Goal: Communication & Community: Answer question/provide support

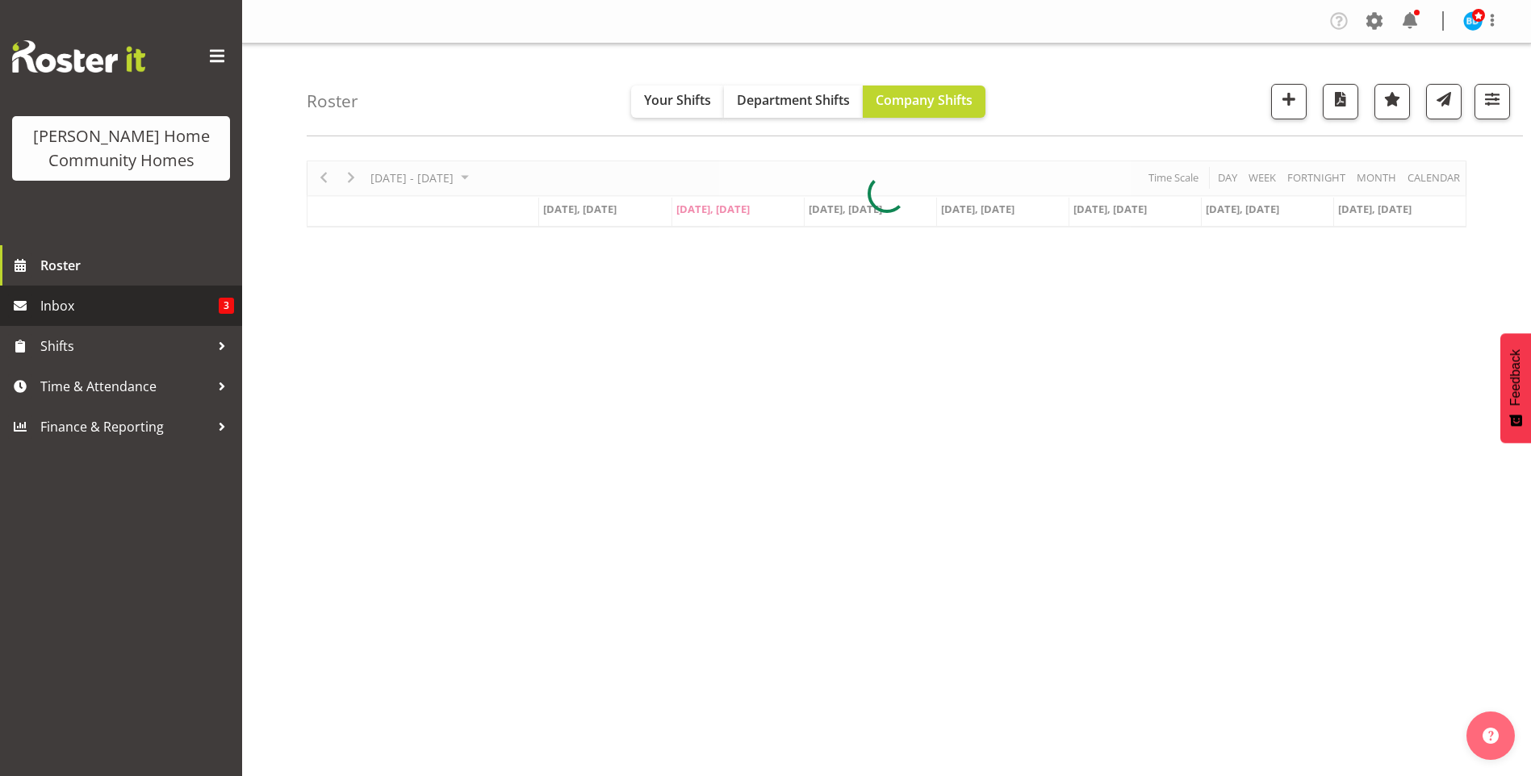
click at [110, 303] on span "Inbox" at bounding box center [129, 306] width 178 height 24
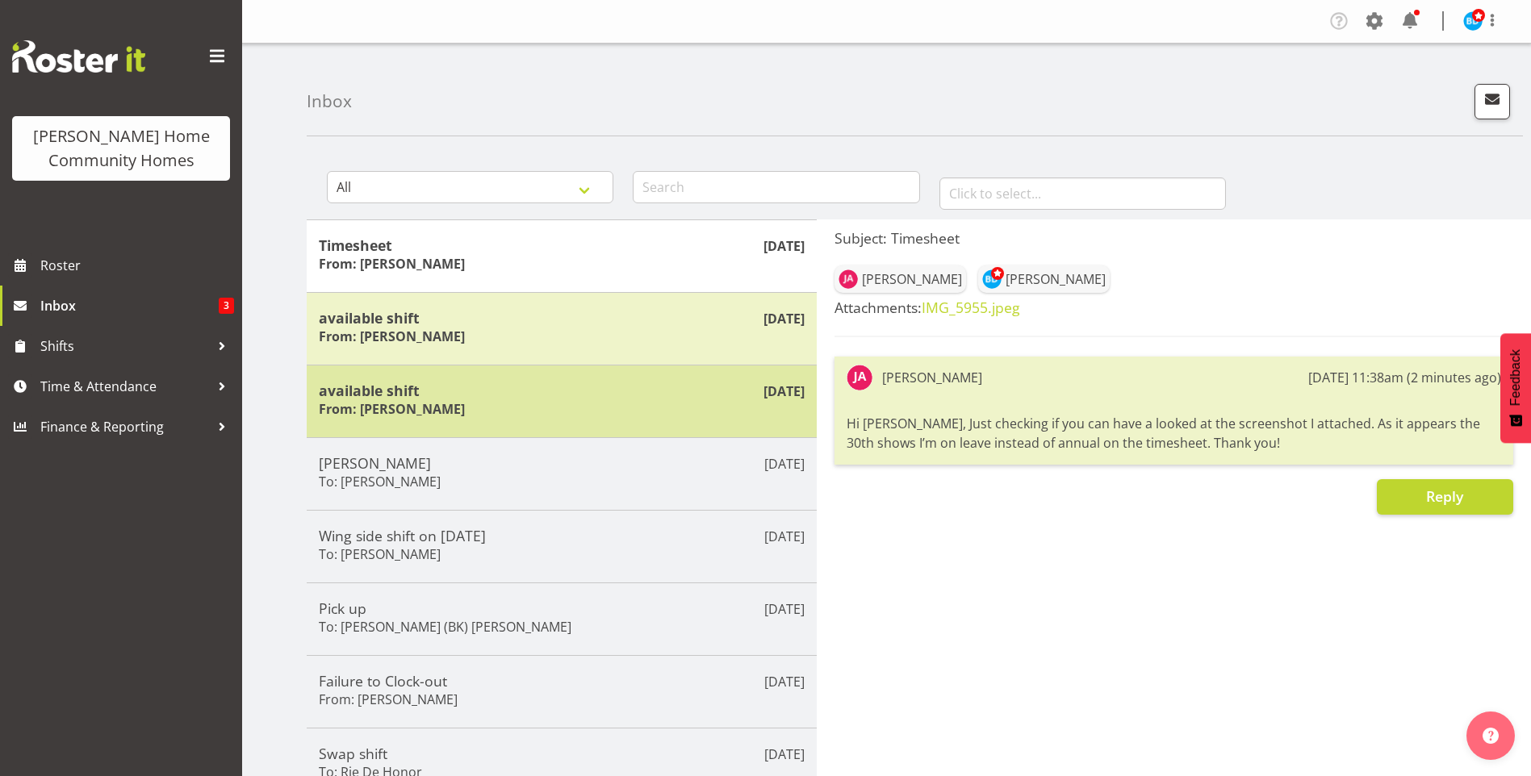
click at [391, 396] on h5 "available shift" at bounding box center [562, 391] width 486 height 18
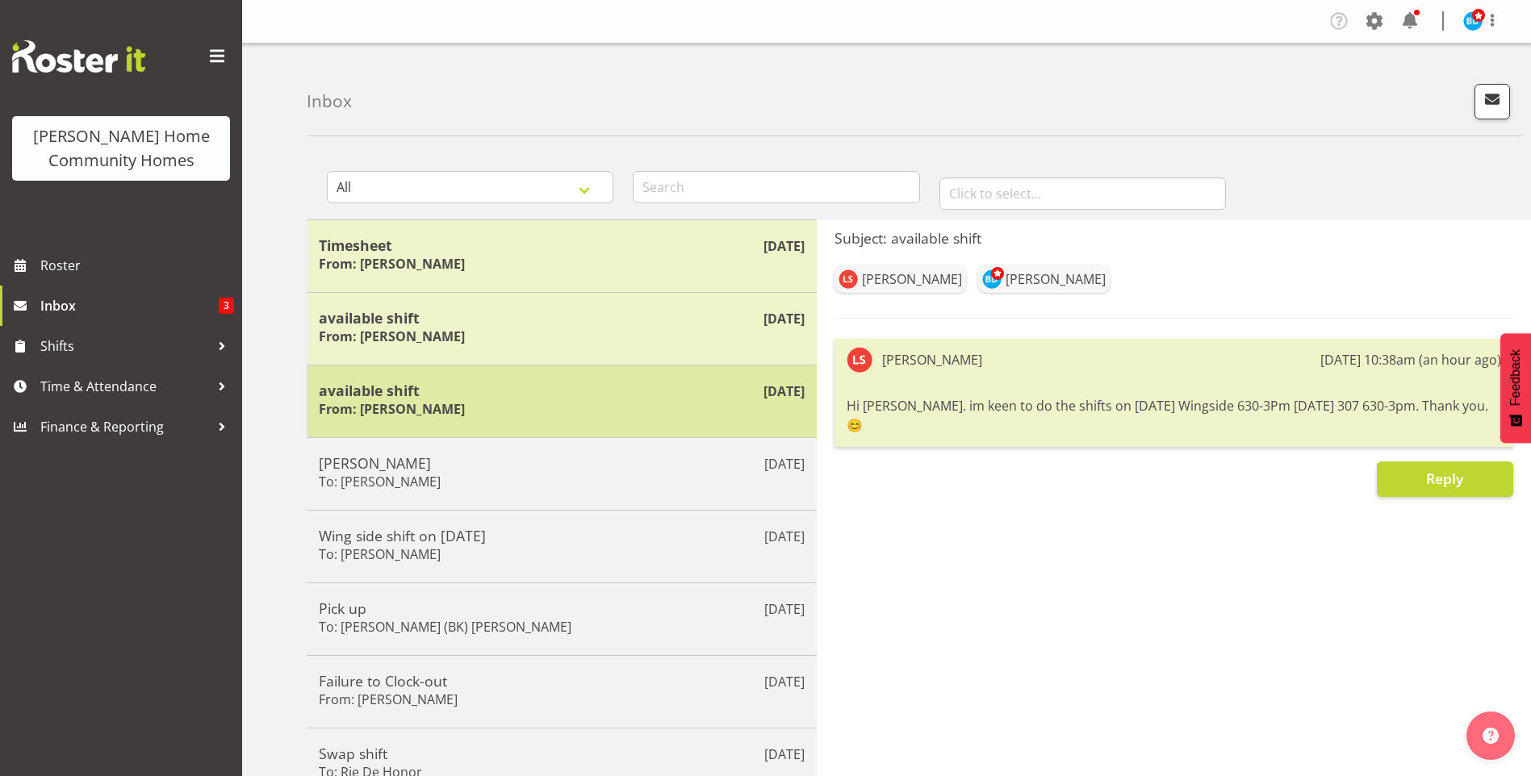
click at [503, 415] on div "available shift From: Liezl Sanchez" at bounding box center [562, 402] width 486 height 40
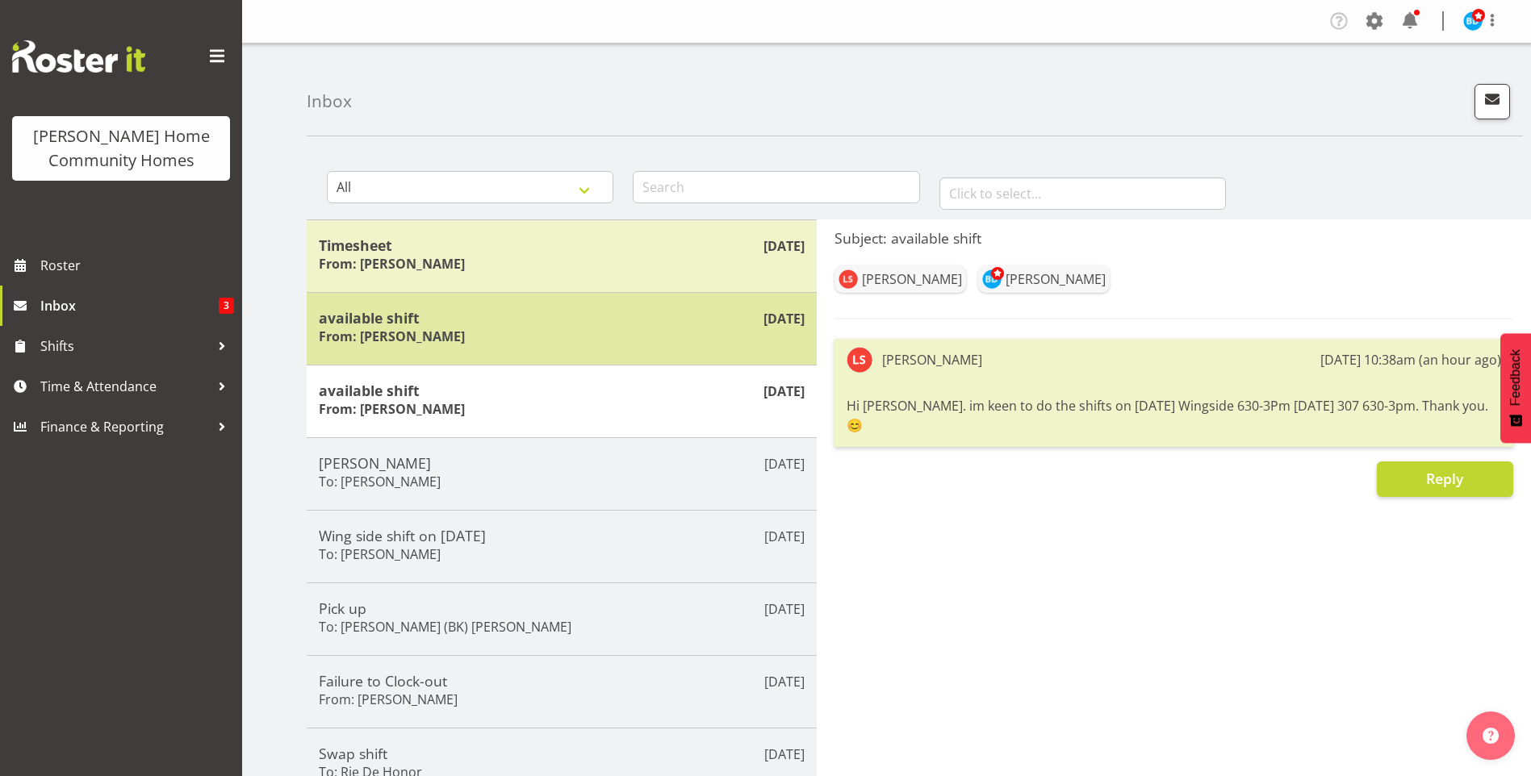
click at [602, 343] on div "available shift From: Liezl Sanchez" at bounding box center [562, 329] width 486 height 40
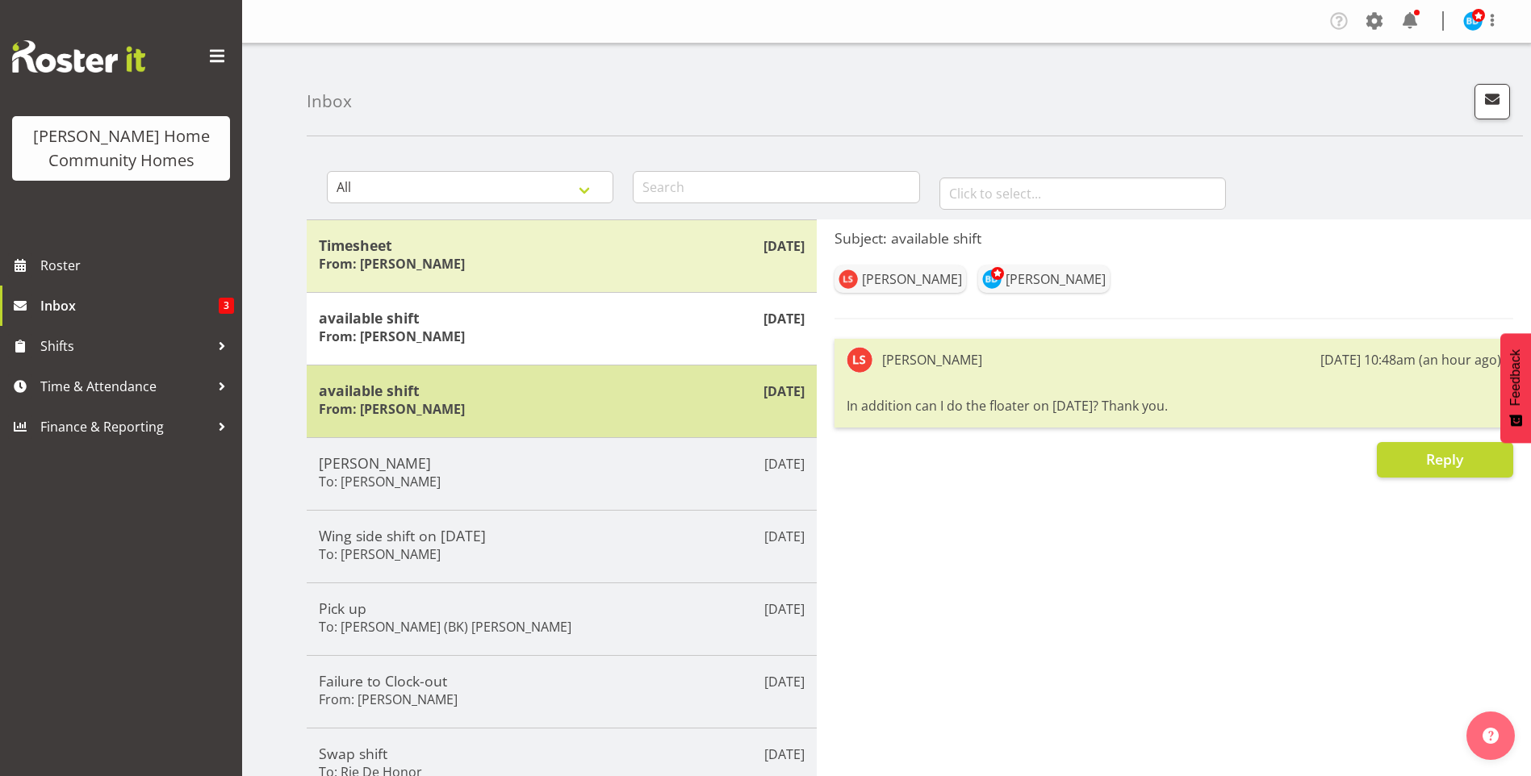
click at [607, 392] on h5 "available shift" at bounding box center [562, 391] width 486 height 18
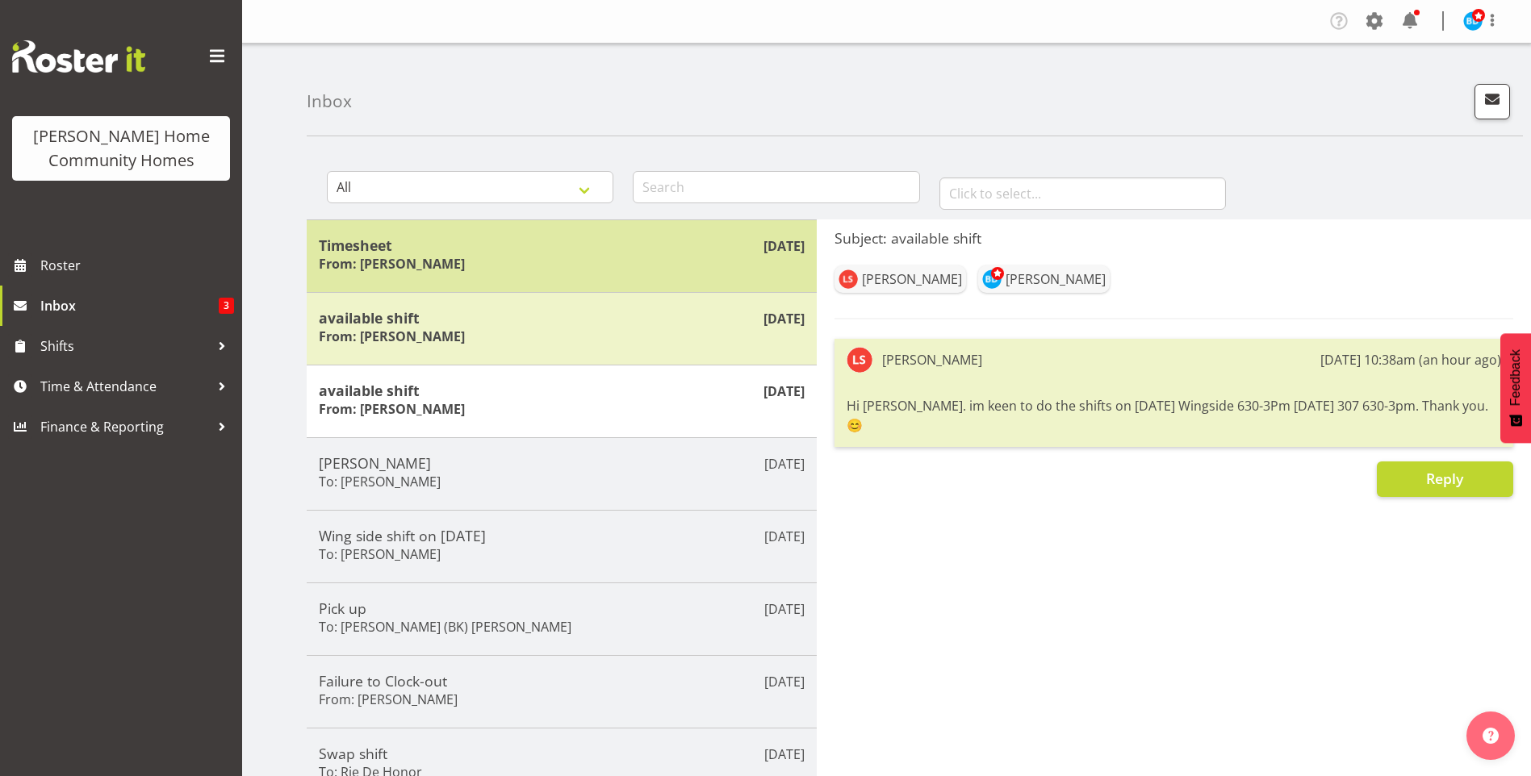
click at [470, 261] on div "Timesheet From: Julius Antonio" at bounding box center [562, 256] width 486 height 40
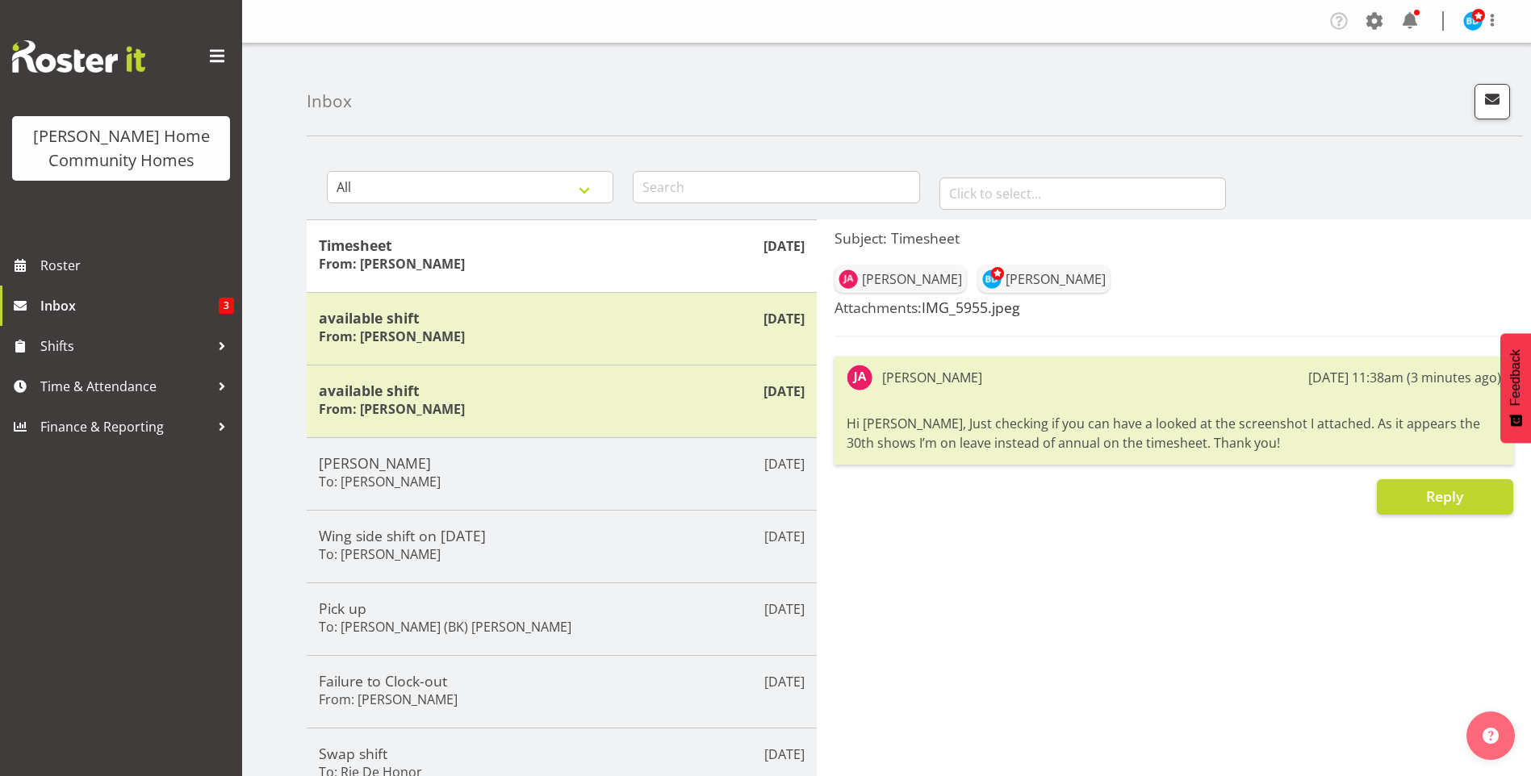
click at [960, 308] on link "IMG_5955.jpeg" at bounding box center [971, 307] width 98 height 19
click at [160, 268] on span "Roster" at bounding box center [137, 265] width 194 height 24
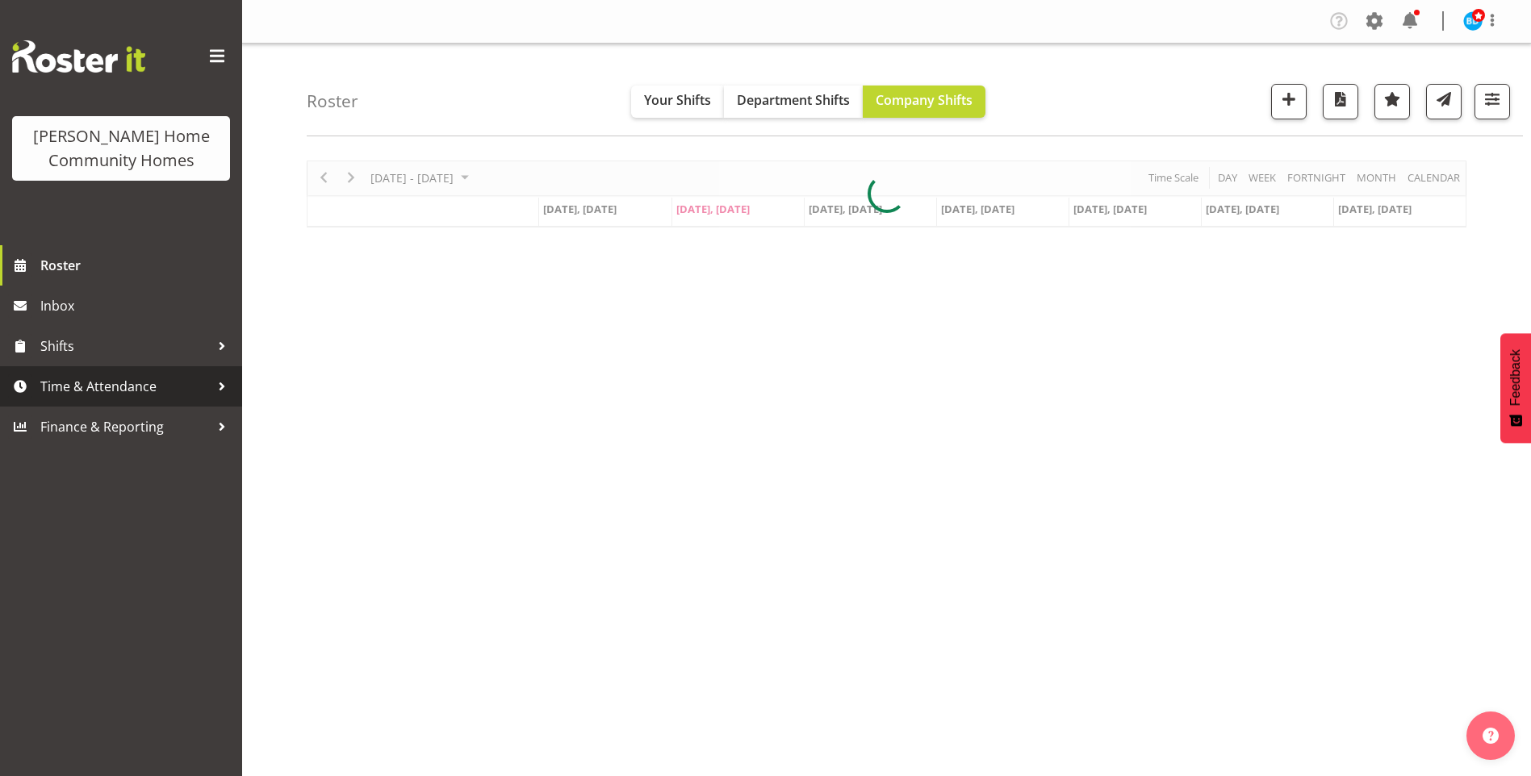
click at [134, 383] on span "Time & Attendance" at bounding box center [124, 386] width 169 height 24
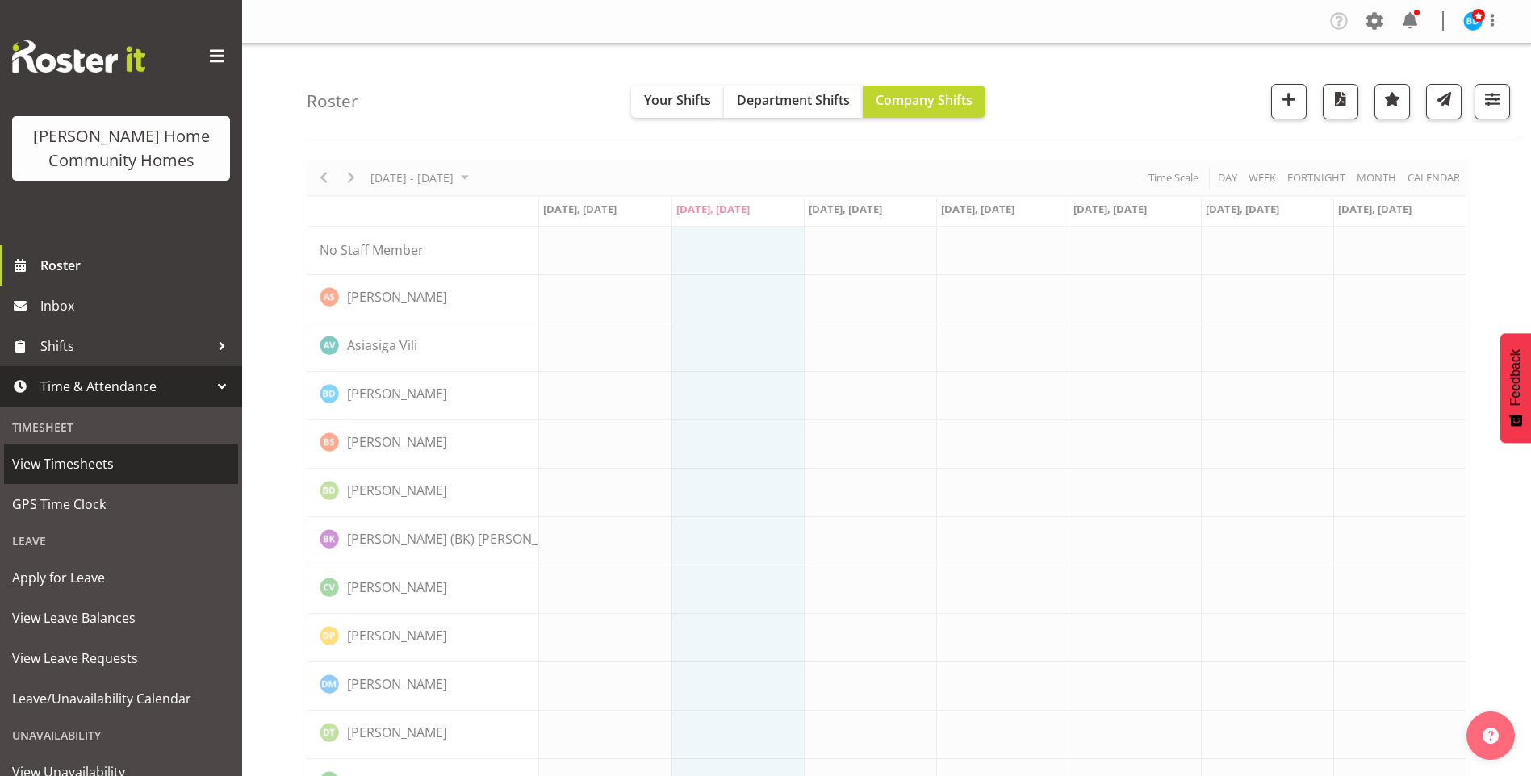
click at [72, 471] on span "View Timesheets" at bounding box center [121, 464] width 218 height 24
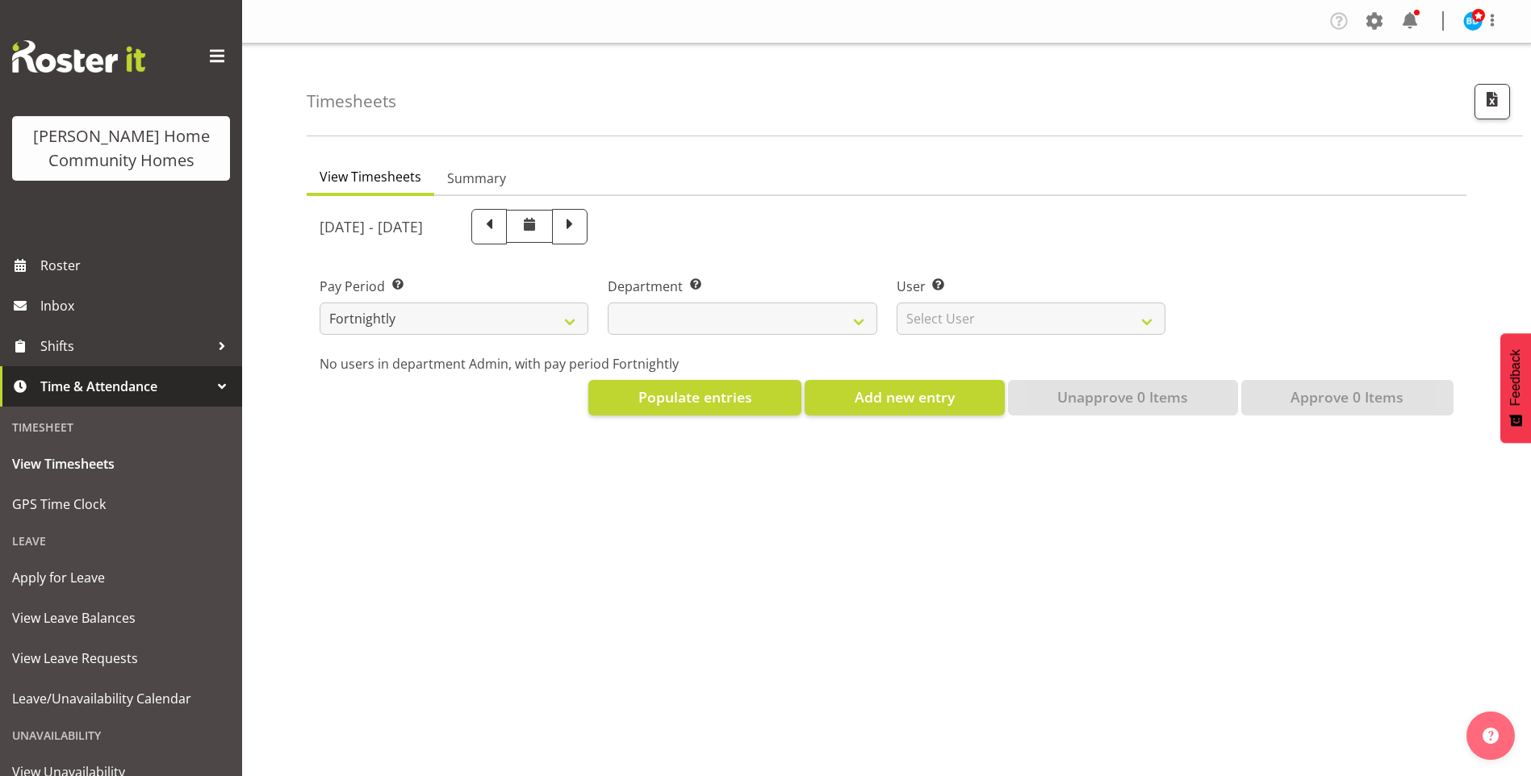
select select
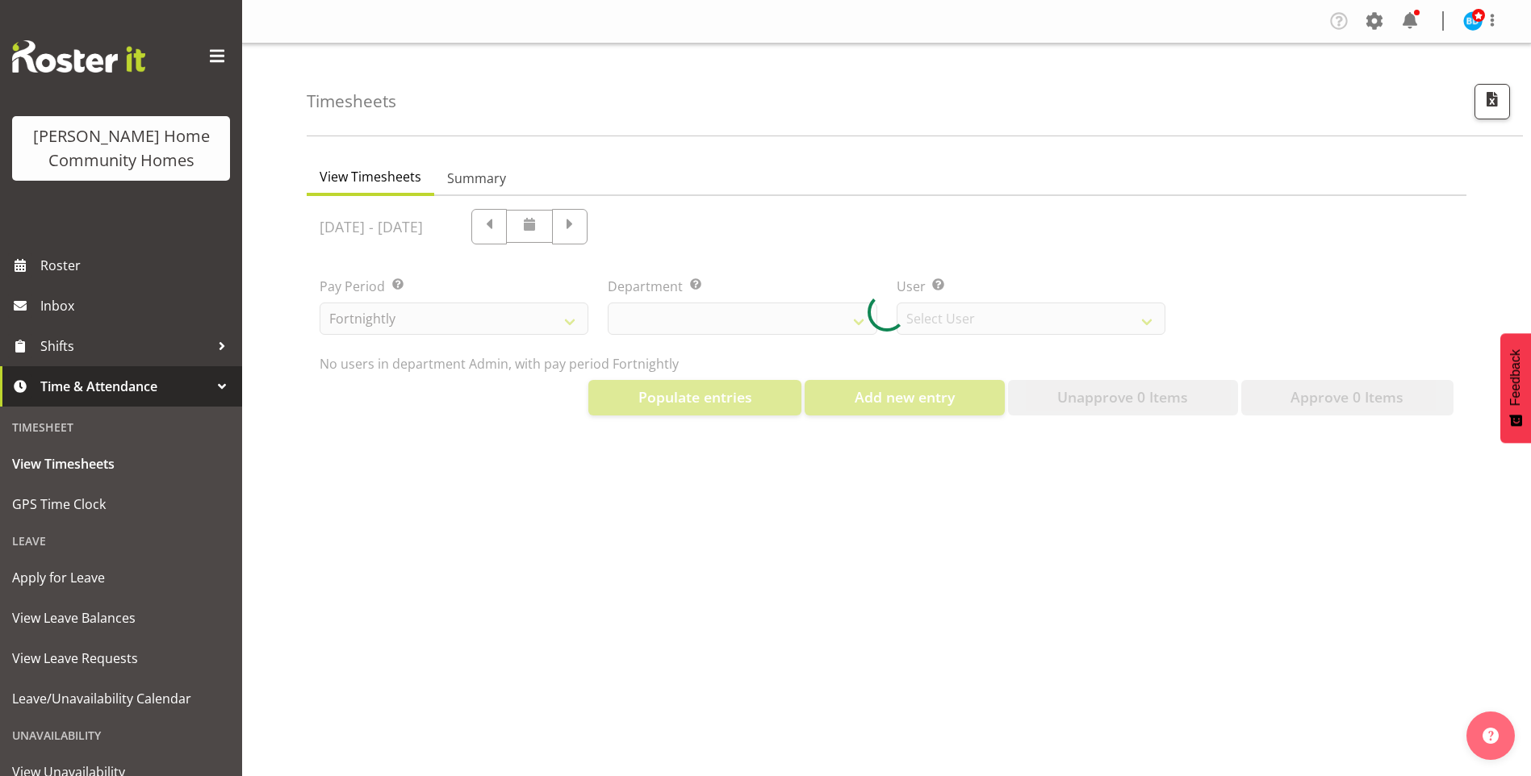
select select "8515"
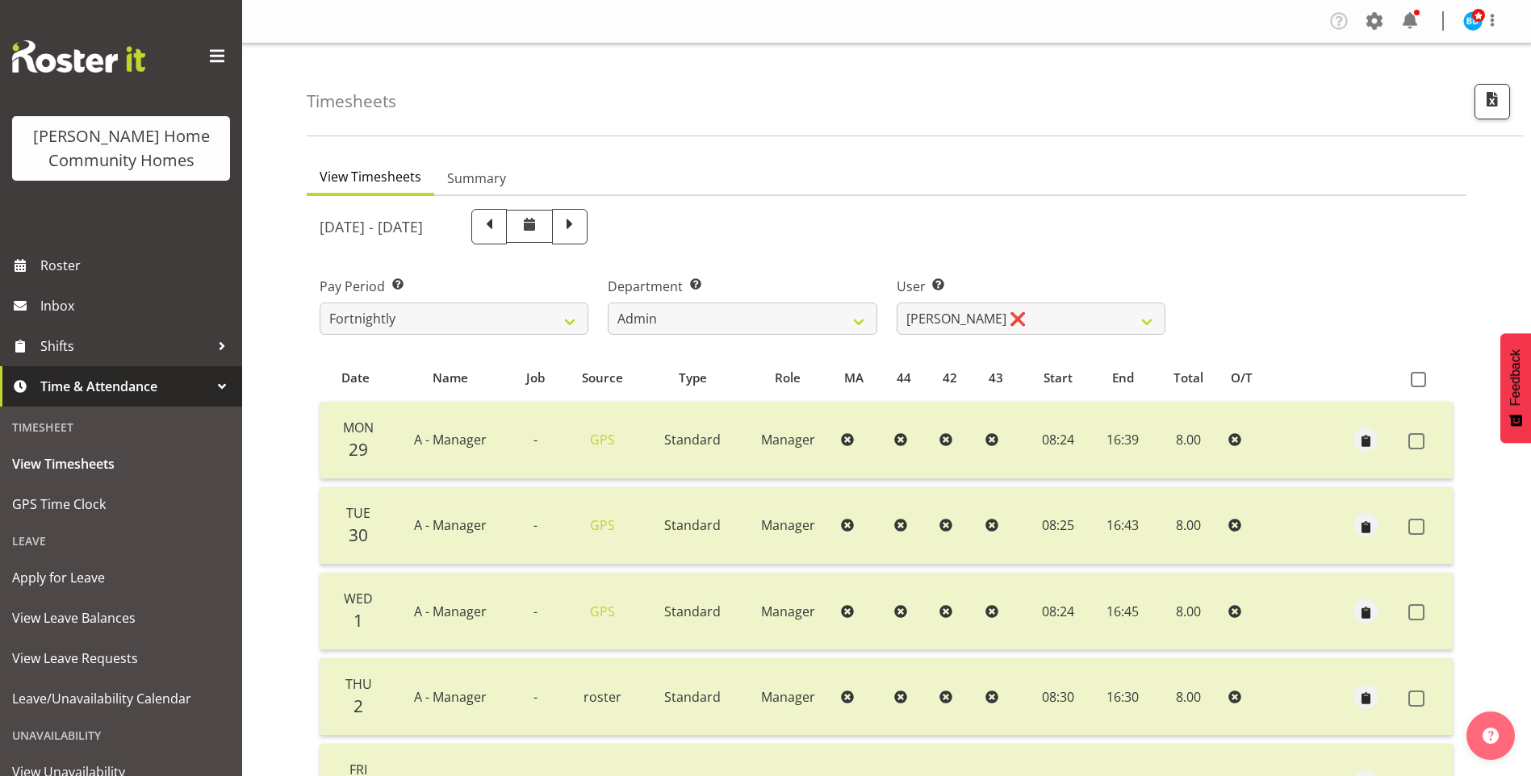
click at [500, 230] on span at bounding box center [489, 225] width 21 height 21
select select
click at [580, 230] on span at bounding box center [569, 225] width 21 height 21
select select
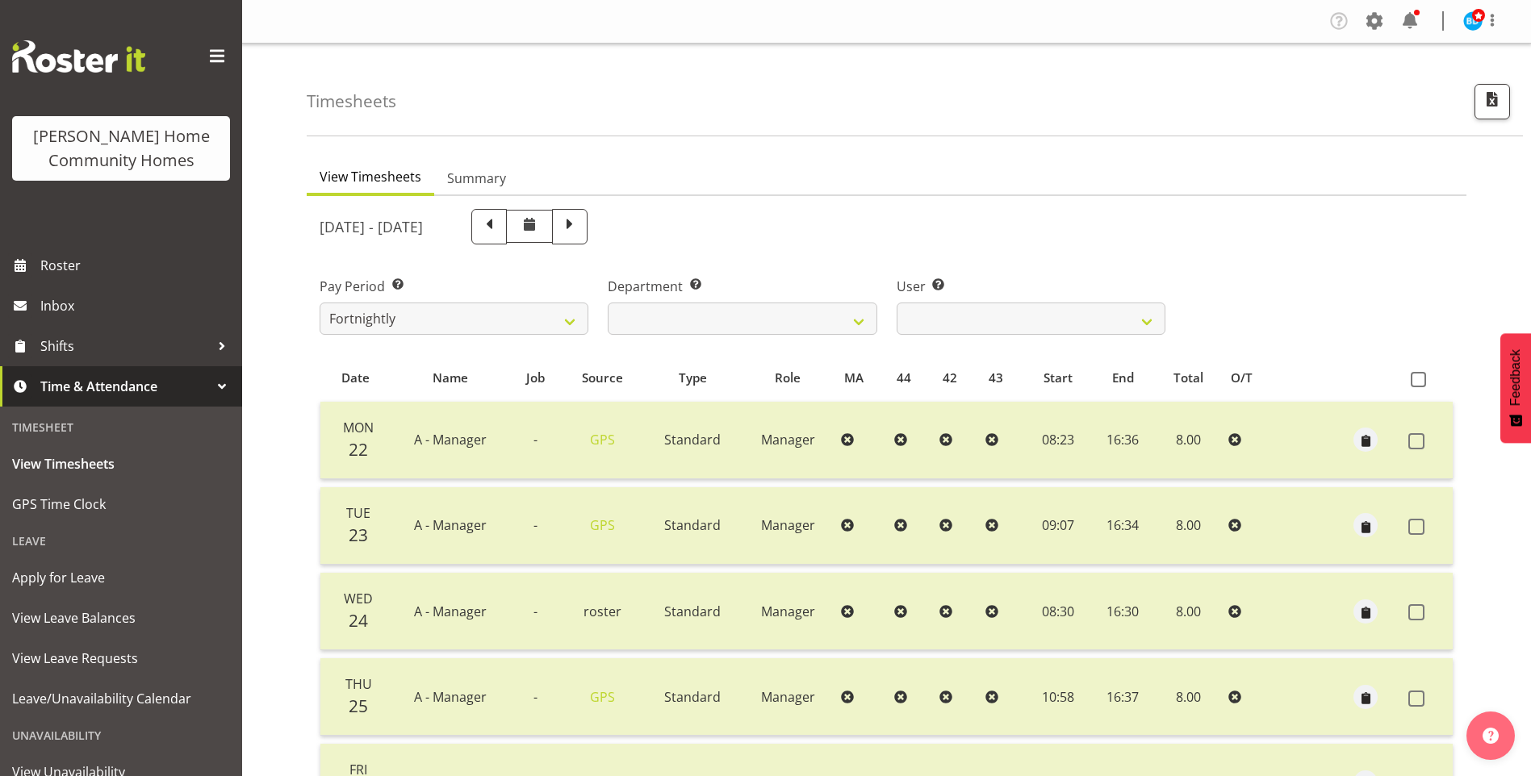
select select
click at [964, 321] on select "Barbara Dunlop ❌ Emily-Jayne Ashton ❌ Johanna Molina ❌ Kirsty Crossley ❌" at bounding box center [1031, 319] width 269 height 32
click at [707, 317] on select "Admin Homeside Houses Wingside" at bounding box center [742, 319] width 269 height 32
select select "746"
click at [608, 303] on select "Admin Homeside Houses Wingside" at bounding box center [742, 319] width 269 height 32
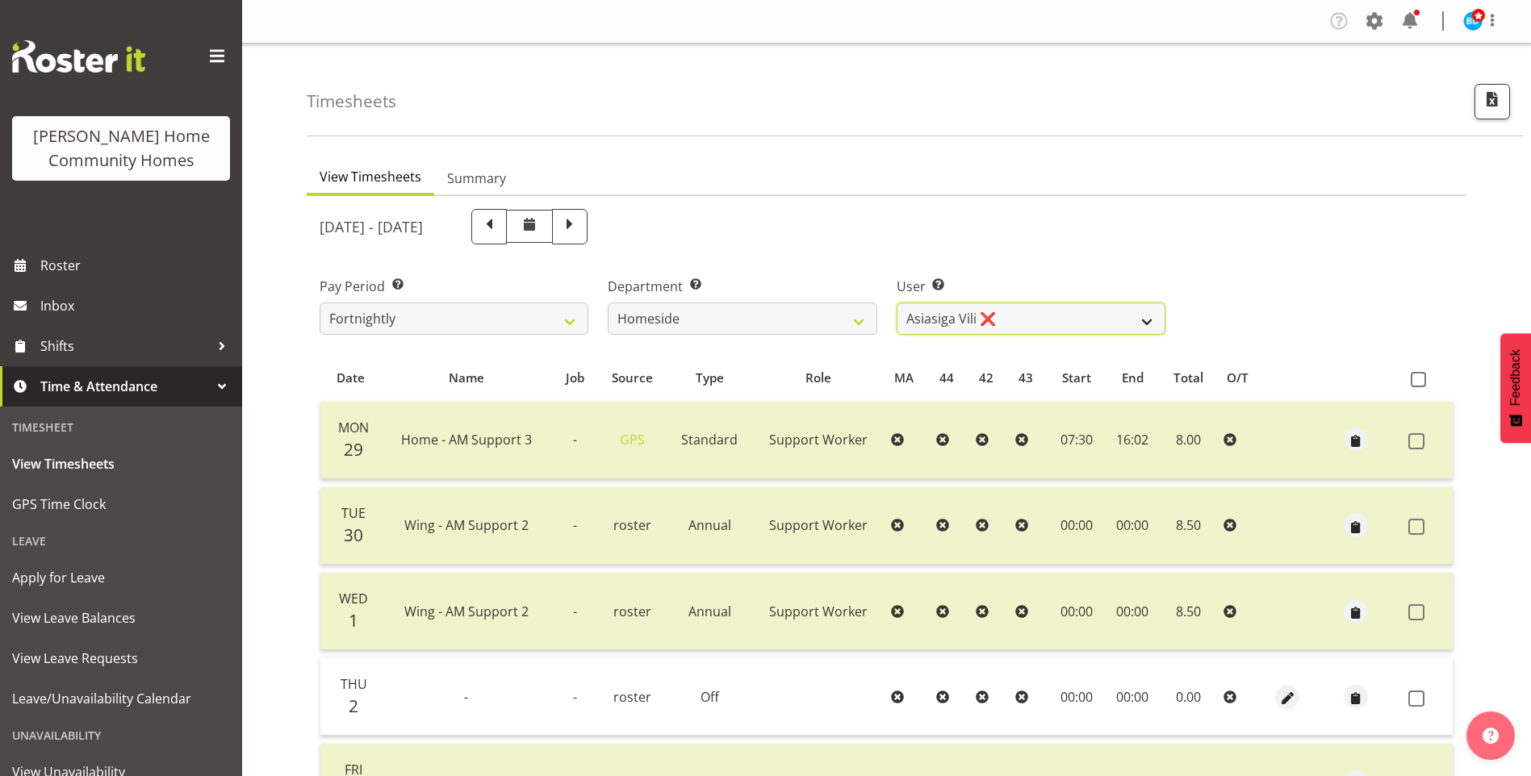
drag, startPoint x: 914, startPoint y: 319, endPoint x: 919, endPoint y: 332, distance: 14.8
click at [914, 319] on select "Asiasiga Vili ❌ Billie-Rose Dunlop ❌ Brijesh (BK) Kachhadiya ❌ Cheenee Vargas ❌…" at bounding box center [1031, 319] width 269 height 32
select select "10095"
click at [897, 303] on select "Asiasiga Vili ❌ Billie-Rose Dunlop ❌ Brijesh (BK) Kachhadiya ❌ Cheenee Vargas ❌…" at bounding box center [1031, 319] width 269 height 32
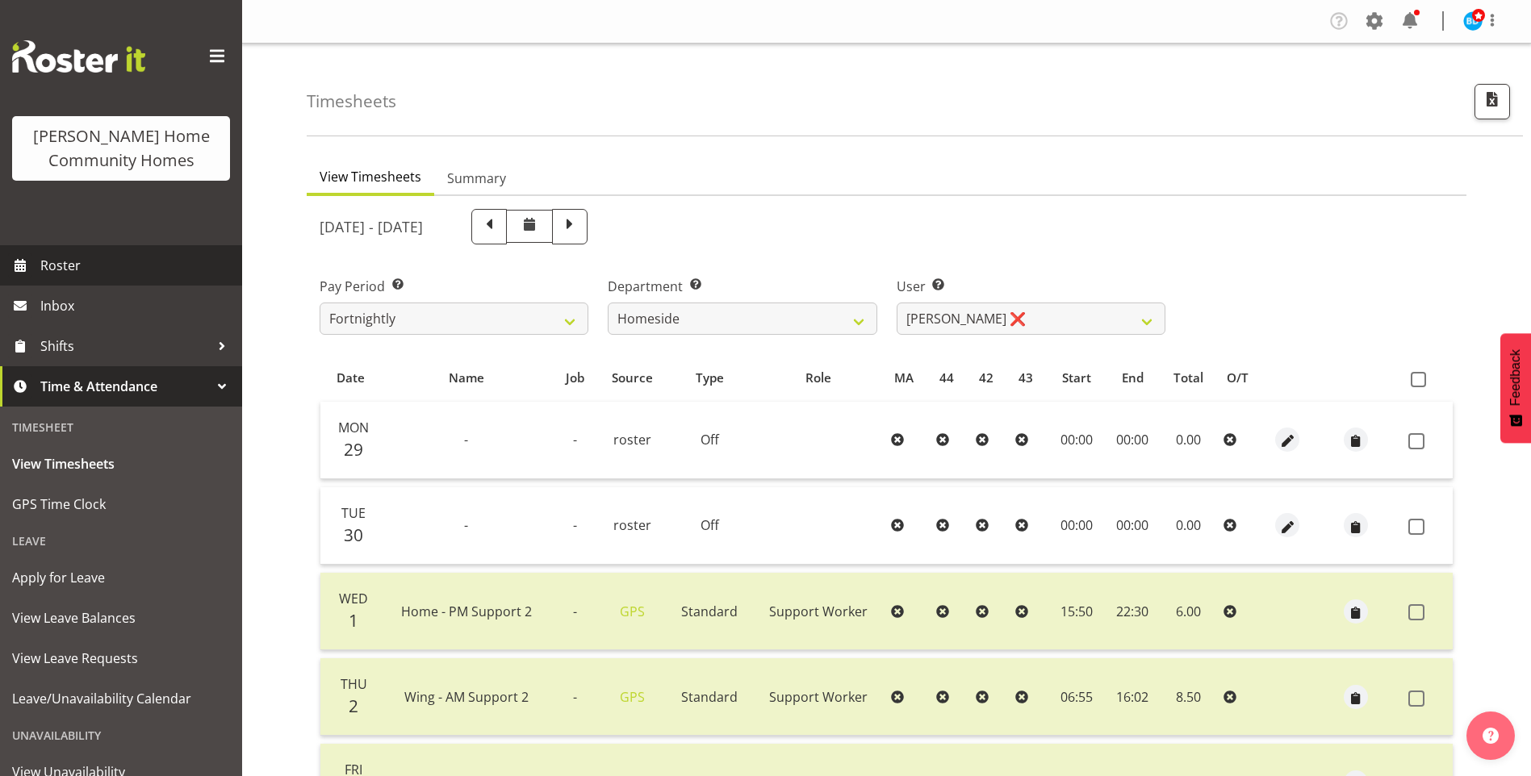
click at [102, 258] on span "Roster" at bounding box center [137, 265] width 194 height 24
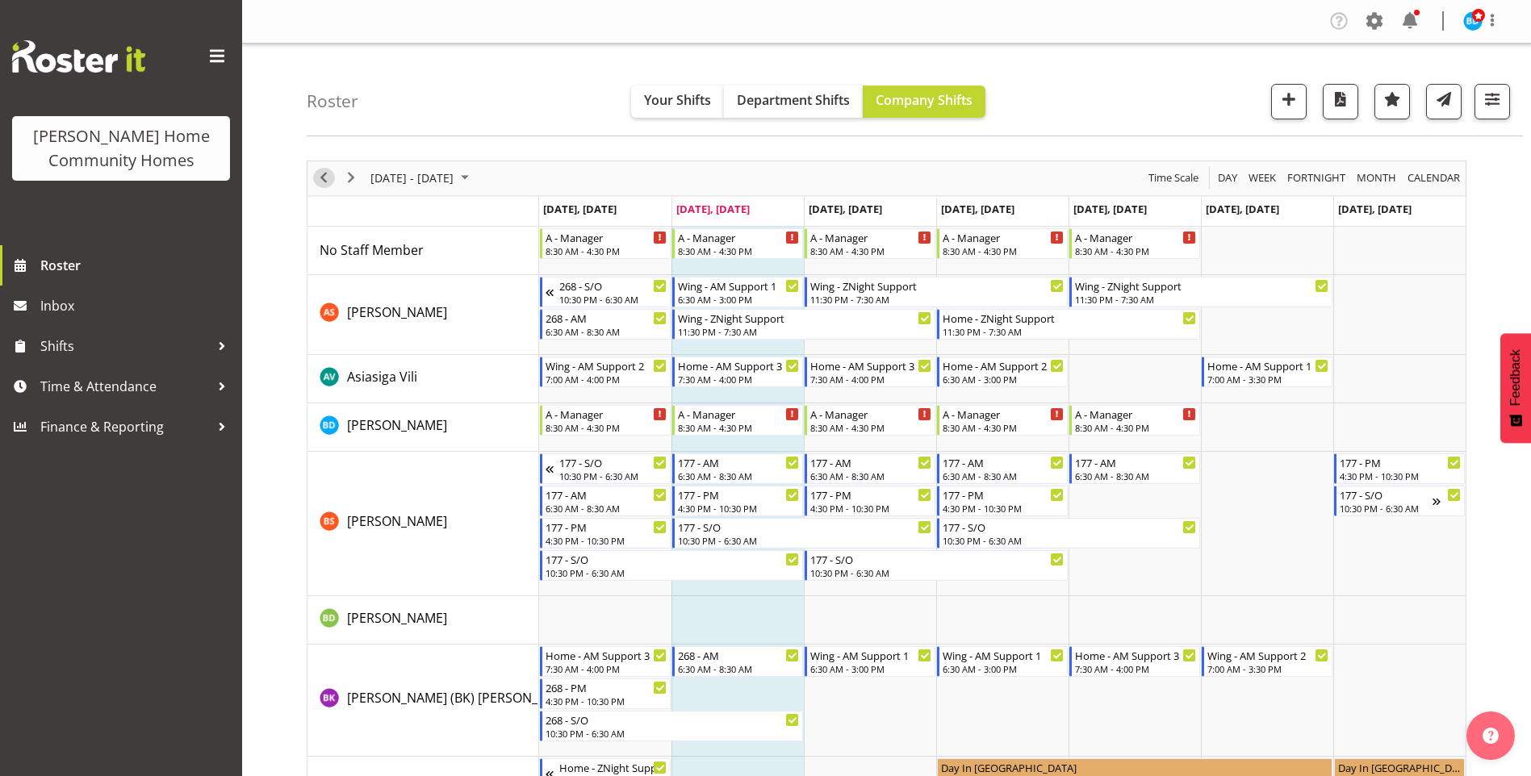
click at [322, 175] on span "Previous" at bounding box center [323, 178] width 19 height 20
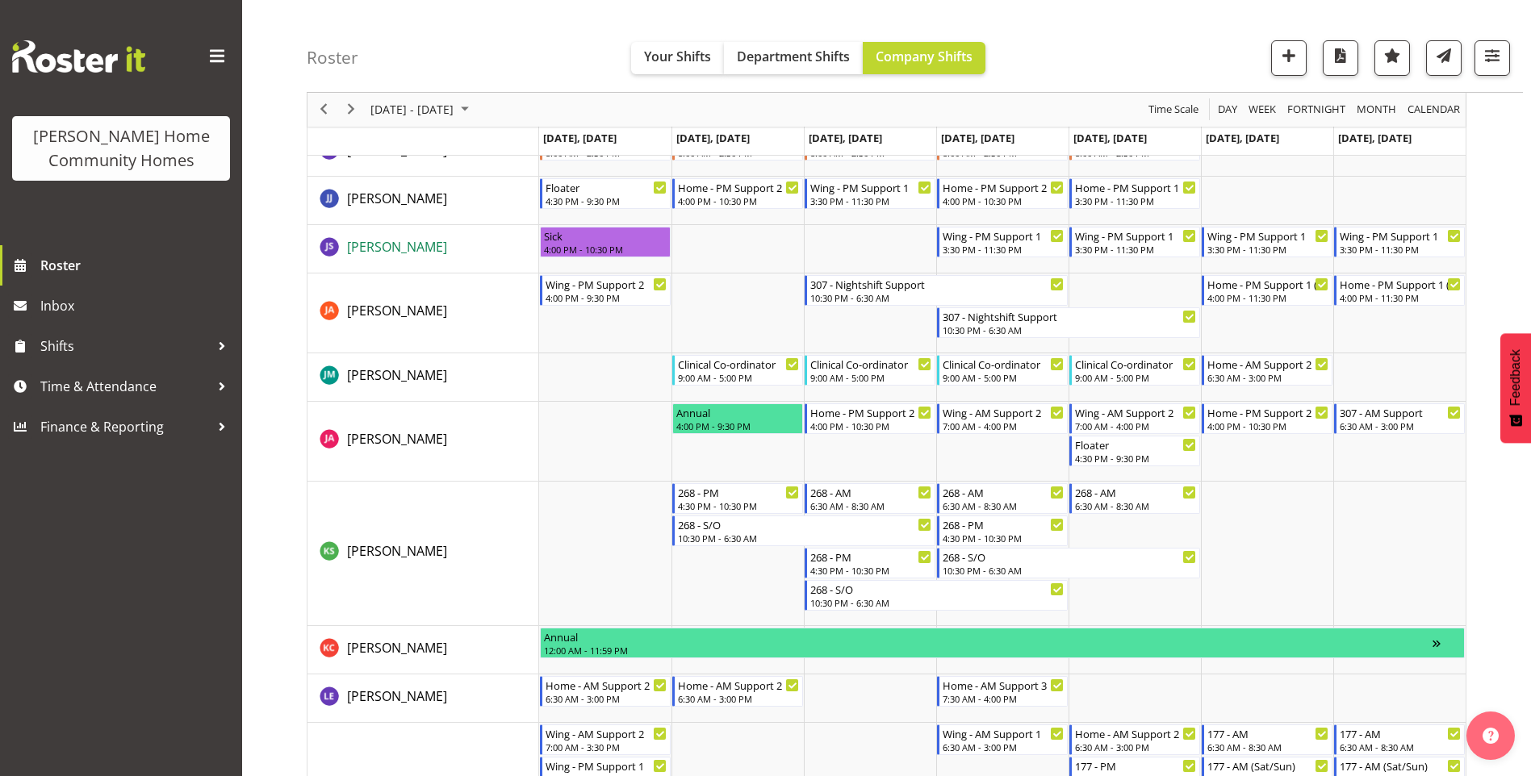
scroll to position [888, 0]
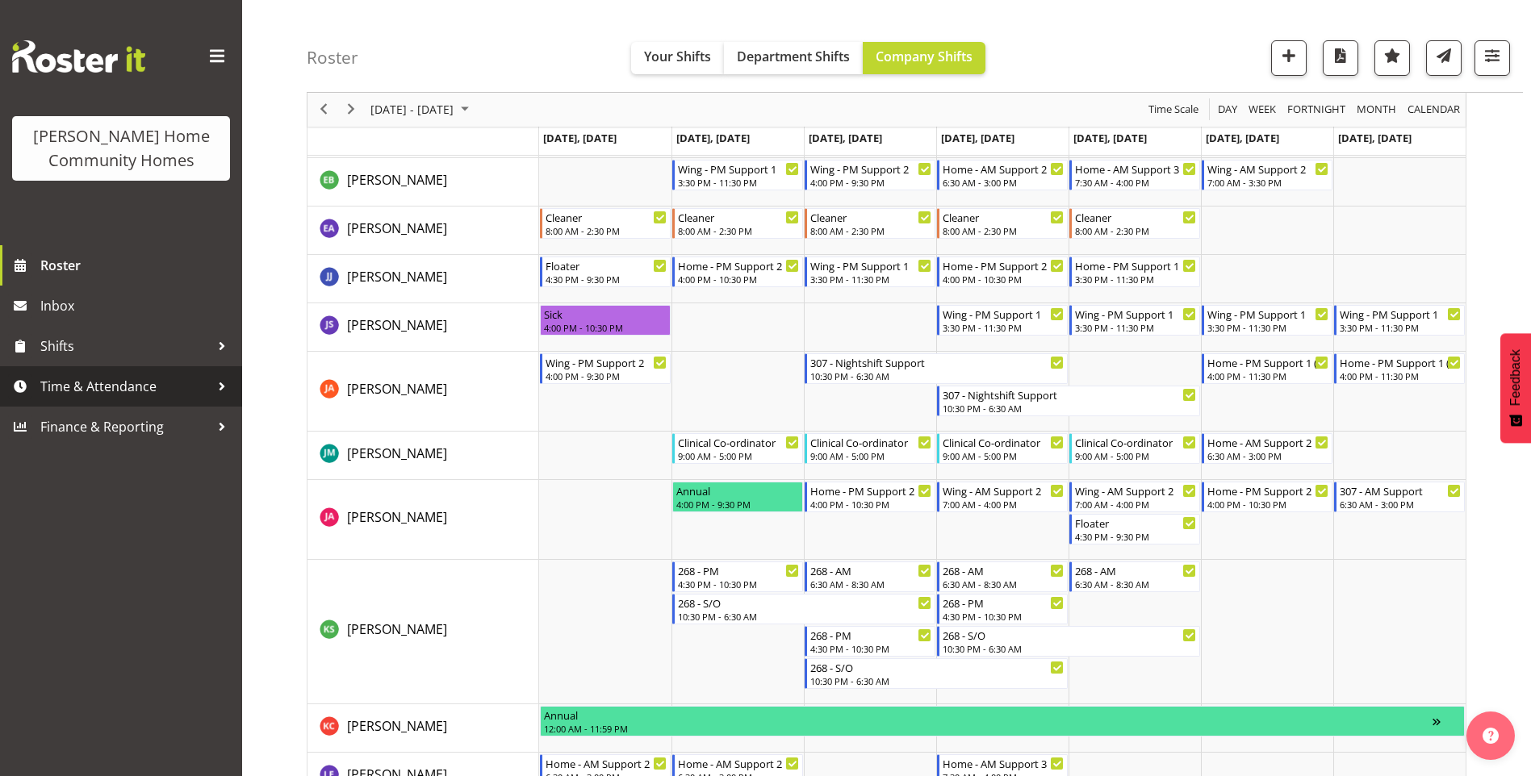
click at [102, 385] on span "Time & Attendance" at bounding box center [124, 386] width 169 height 24
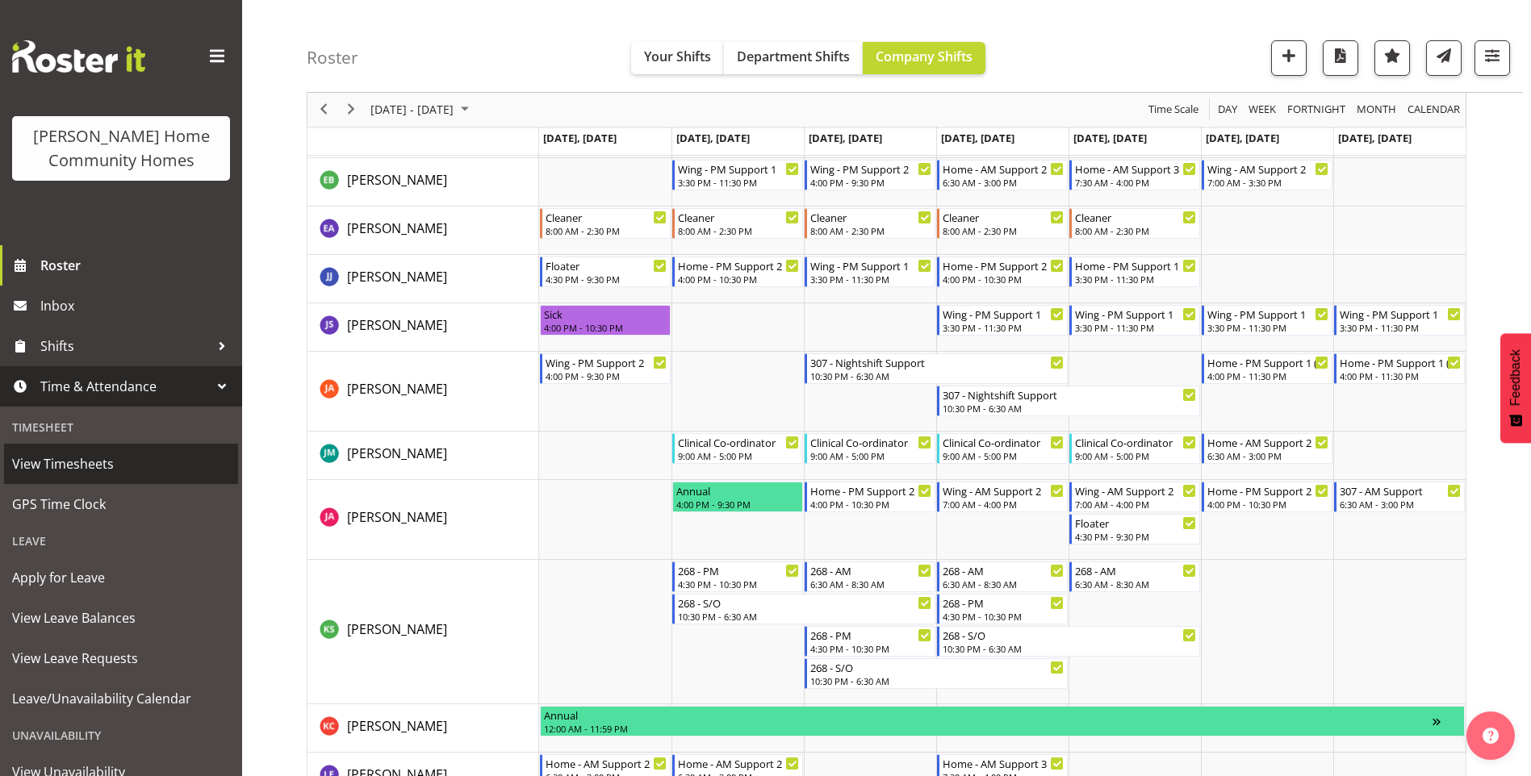
click at [82, 456] on span "View Timesheets" at bounding box center [121, 464] width 218 height 24
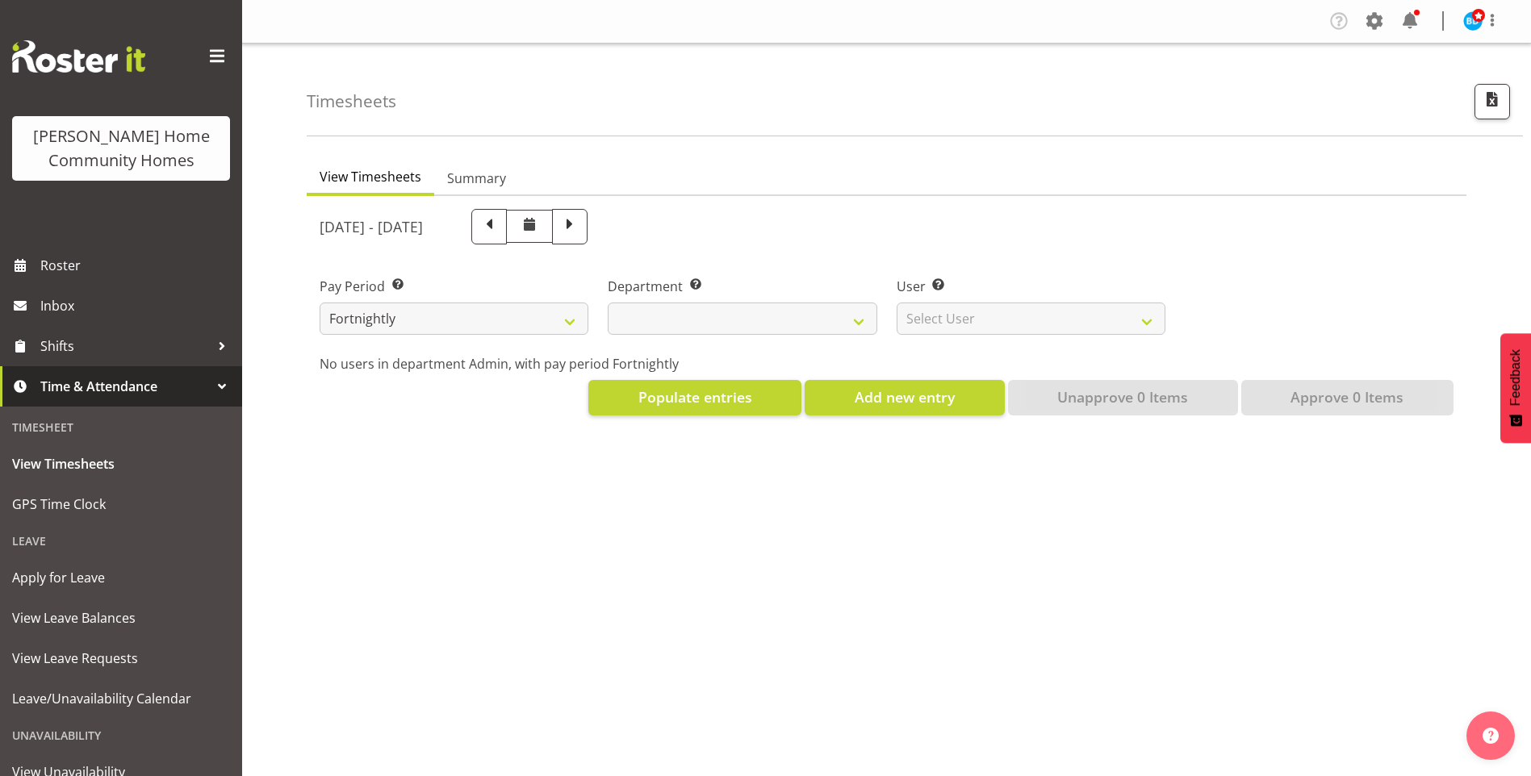
select select
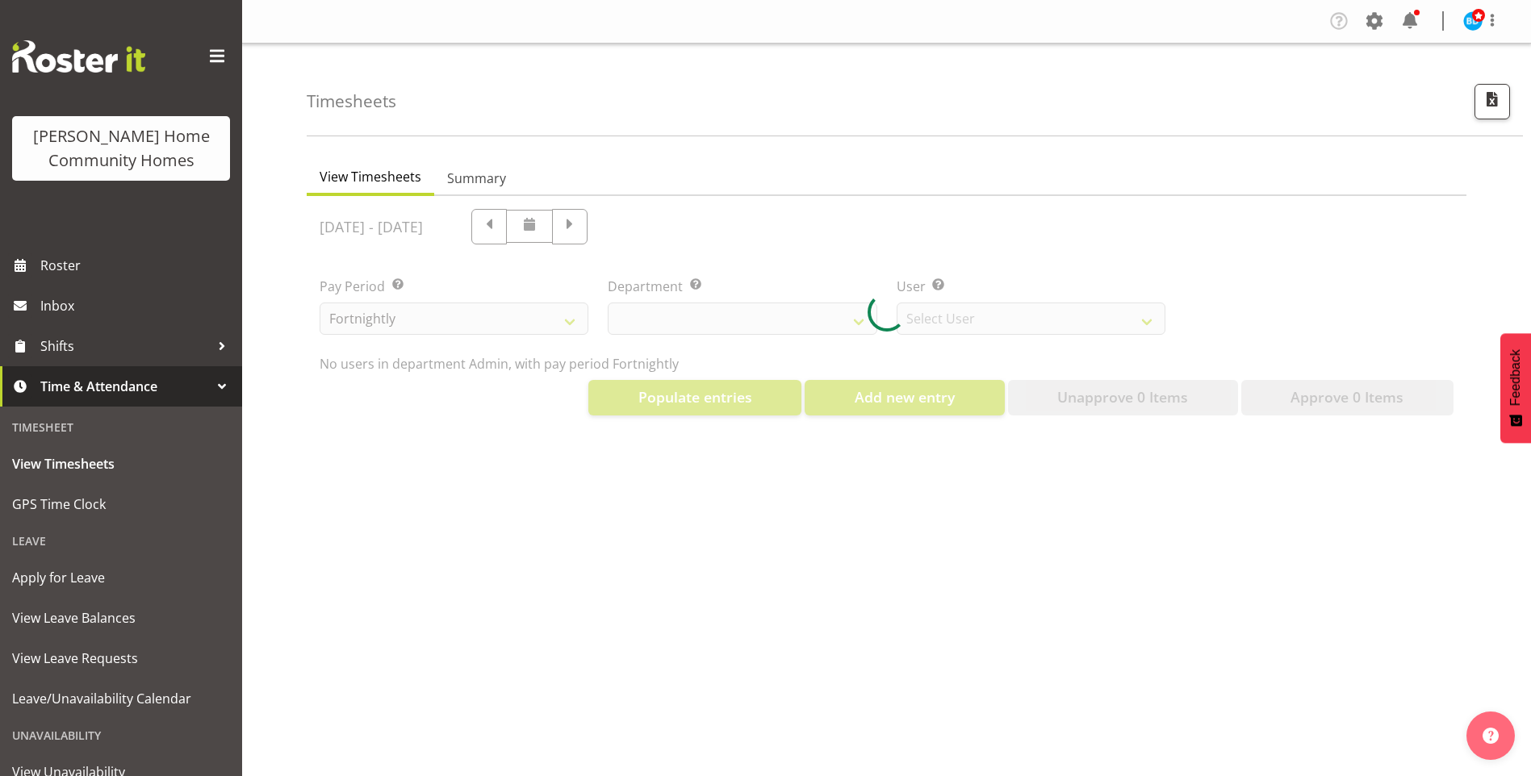
select select "8515"
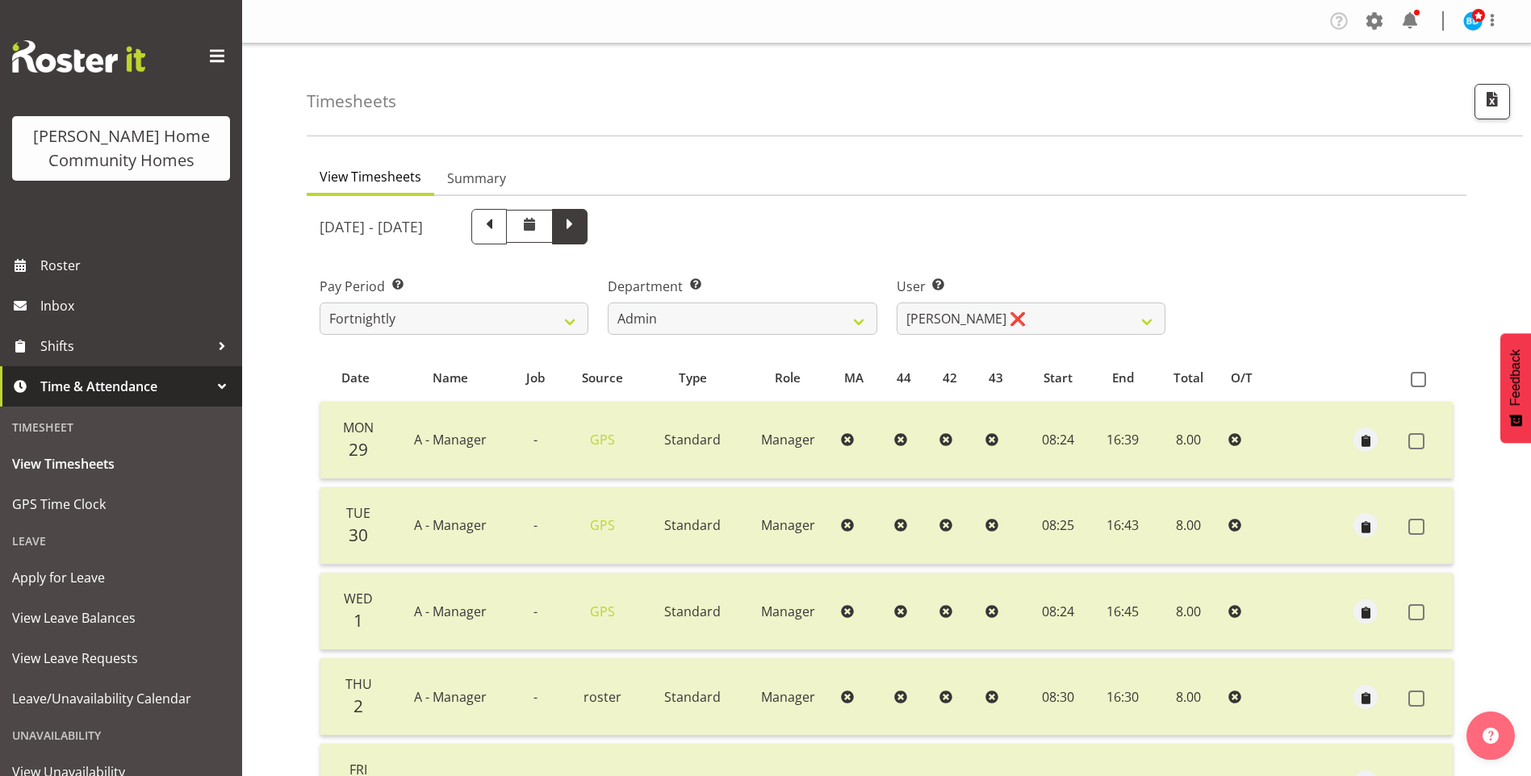
click at [580, 218] on span at bounding box center [569, 225] width 21 height 21
select select
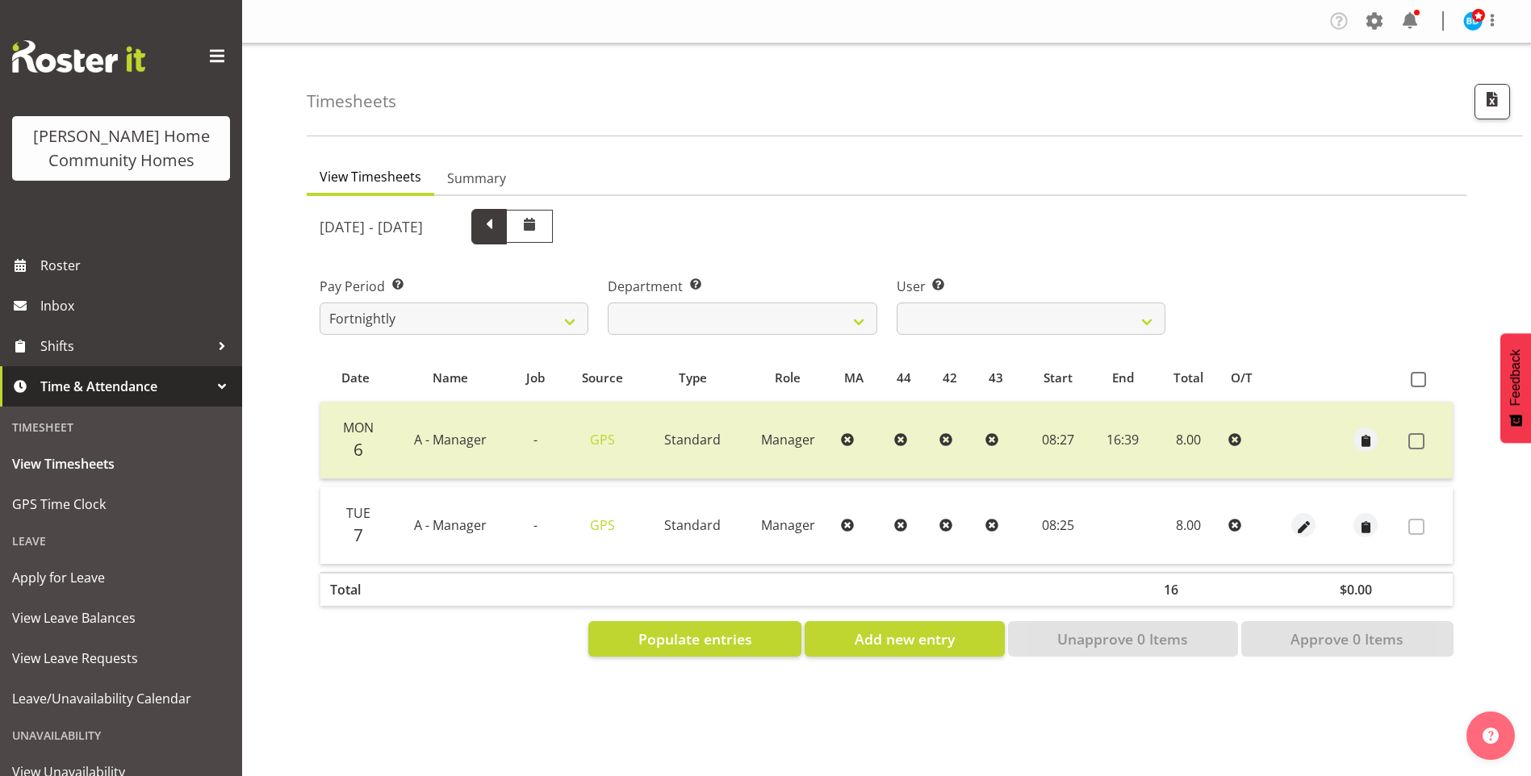
click at [500, 236] on span at bounding box center [489, 225] width 21 height 21
select select
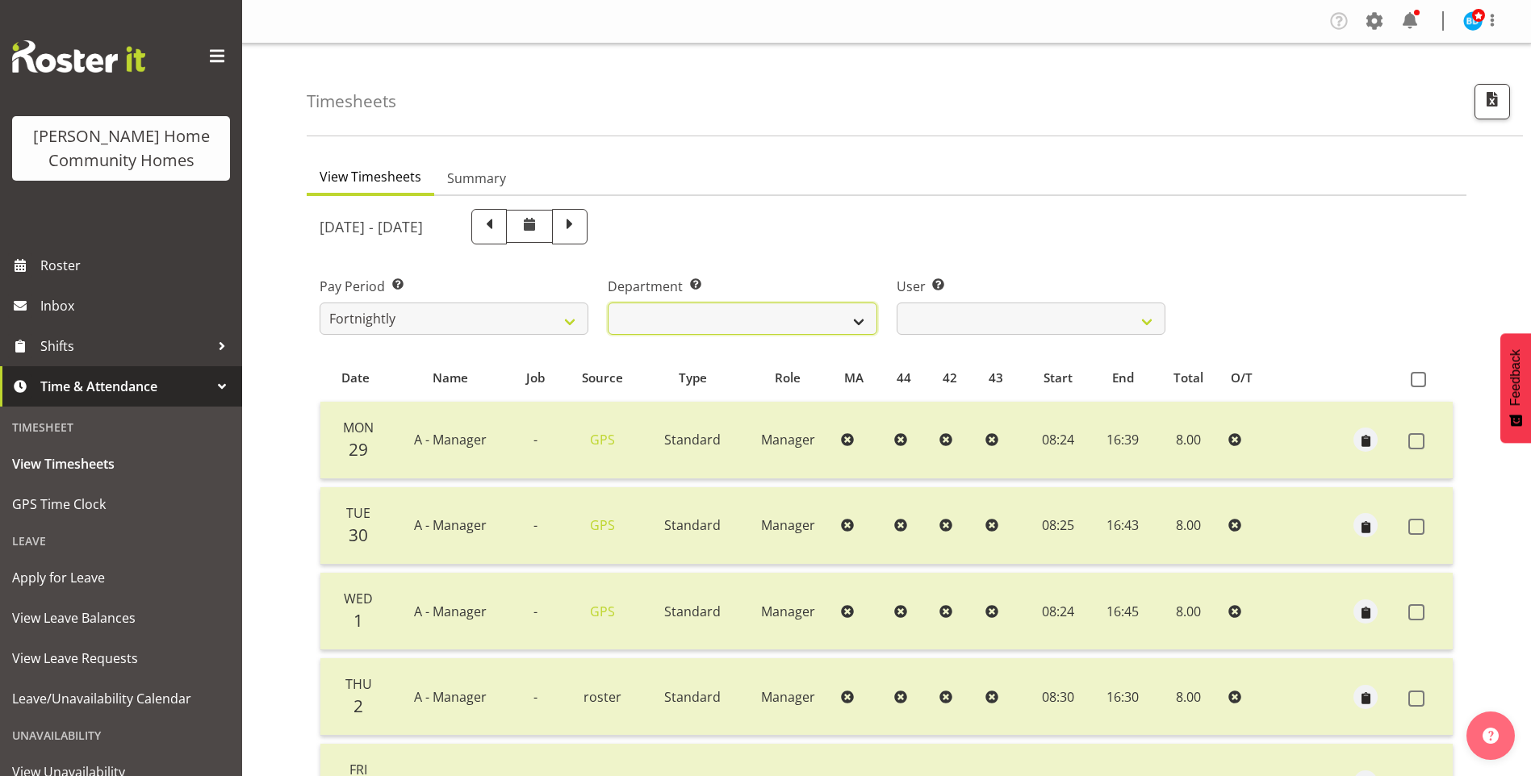
click at [671, 319] on select "Admin Homeside Houses Wingside" at bounding box center [742, 319] width 269 height 32
select select "746"
click at [608, 303] on select "Admin Homeside Houses Wingside" at bounding box center [742, 319] width 269 height 32
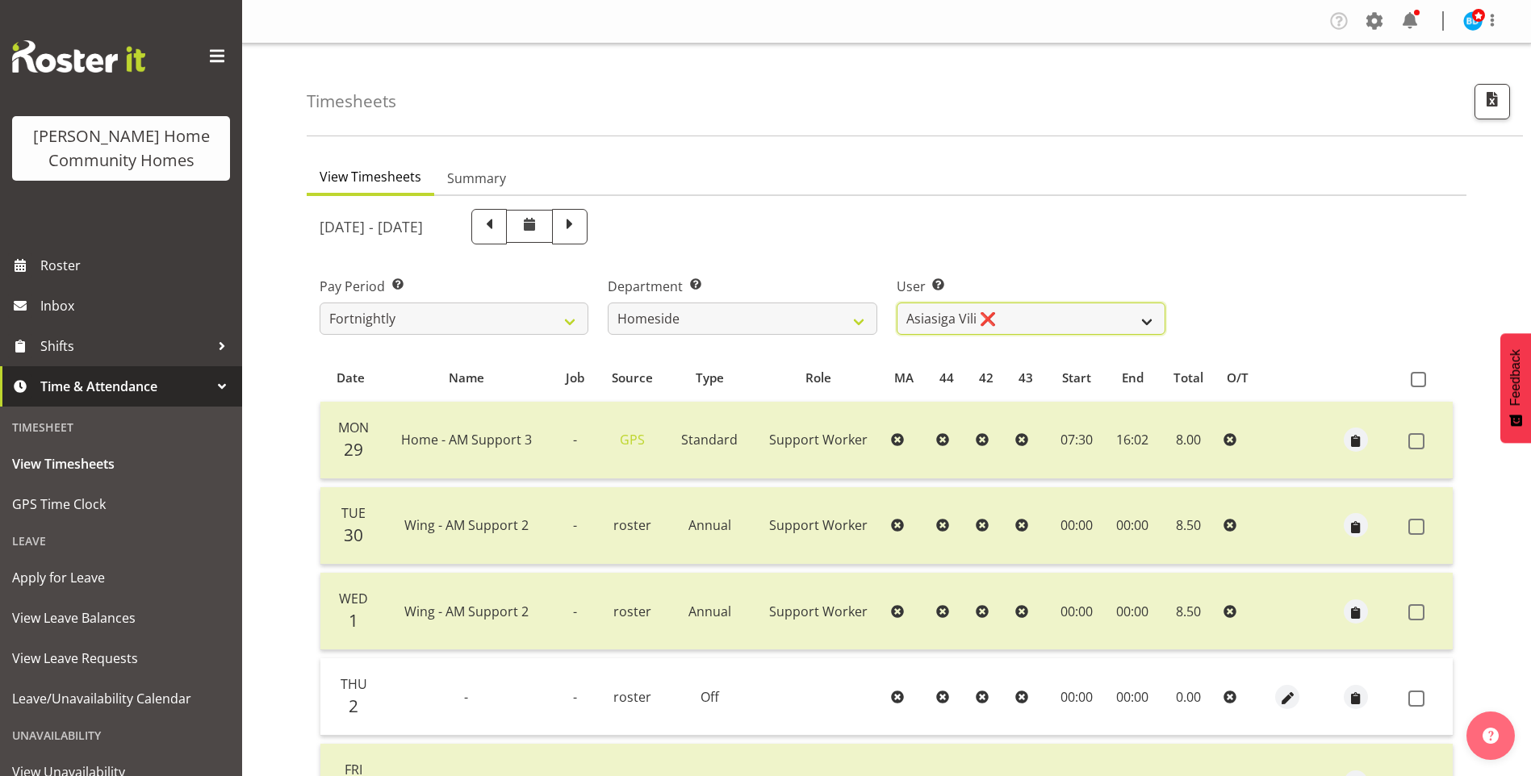
click at [958, 316] on select "Asiasiga Vili ❌ Billie-Rose Dunlop ❌ Brijesh (BK) Kachhadiya ❌ Cheenee Vargas ❌…" at bounding box center [1031, 319] width 269 height 32
select select "10095"
click at [897, 303] on select "Asiasiga Vili ❌ Billie-Rose Dunlop ❌ Brijesh (BK) Kachhadiya ❌ Cheenee Vargas ❌…" at bounding box center [1031, 319] width 269 height 32
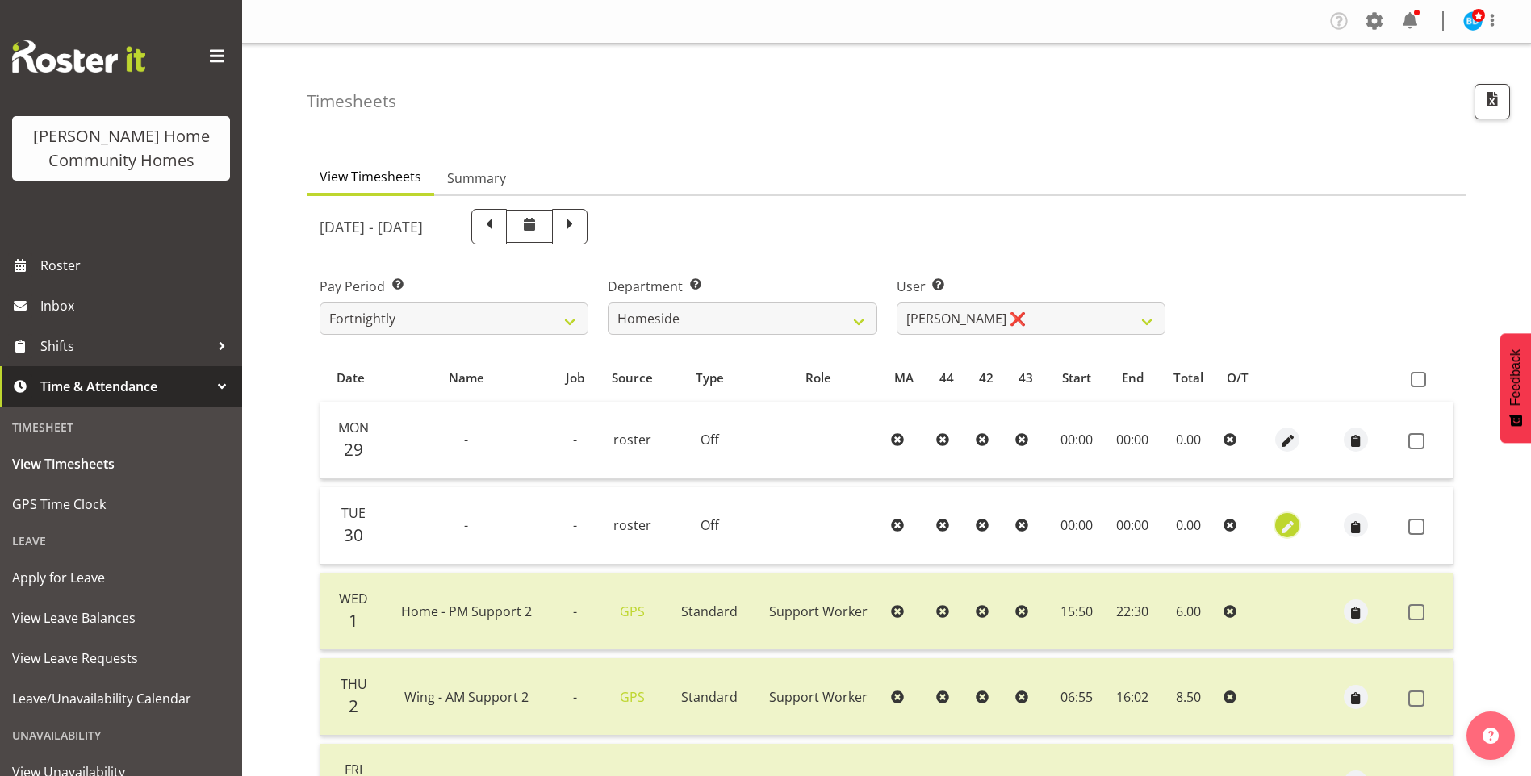
click at [1294, 525] on span "button" at bounding box center [1287, 527] width 19 height 19
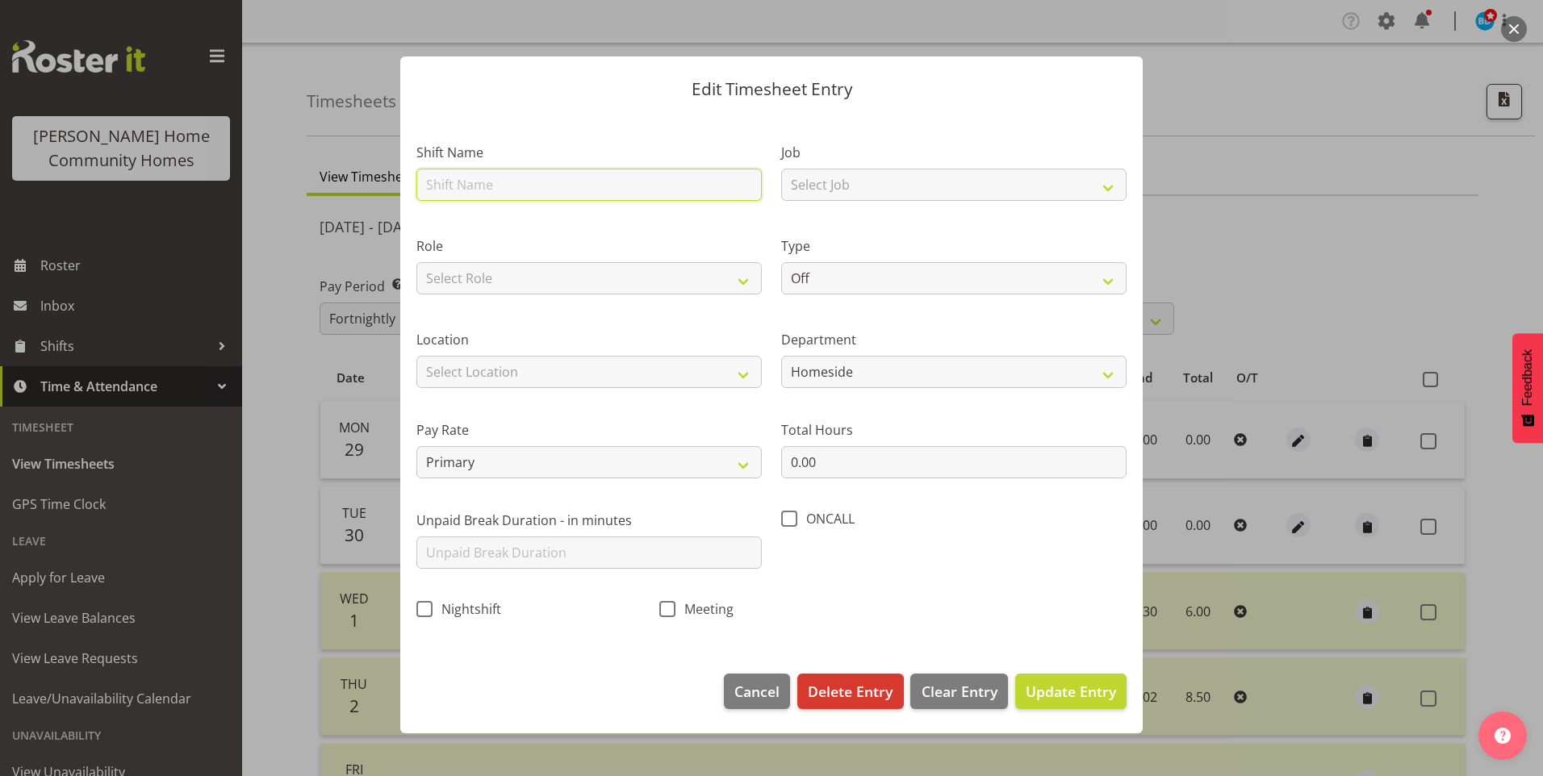
click at [486, 196] on input "text" at bounding box center [588, 185] width 345 height 32
type input "Wing - PM Support 2"
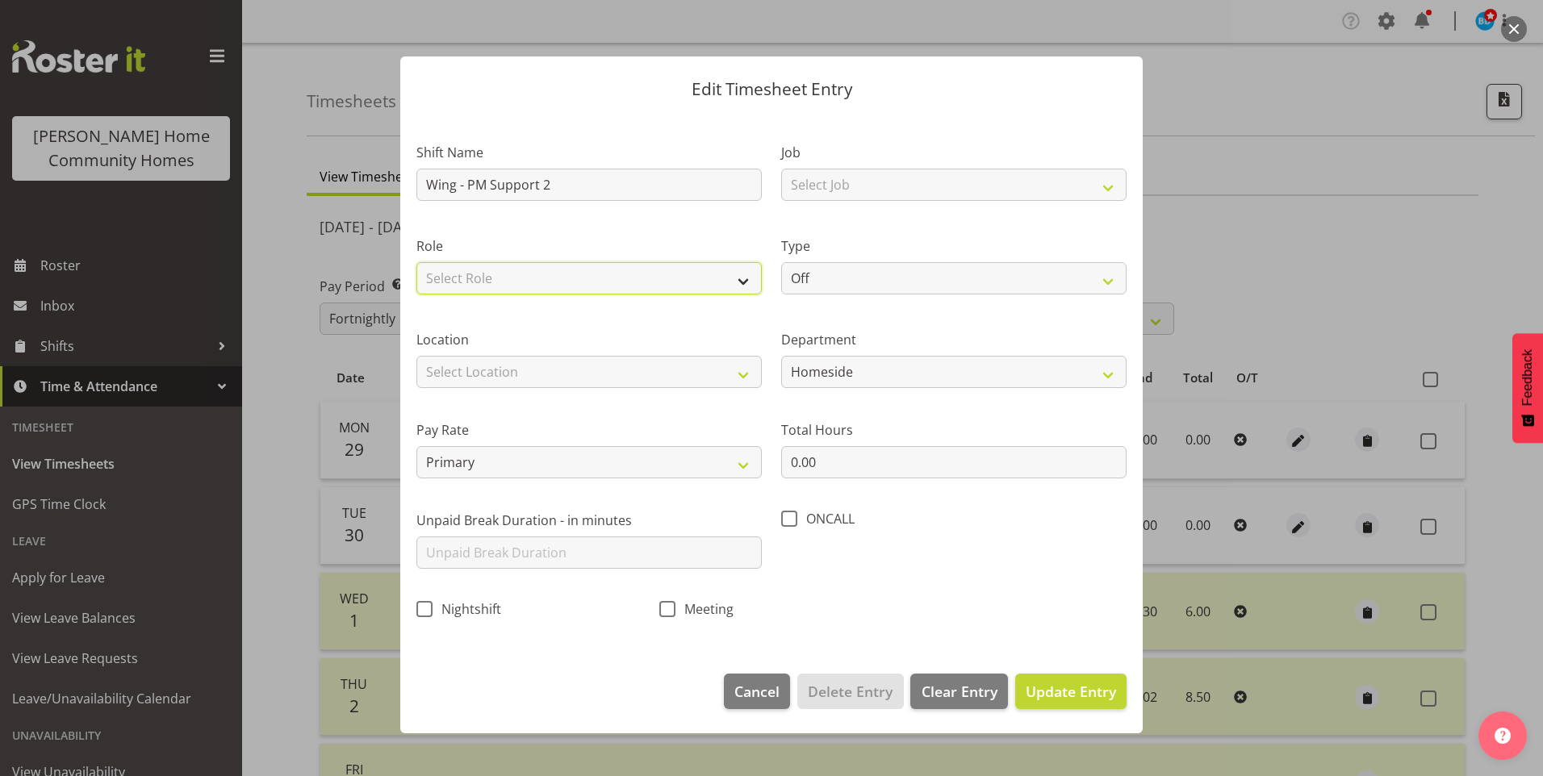
click at [504, 281] on select "Select Role Support Worker Cleaner" at bounding box center [588, 278] width 345 height 32
select select "1214"
click at [416, 262] on select "Select Role Support Worker Cleaner" at bounding box center [588, 278] width 345 height 32
drag, startPoint x: 482, startPoint y: 366, endPoint x: 485, endPoint y: 389, distance: 23.6
click at [482, 366] on select "Select Location 177 Halswell Rd 268 Hendersons Rd 307 Hendersons Rd 309 Henders…" at bounding box center [588, 372] width 345 height 32
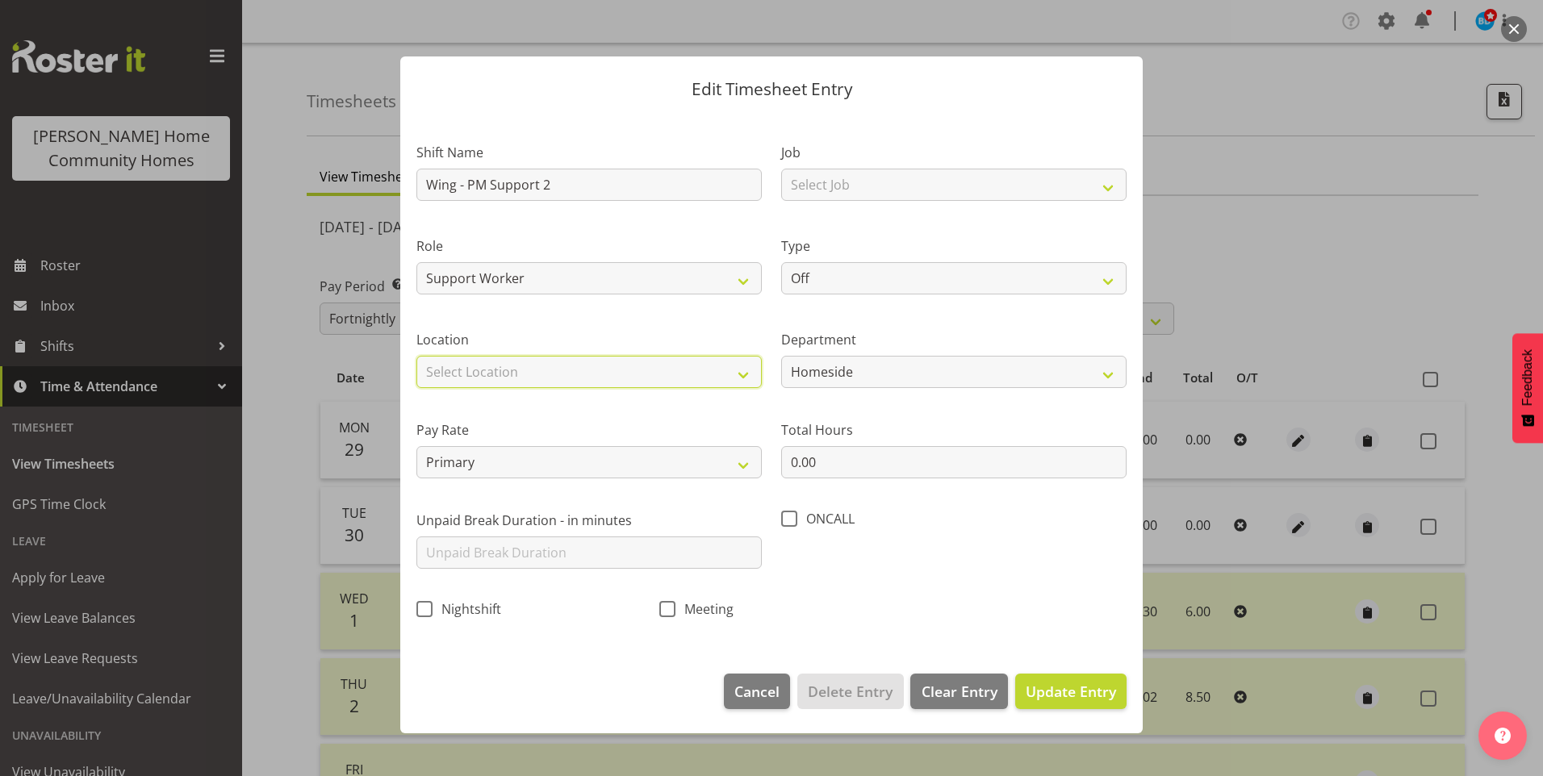
select select "1071"
click at [416, 356] on select "Select Location 177 Halswell Rd 268 Hendersons Rd 307 Hendersons Rd 309 Henders…" at bounding box center [588, 372] width 345 height 32
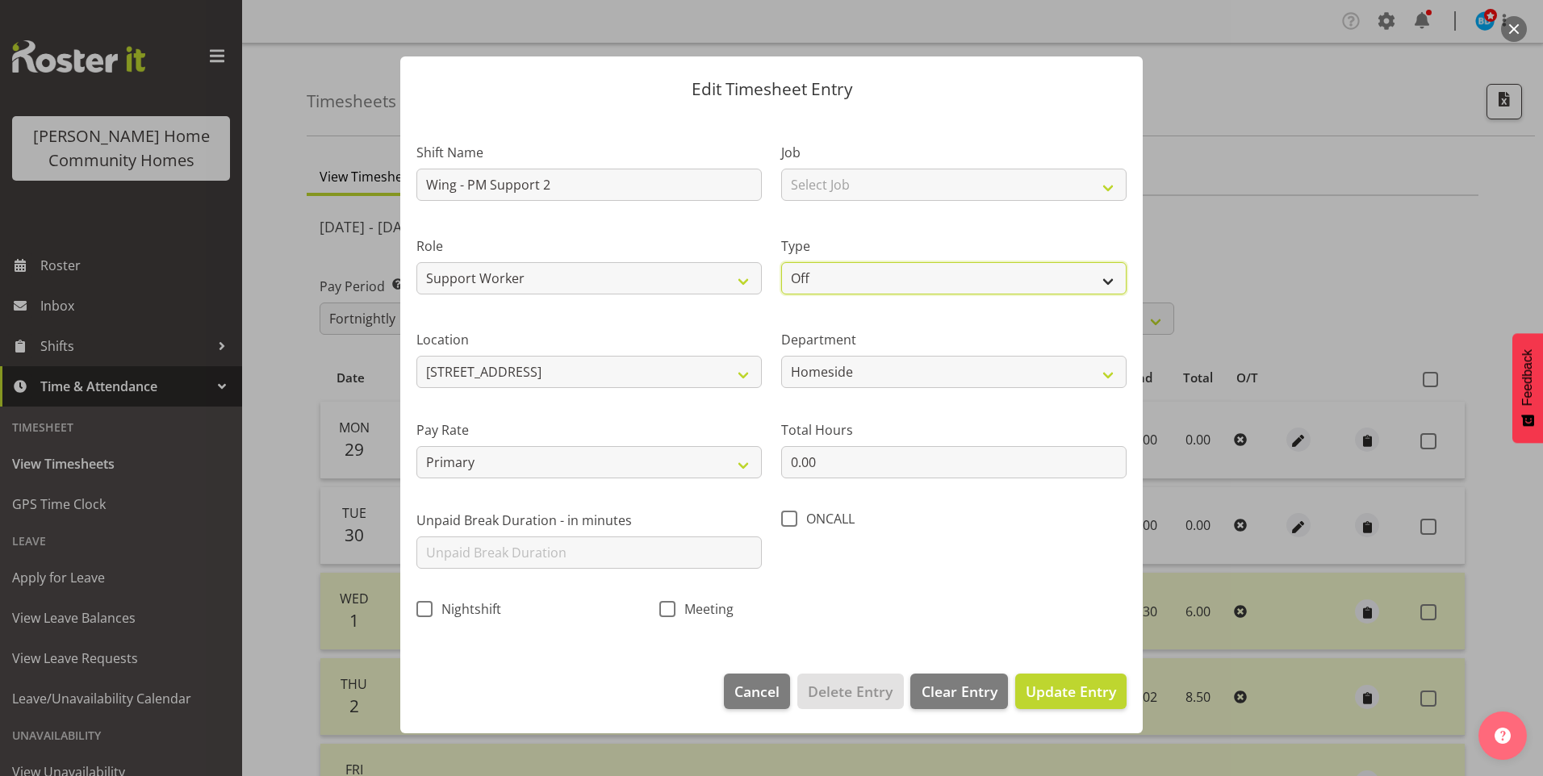
click at [817, 293] on select "Off Standard Public Holiday Public Holiday (Worked) Day In Lieu Annual Leave Si…" at bounding box center [953, 278] width 345 height 32
select select "Annual"
click at [781, 262] on select "Off Standard Public Holiday Public Holiday (Worked) Day In Lieu Annual Leave Si…" at bounding box center [953, 278] width 345 height 32
drag, startPoint x: 854, startPoint y: 381, endPoint x: 853, endPoint y: 389, distance: 8.1
click at [853, 380] on select "Homeside Wingside Houses Admin" at bounding box center [953, 372] width 345 height 32
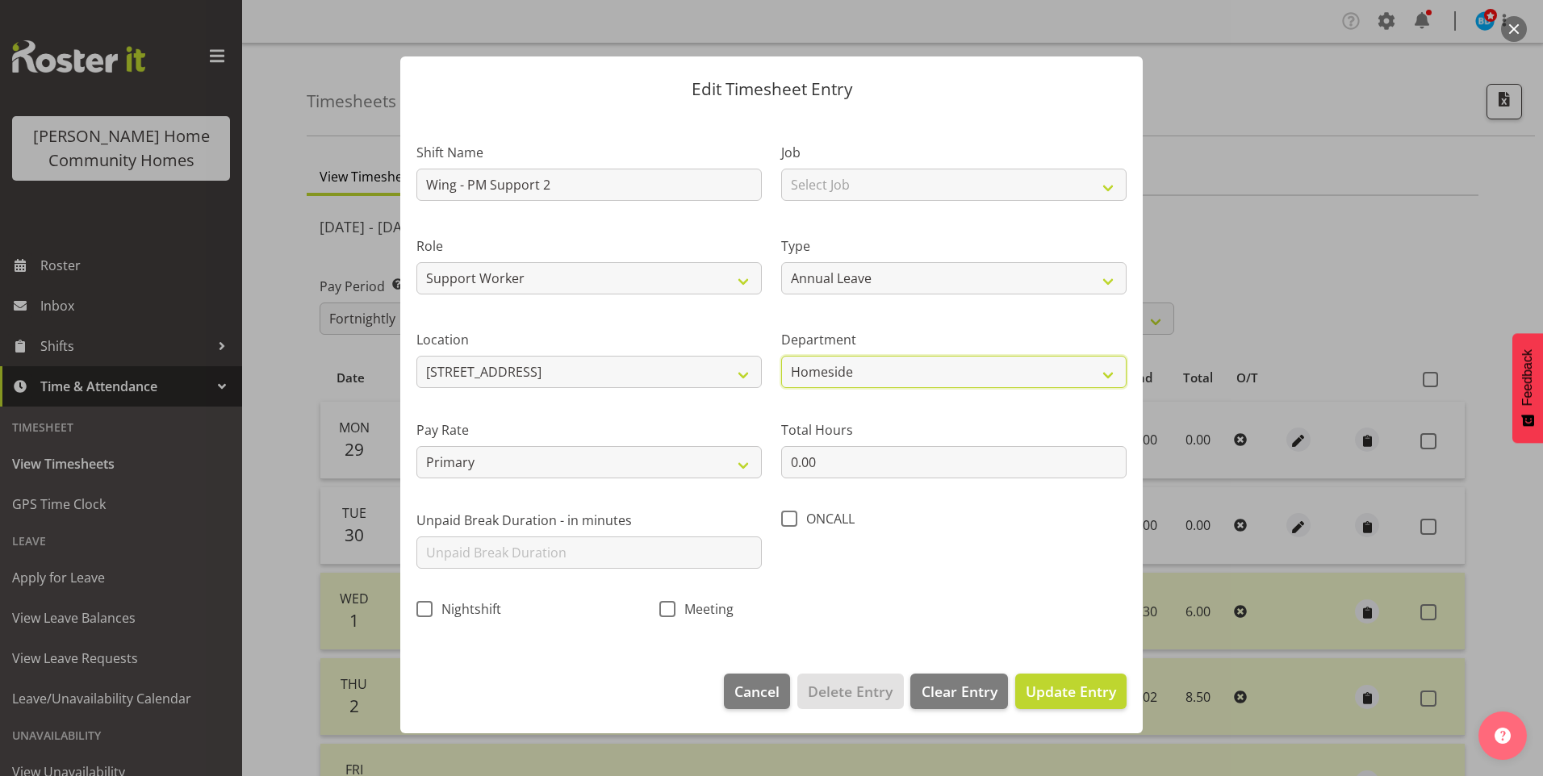
select select "749"
click at [781, 356] on select "Homeside Wingside Houses Admin" at bounding box center [953, 372] width 345 height 32
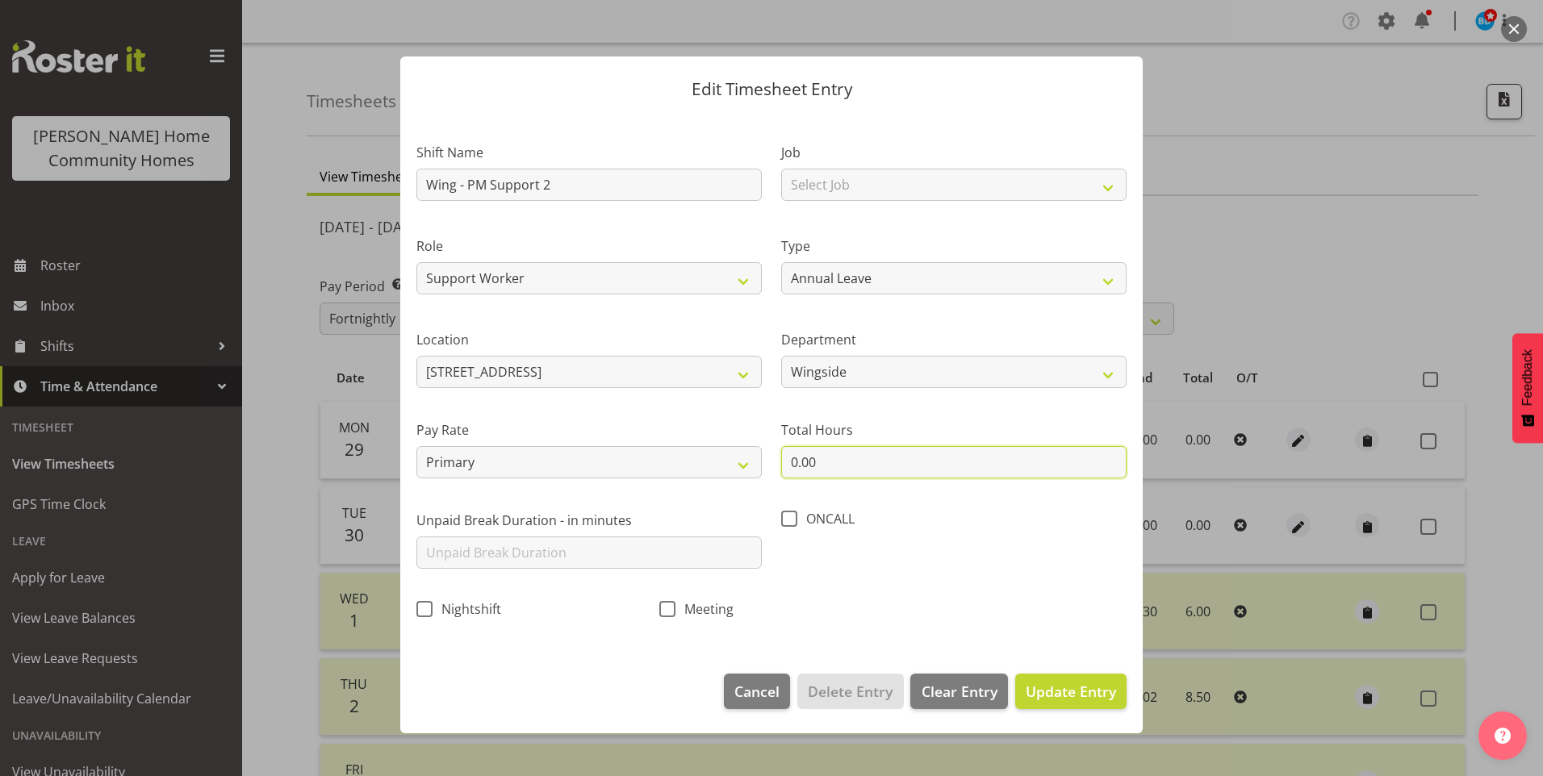
drag, startPoint x: 763, startPoint y: 448, endPoint x: 642, endPoint y: 429, distance: 123.3
click at [642, 429] on div "Shift Name Wing - PM Support 2 Job Select Job Floater Role Support Worker Clean…" at bounding box center [772, 376] width 730 height 512
type input "5.5"
click at [1110, 699] on span "Update Entry" at bounding box center [1071, 691] width 90 height 19
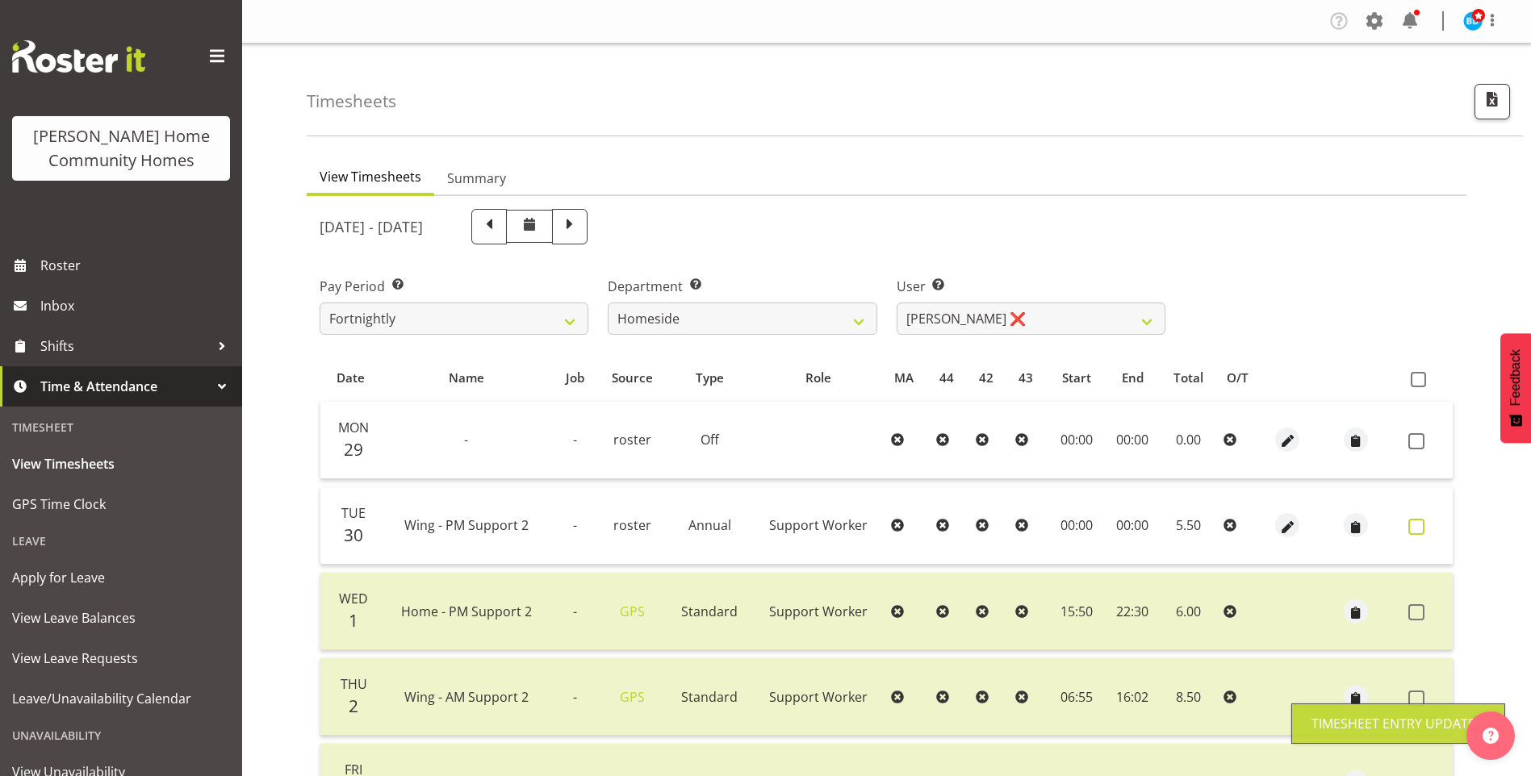
click at [1428, 528] on label at bounding box center [1420, 527] width 25 height 16
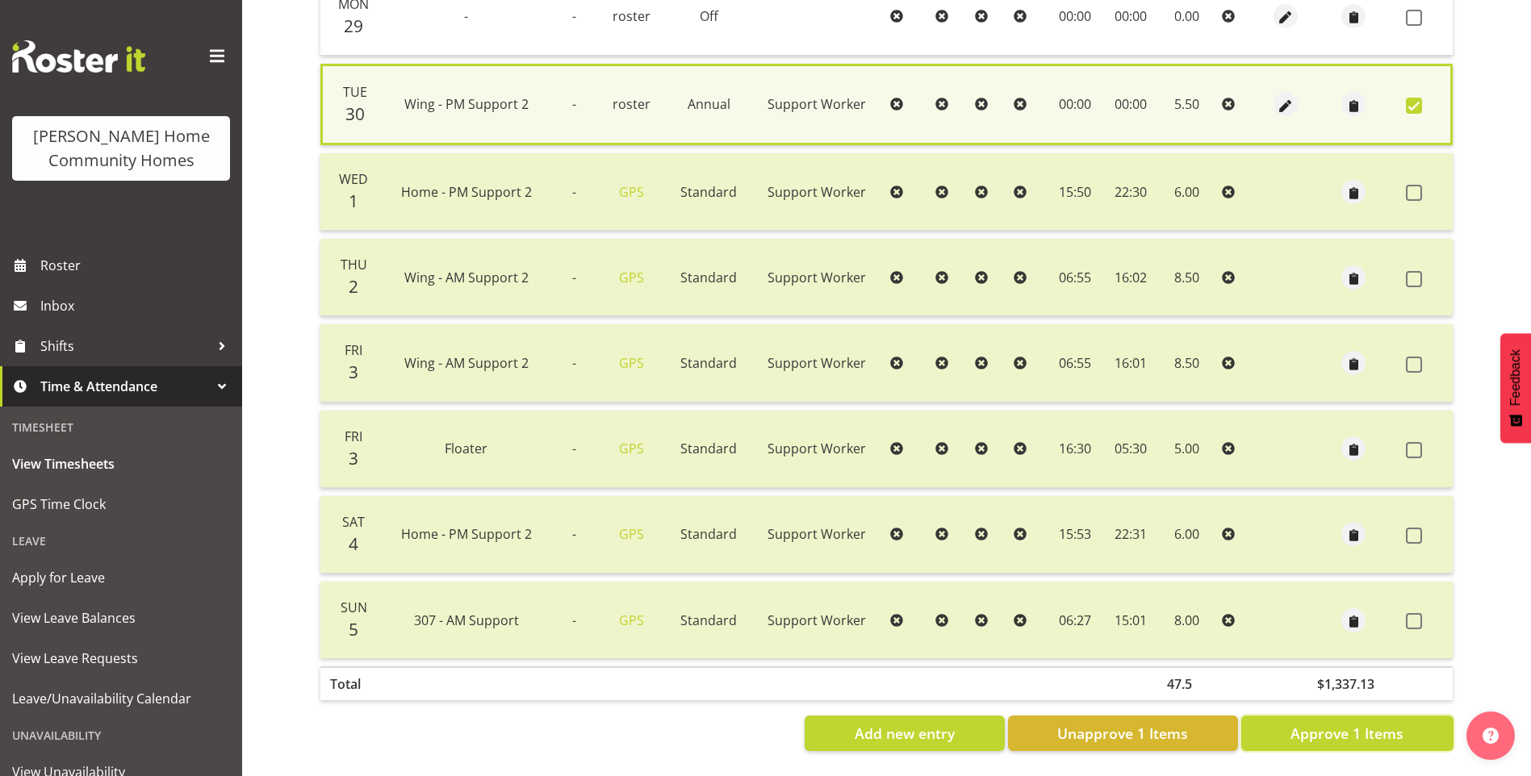
click at [1386, 726] on span "Approve 1 Items" at bounding box center [1346, 733] width 113 height 21
checkbox input "false"
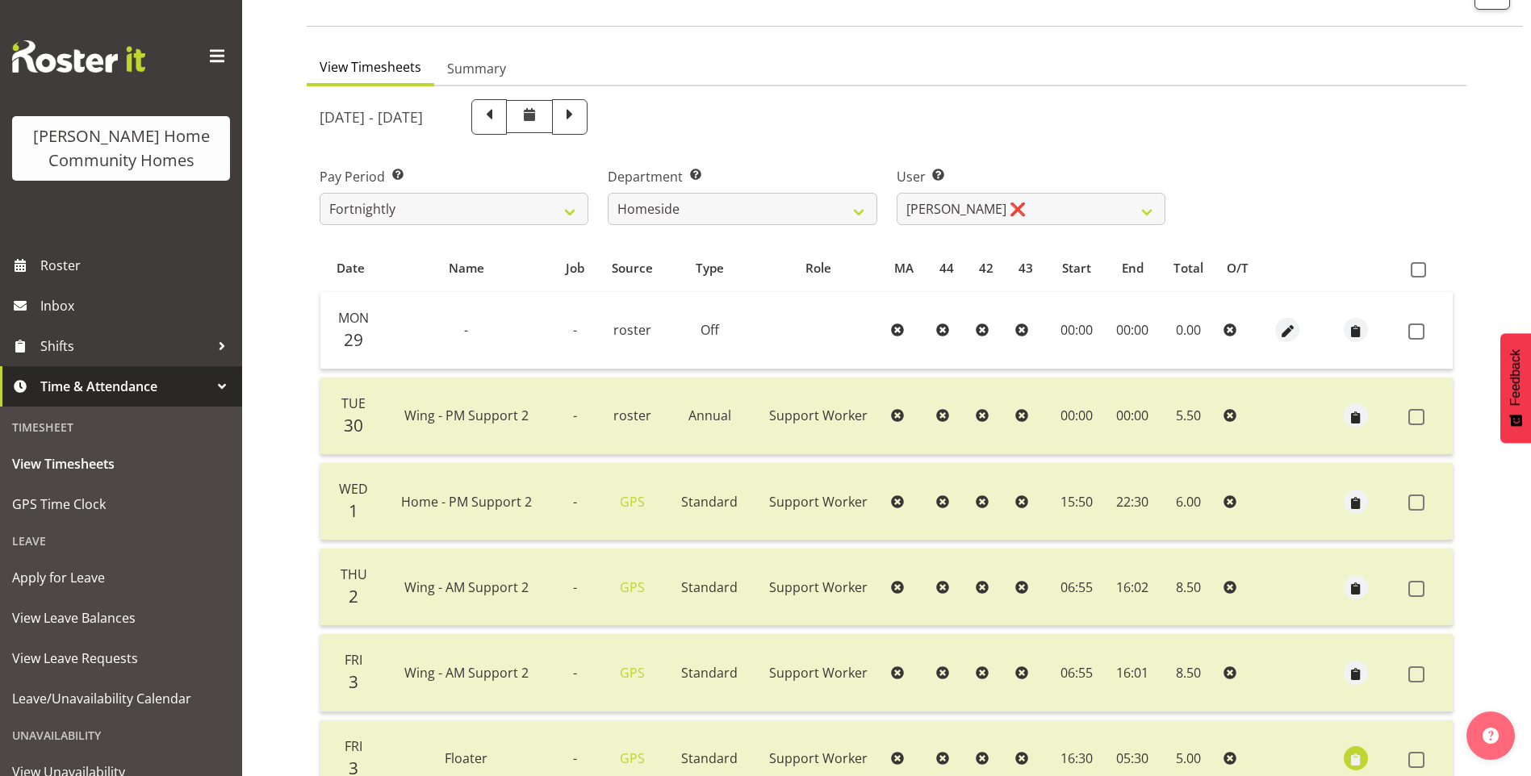
scroll to position [109, 0]
click at [82, 307] on span "Inbox" at bounding box center [137, 306] width 194 height 24
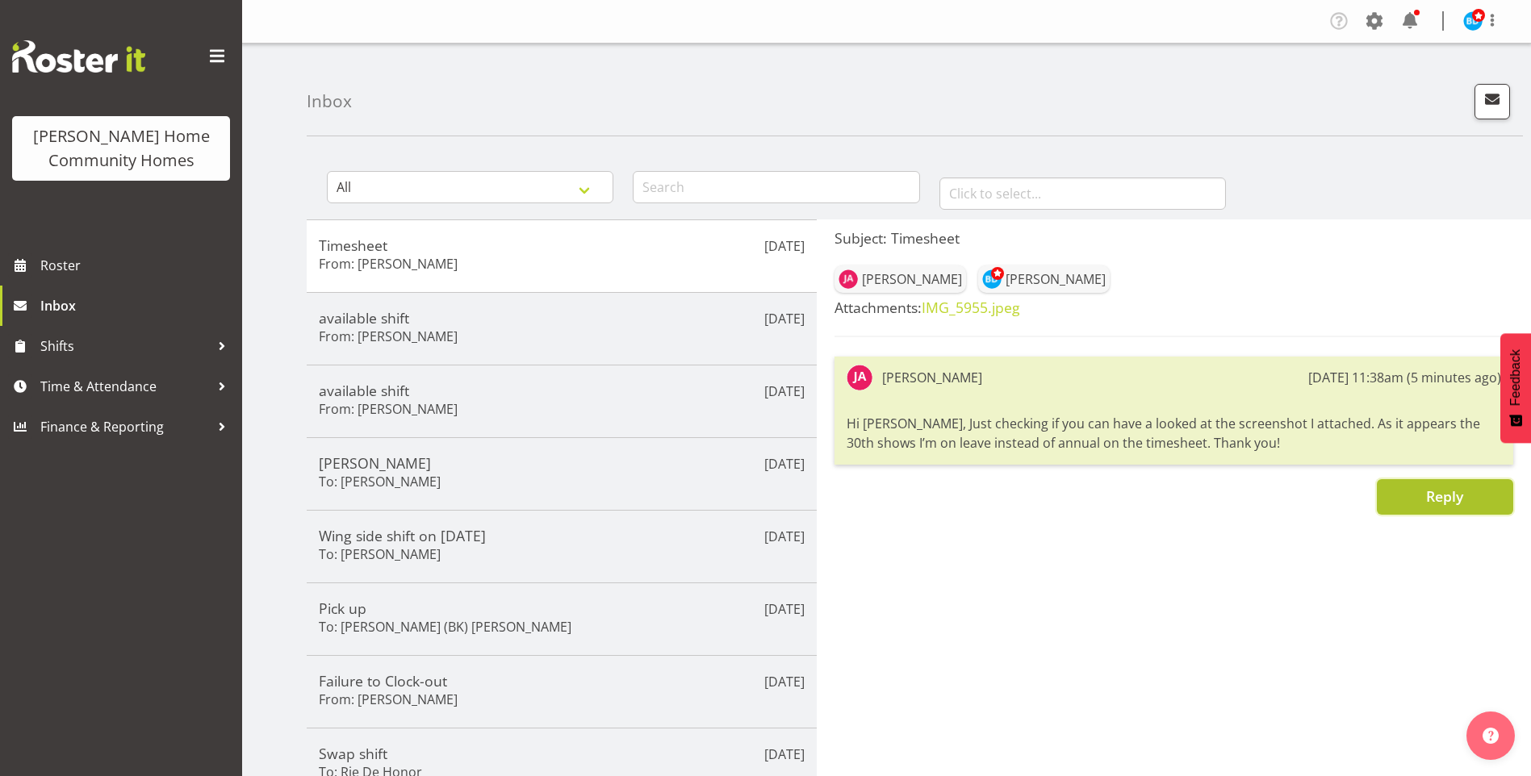
click at [1450, 496] on span "Reply" at bounding box center [1444, 496] width 37 height 19
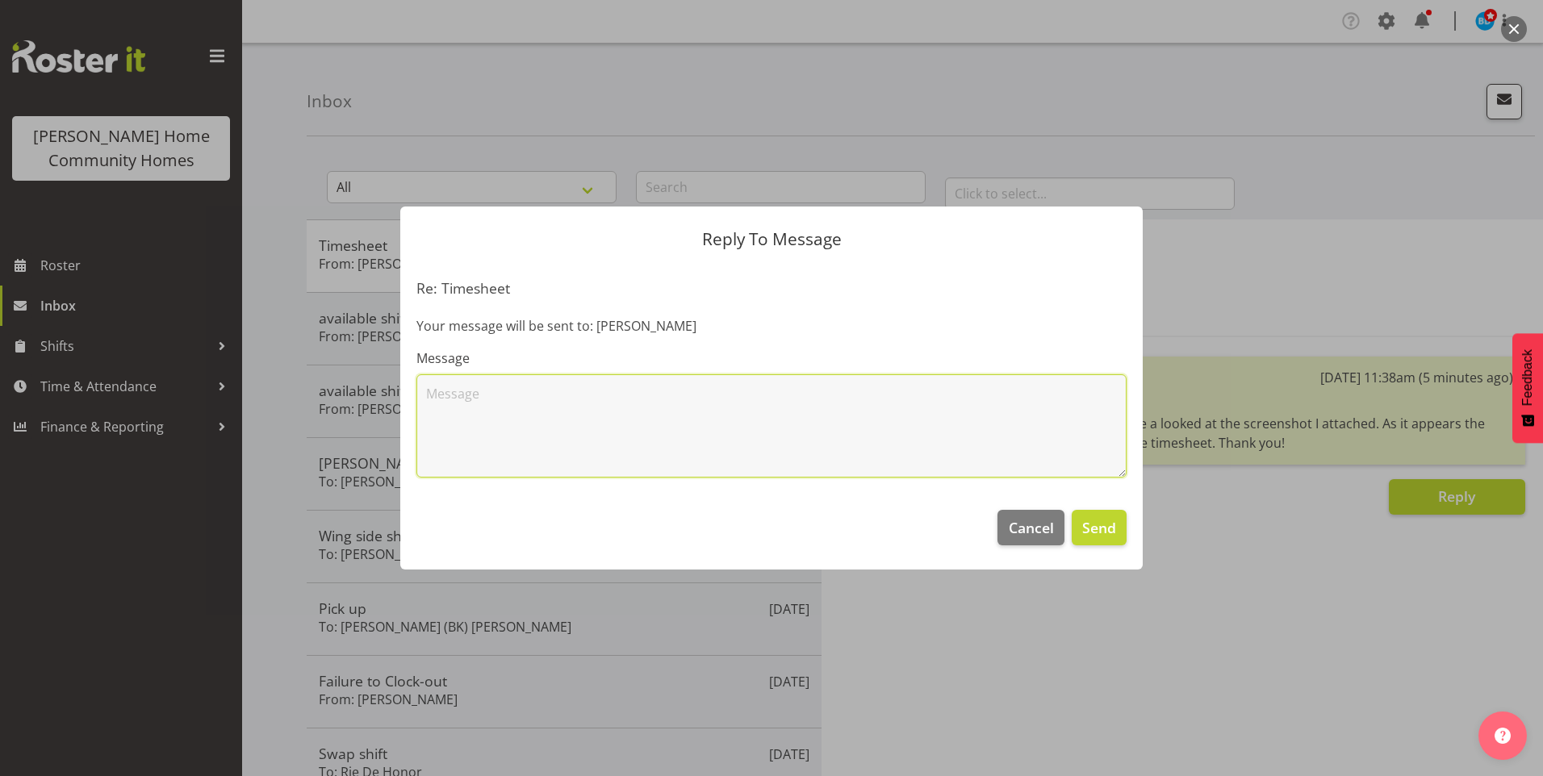
click at [793, 404] on textarea at bounding box center [771, 425] width 710 height 103
type textarea "Hi Julius, thank you for your message, I have corrected this on your timesheet …"
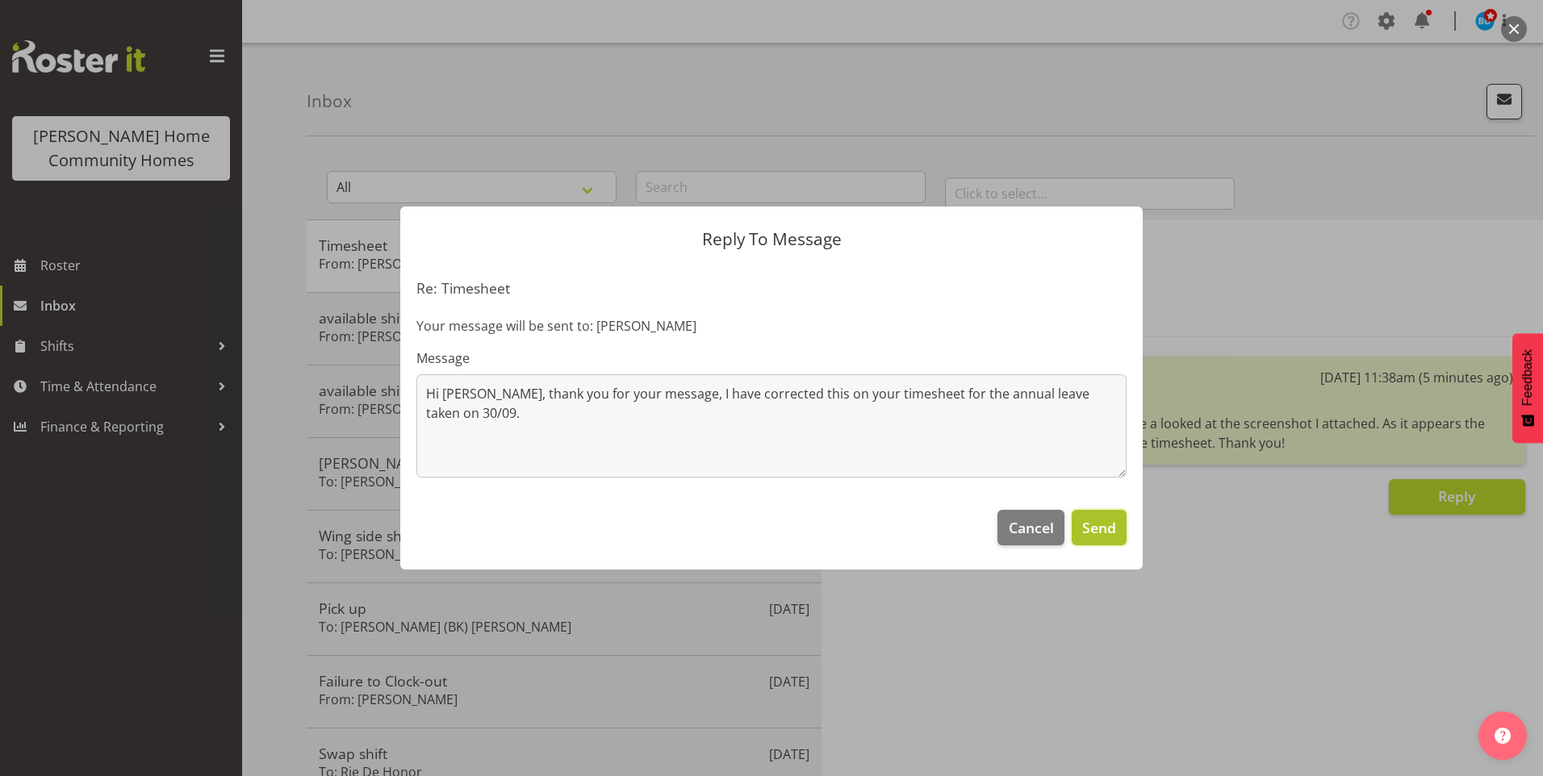
click at [1085, 537] on span "Send" at bounding box center [1099, 527] width 34 height 21
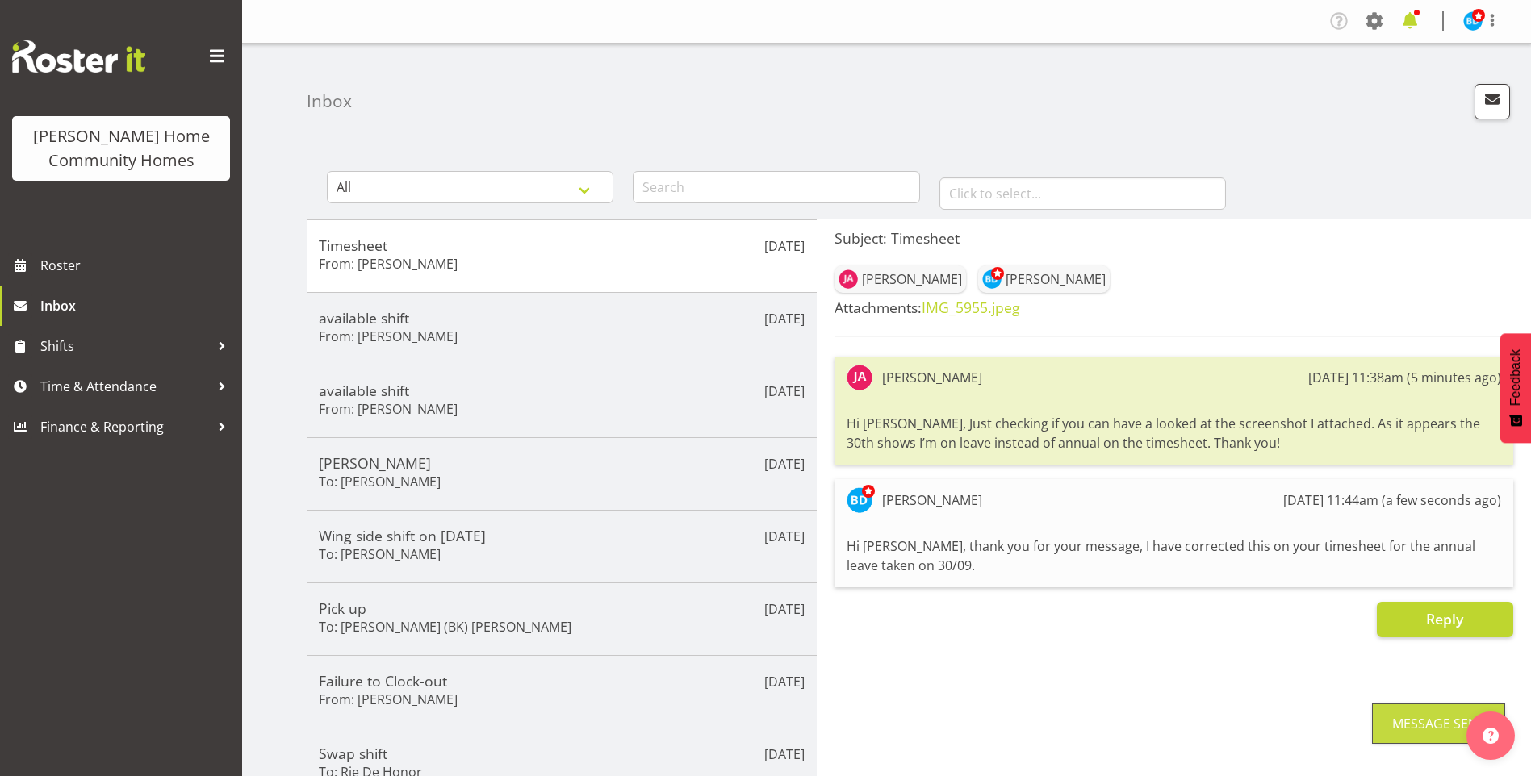
click at [1416, 23] on span at bounding box center [1410, 21] width 26 height 26
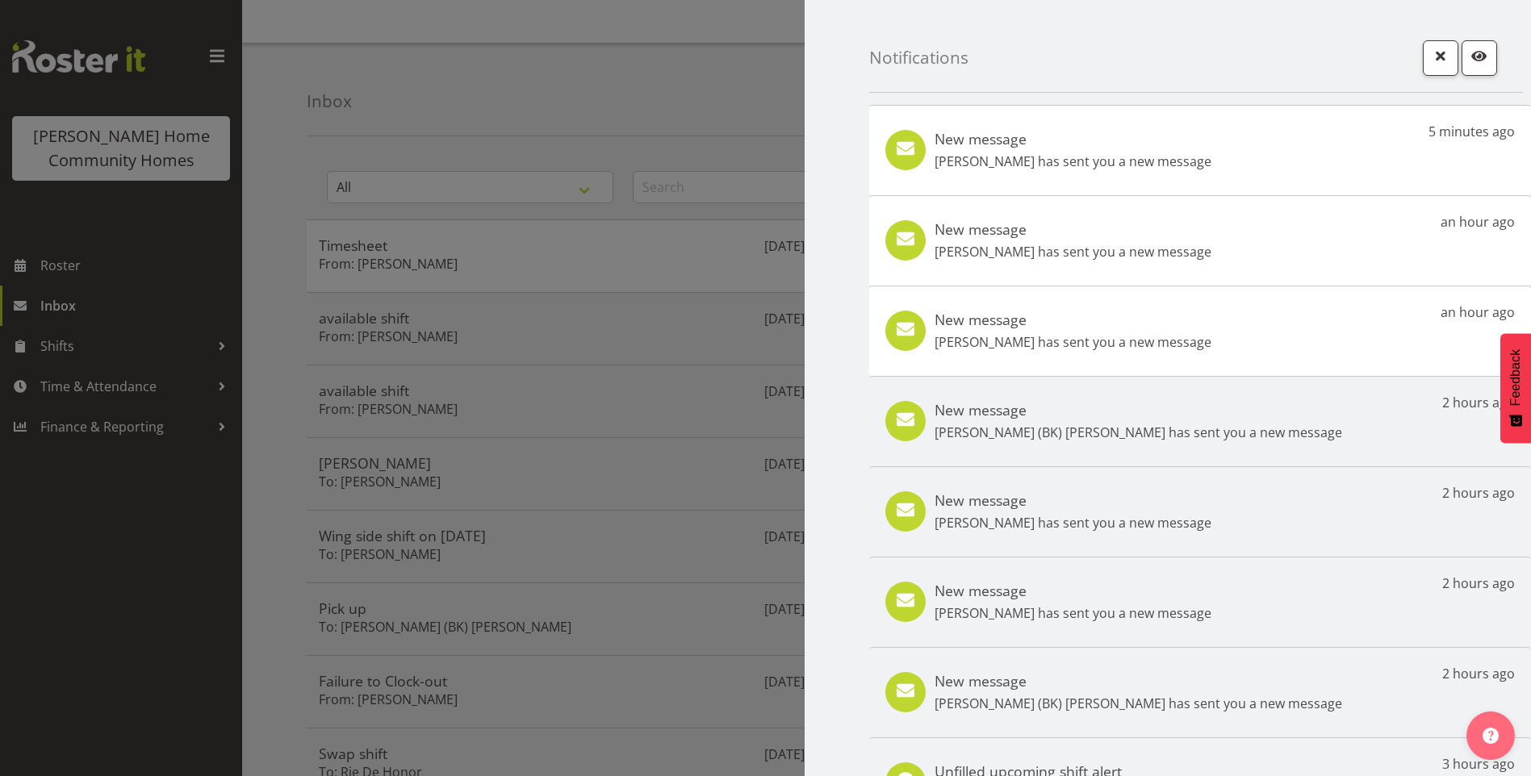
click at [1190, 161] on p "Julius Antonio has sent you a new message" at bounding box center [1073, 161] width 277 height 19
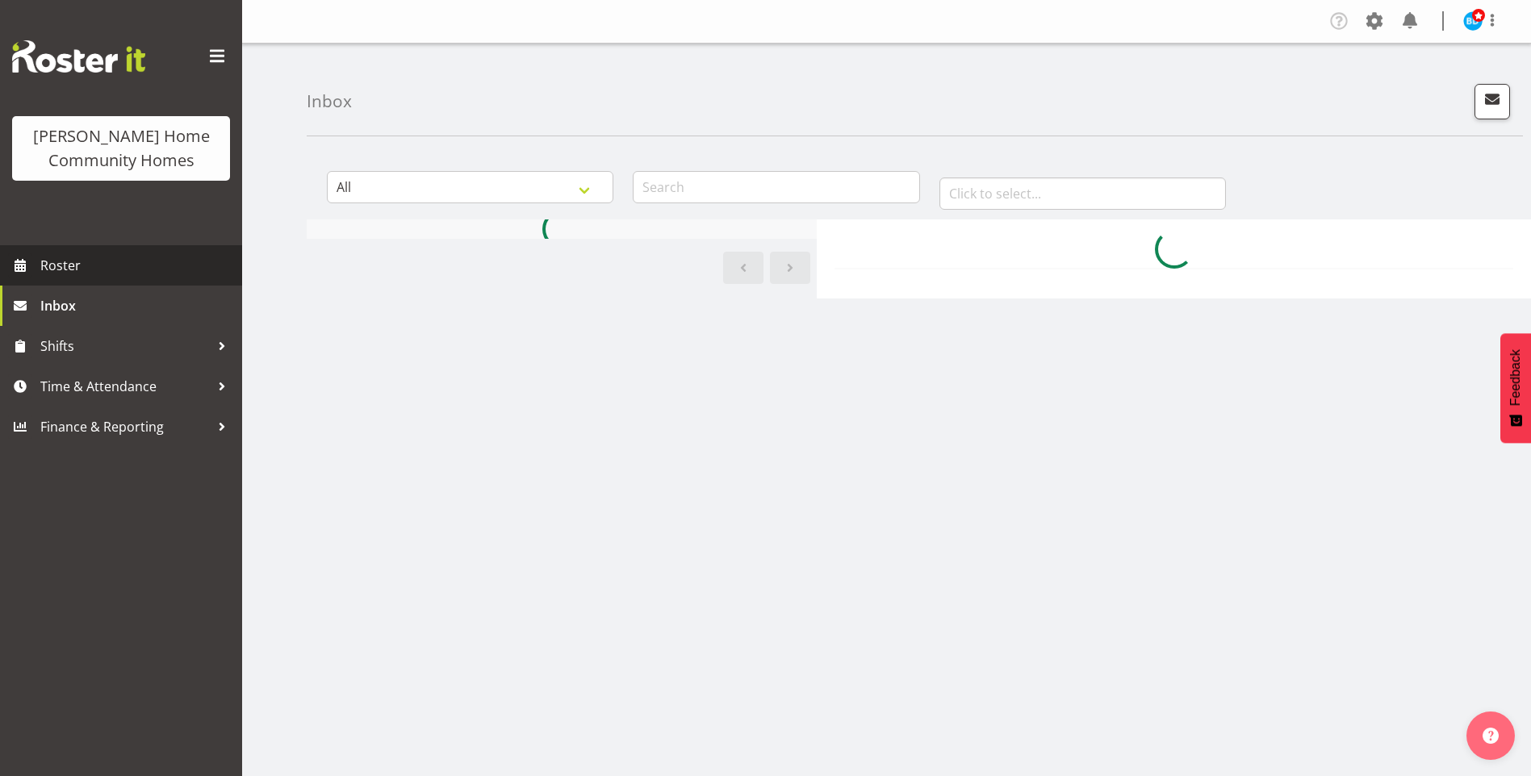
click at [82, 263] on span "Roster" at bounding box center [137, 265] width 194 height 24
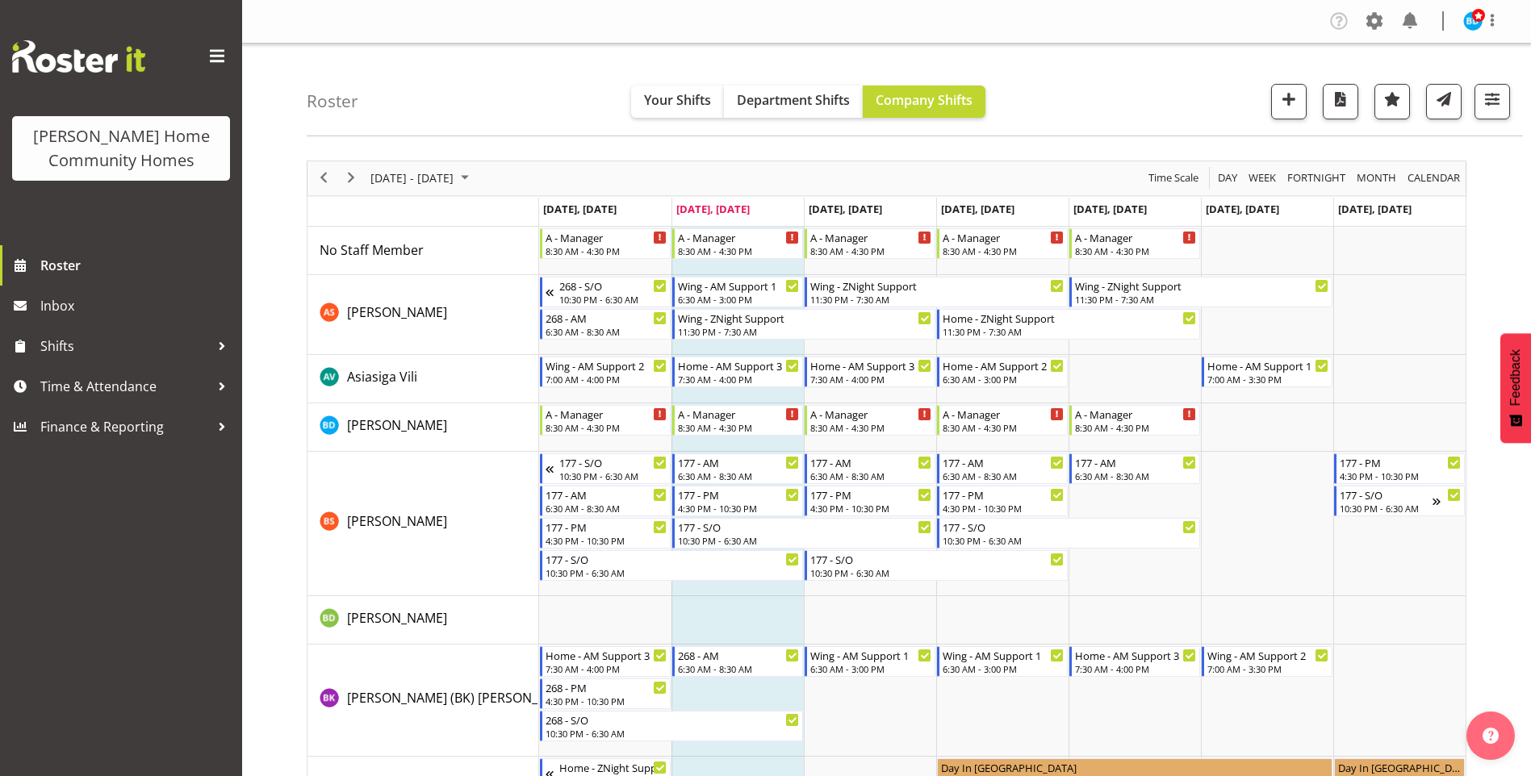
click at [475, 177] on span "October 2025" at bounding box center [464, 178] width 19 height 20
click at [544, 214] on span "next month" at bounding box center [540, 218] width 28 height 29
click at [385, 303] on span "3" at bounding box center [387, 302] width 24 height 24
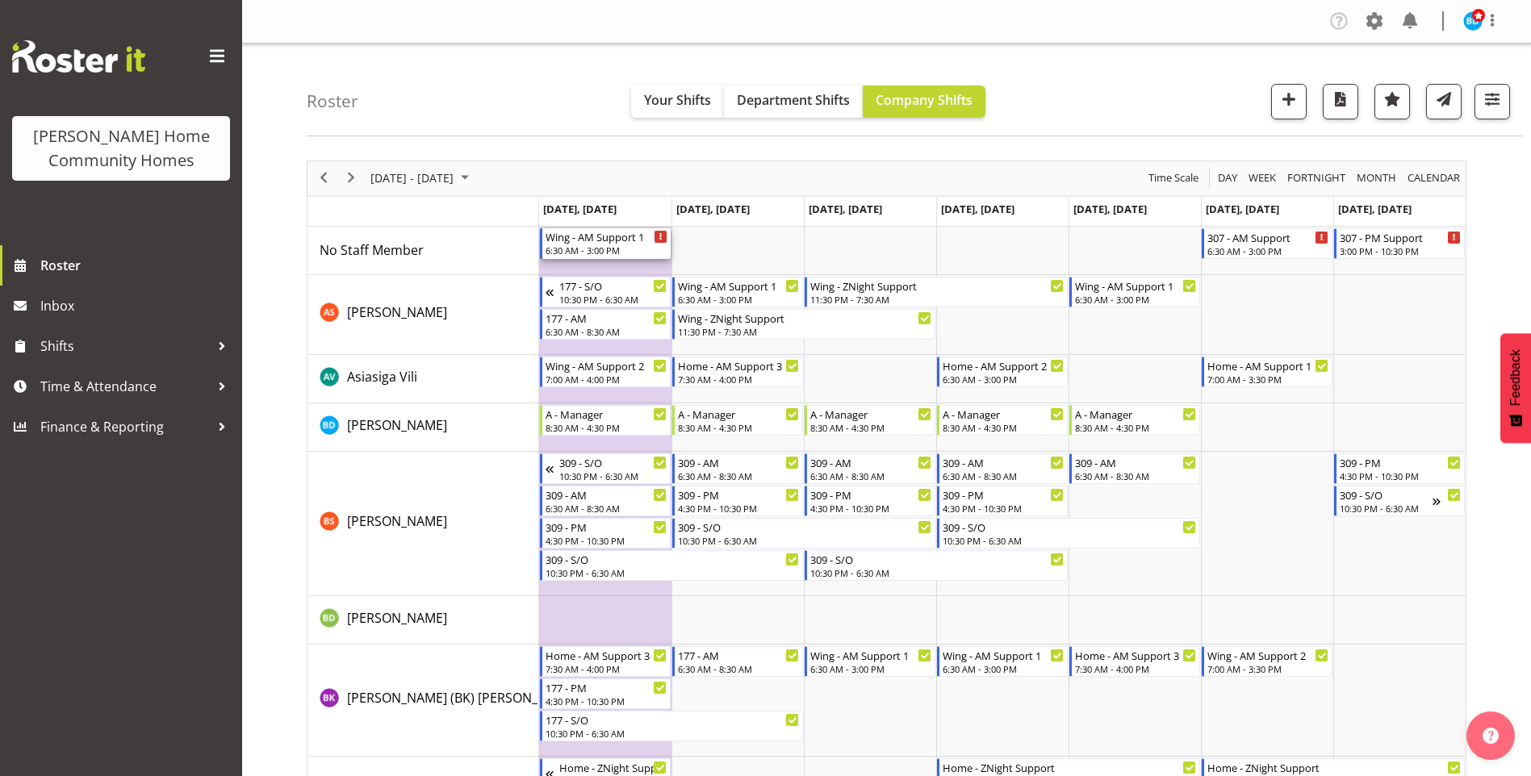
click at [625, 251] on div "6:30 AM - 3:00 PM" at bounding box center [607, 250] width 122 height 13
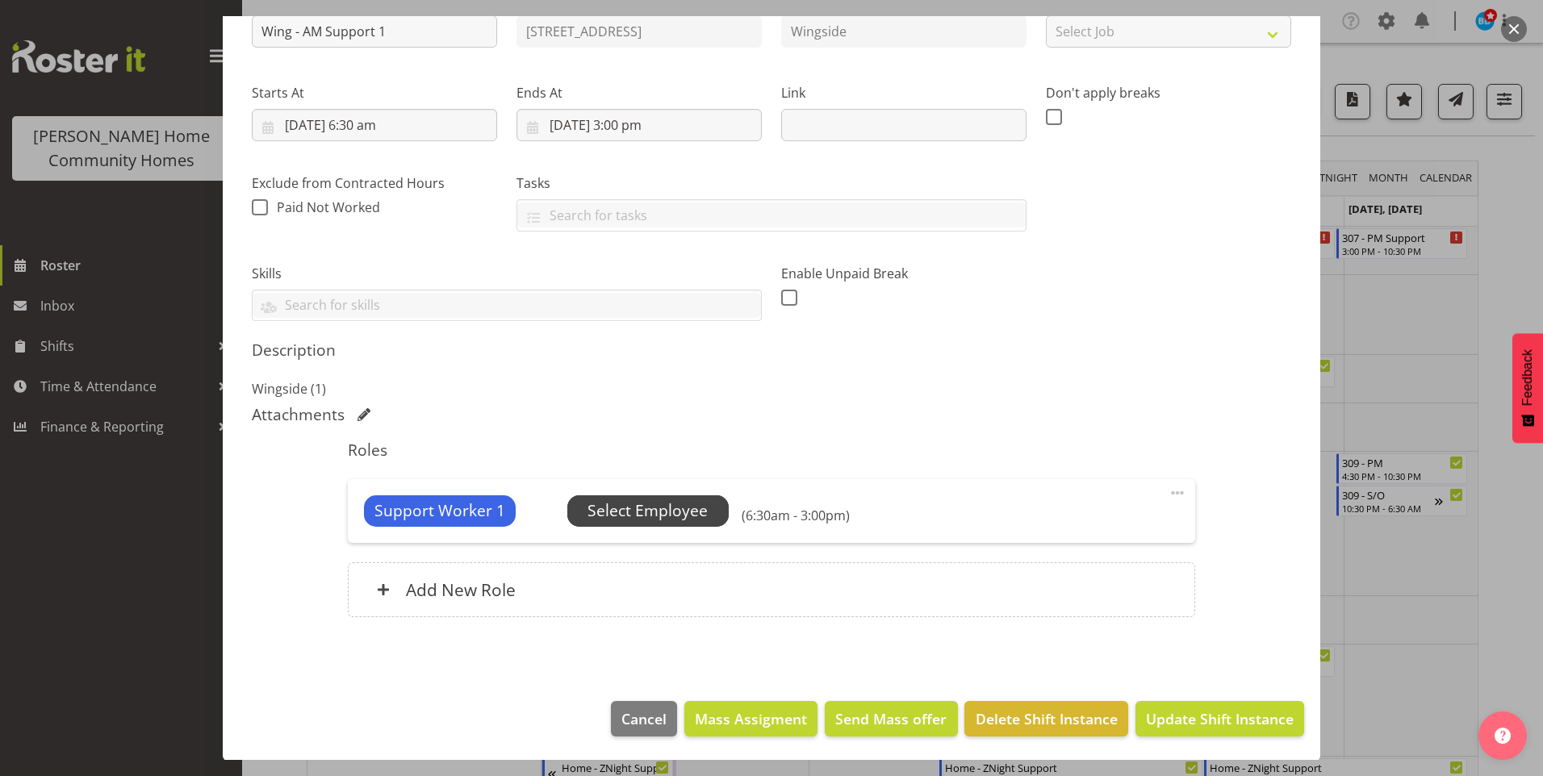
scroll to position [200, 0]
click at [650, 512] on span "Select Employee" at bounding box center [648, 510] width 120 height 23
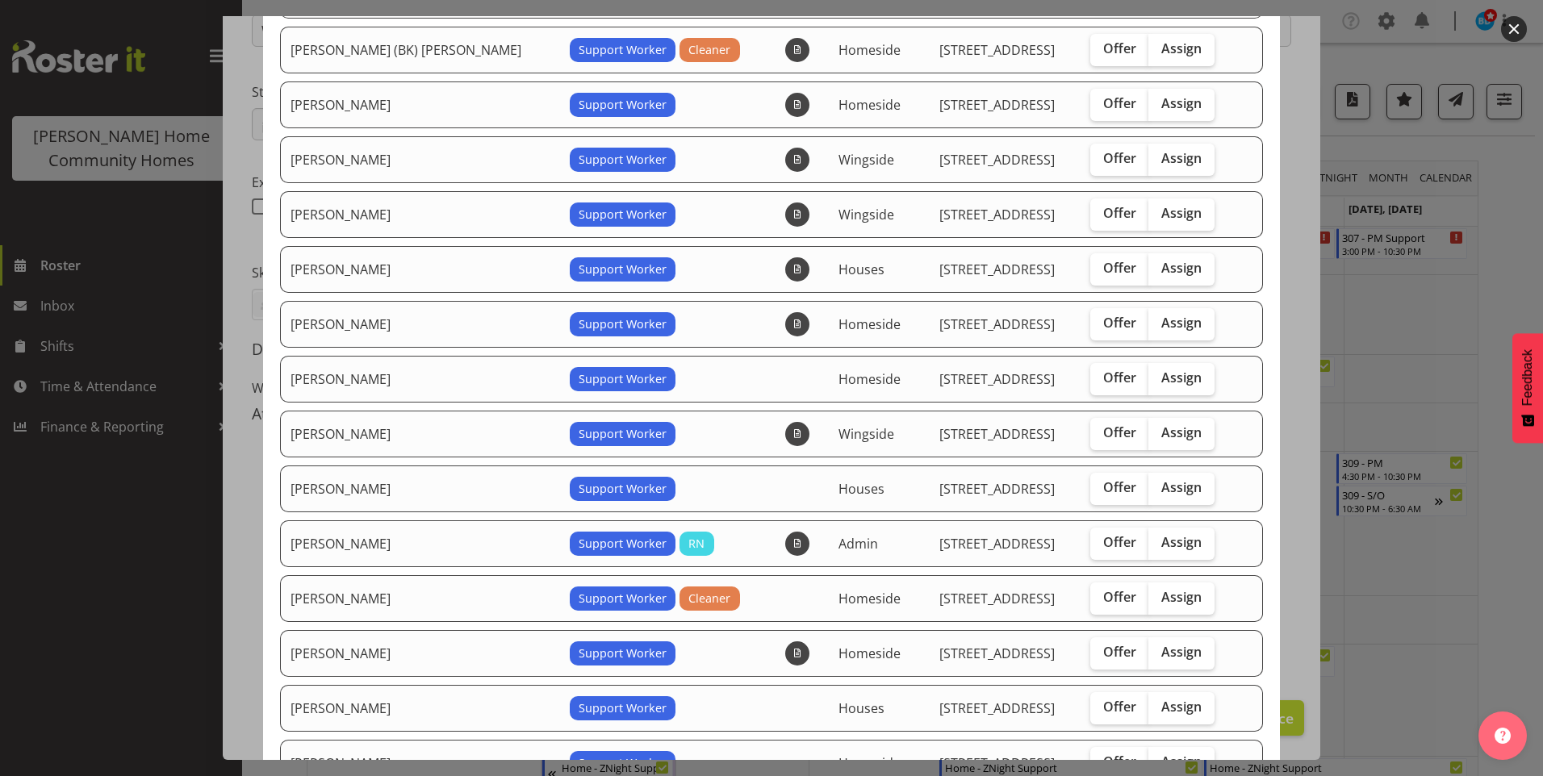
scroll to position [323, 0]
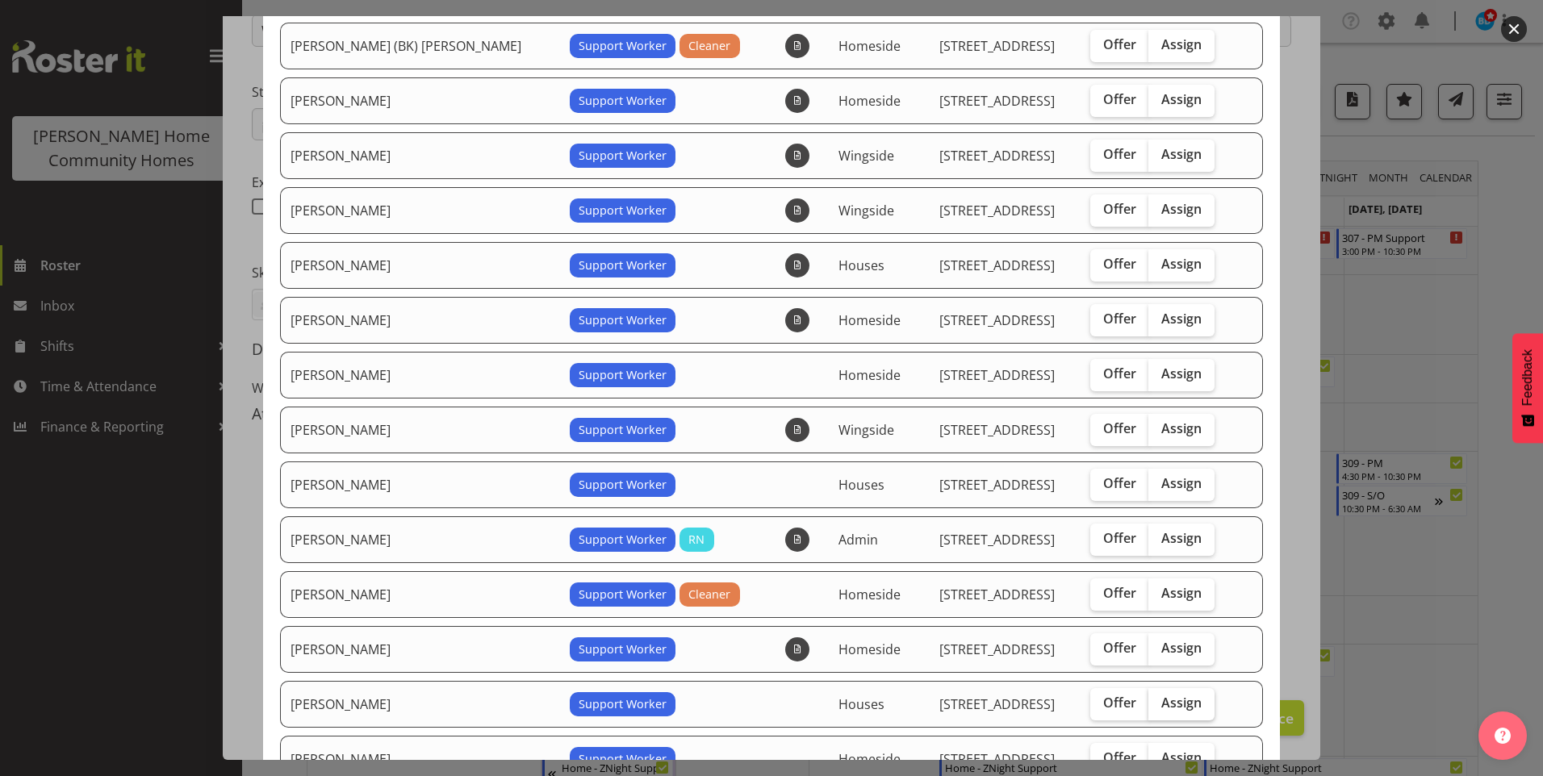
click at [1161, 698] on span "Assign" at bounding box center [1181, 703] width 40 height 16
click at [1153, 698] on input "Assign" at bounding box center [1153, 703] width 10 height 10
checkbox input "true"
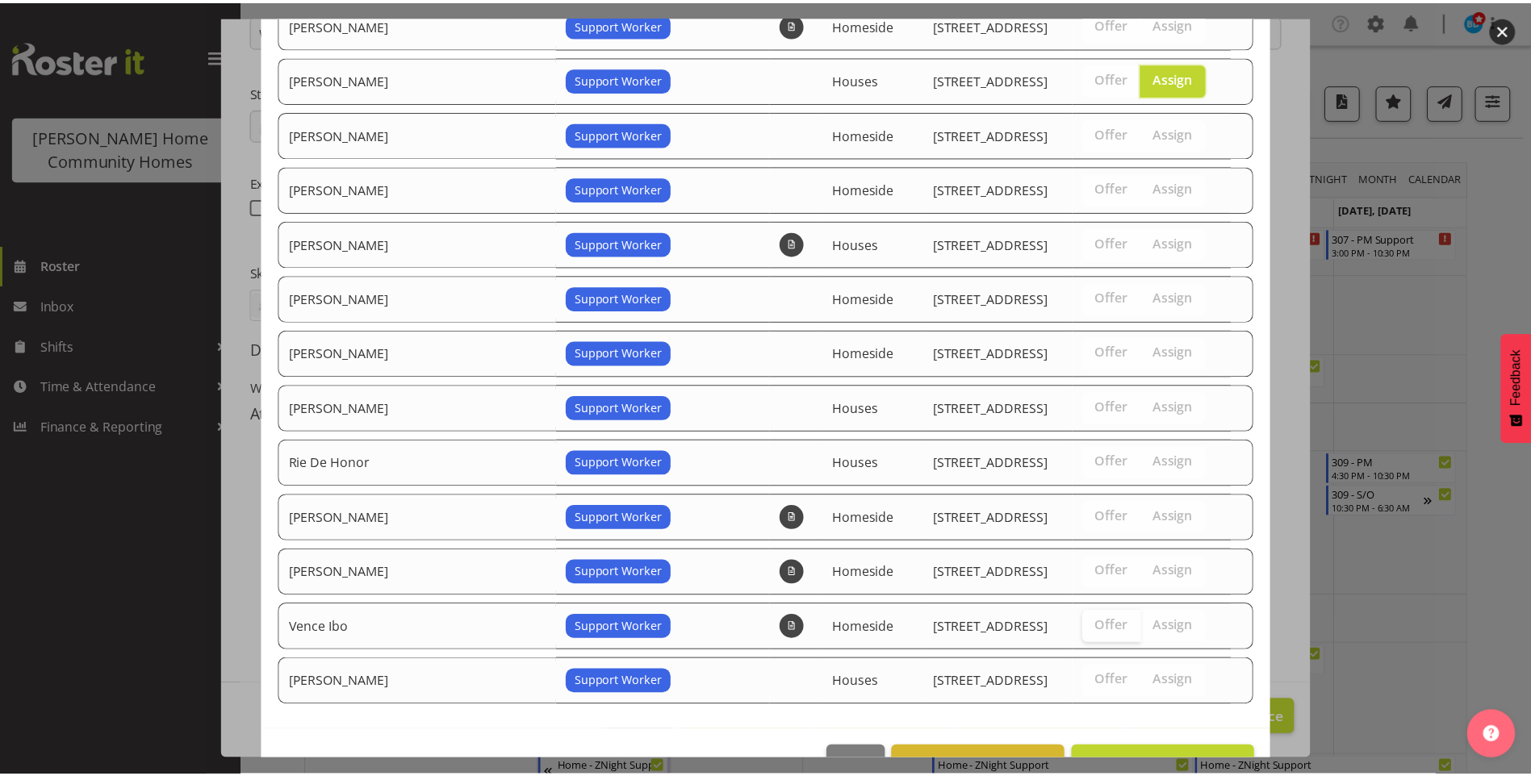
scroll to position [995, 0]
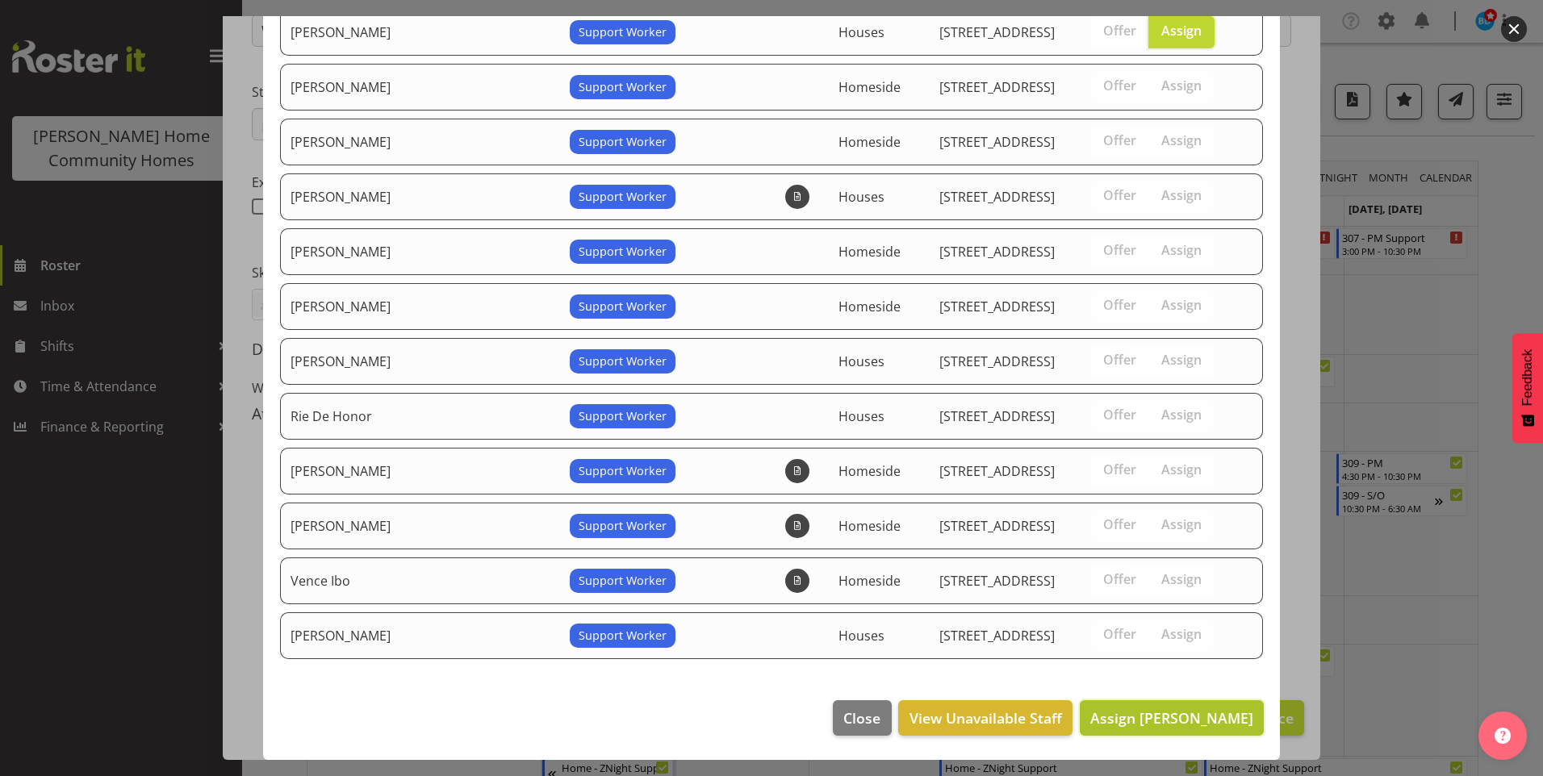
click at [1137, 711] on span "Assign Liezl Sanchez" at bounding box center [1171, 718] width 163 height 19
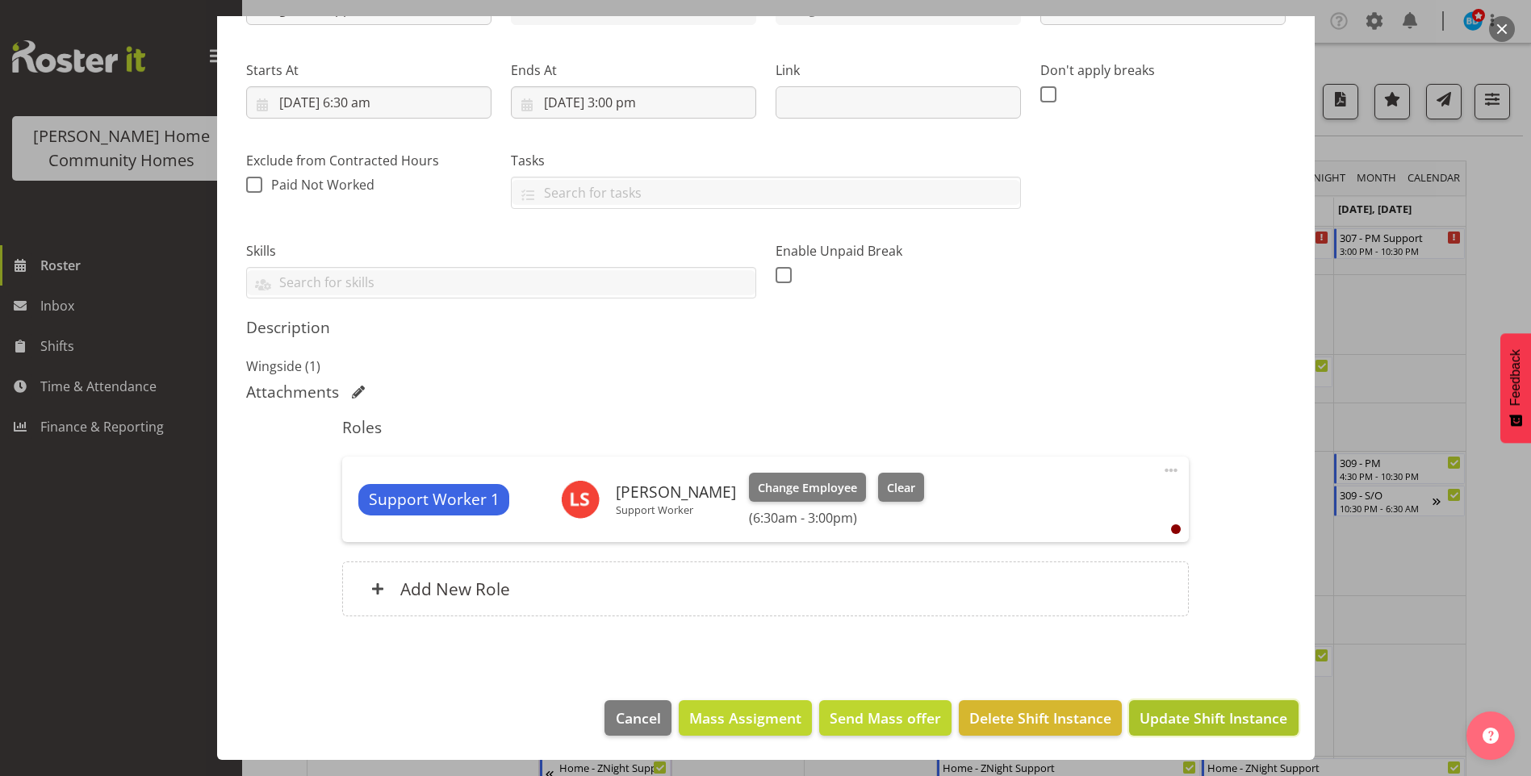
click at [1165, 709] on span "Update Shift Instance" at bounding box center [1214, 718] width 148 height 21
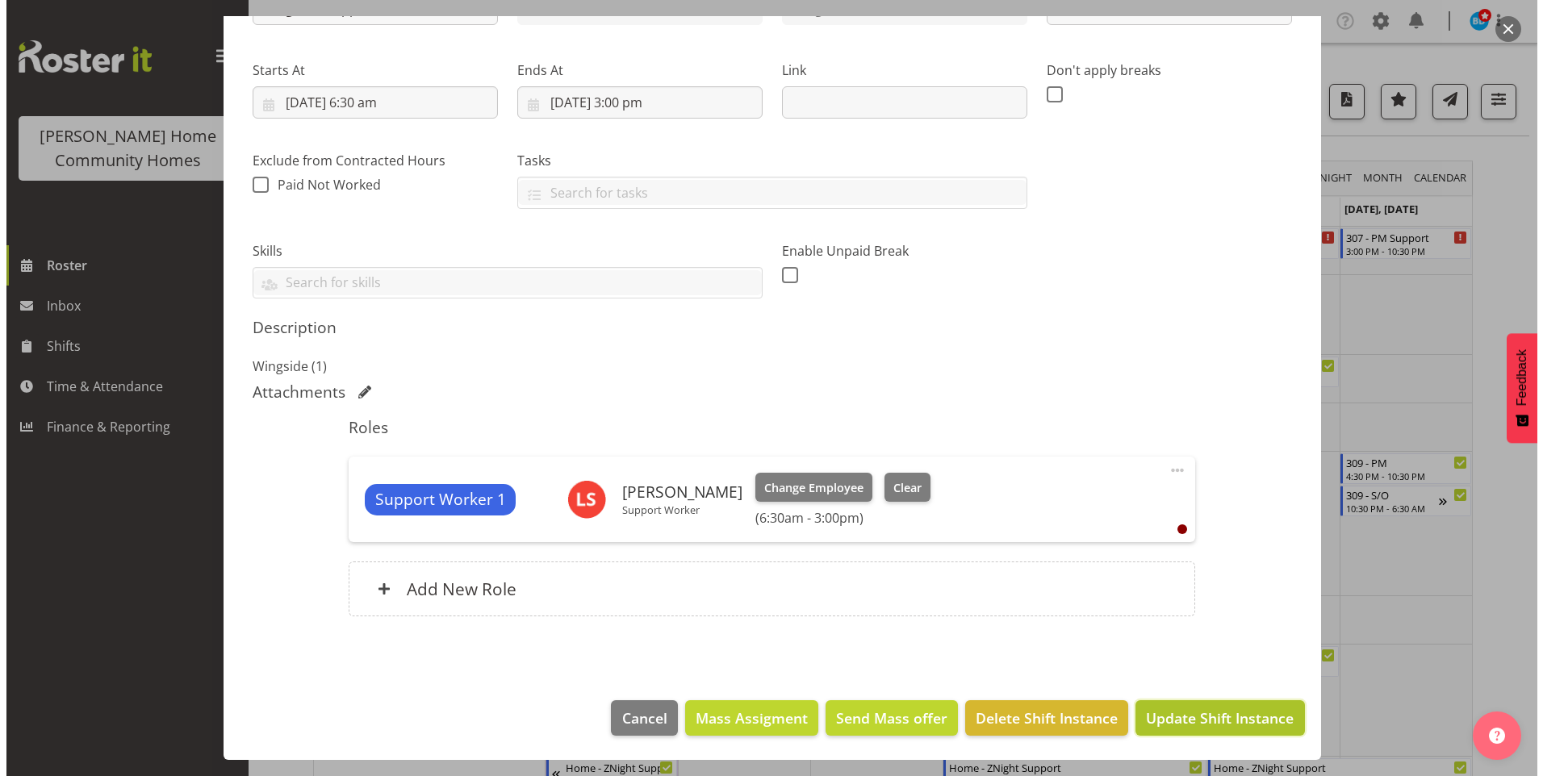
scroll to position [157, 0]
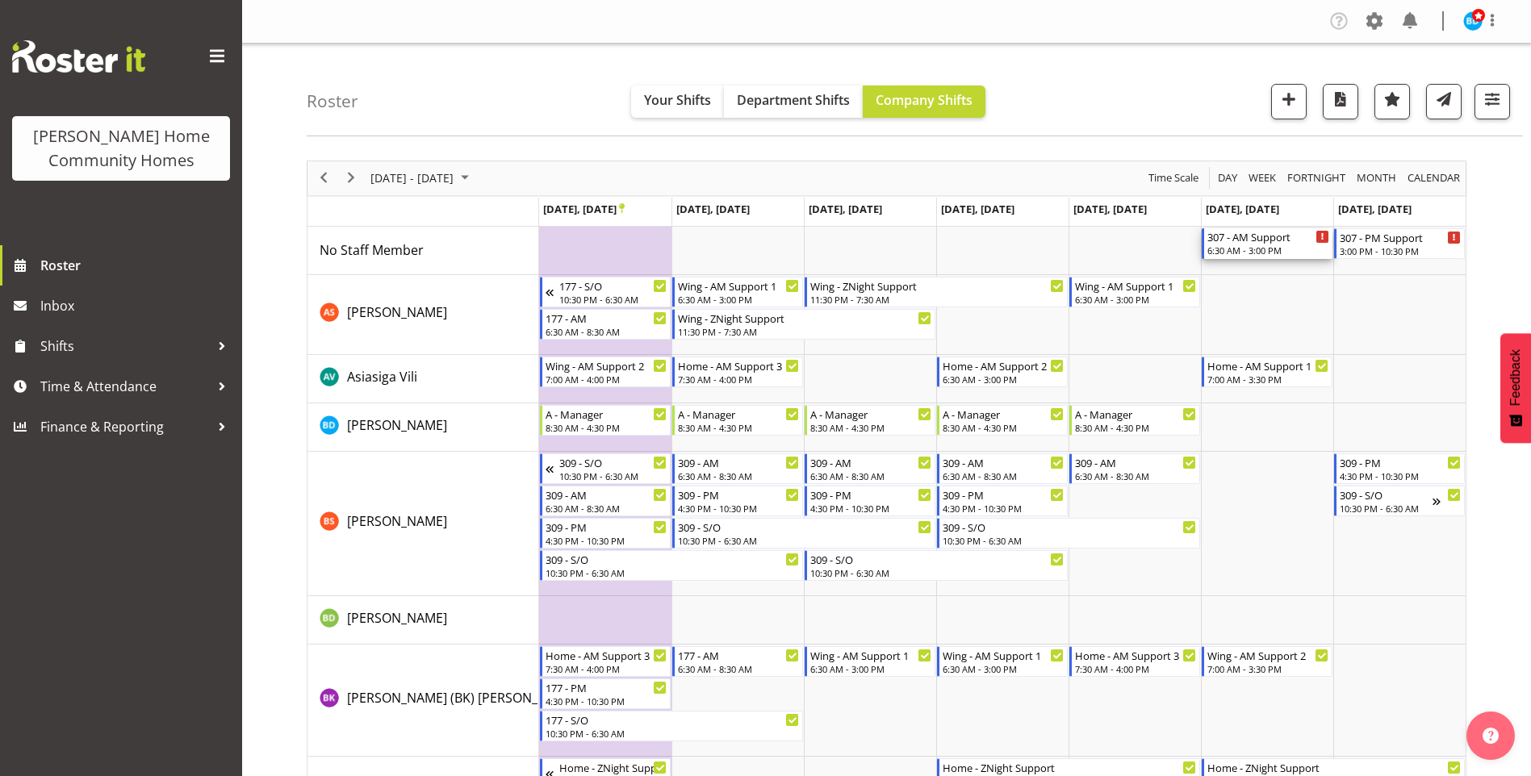
click at [1253, 241] on div "307 - AM Support" at bounding box center [1268, 236] width 122 height 16
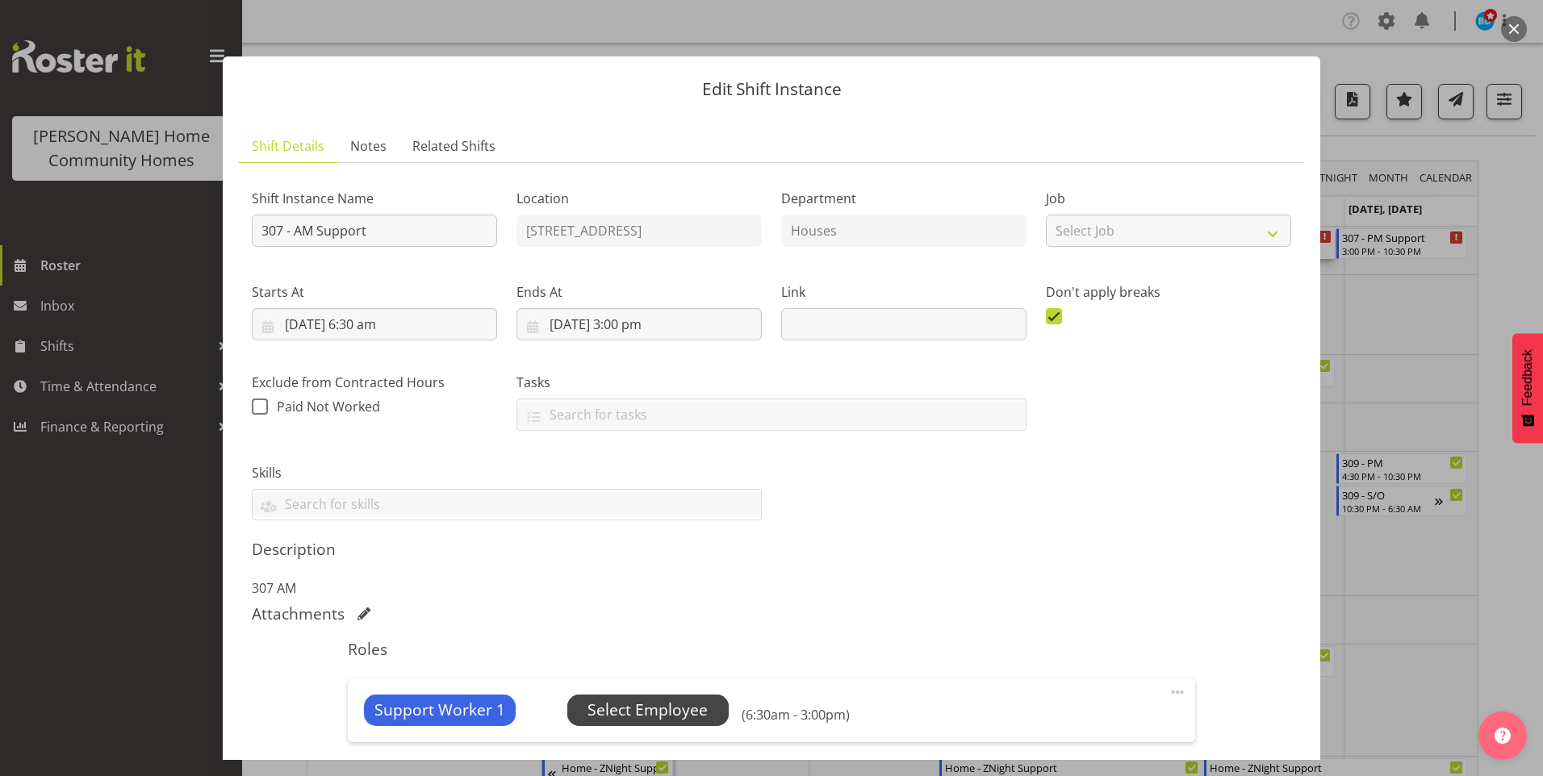
click at [708, 704] on span "Select Employee" at bounding box center [647, 710] width 161 height 31
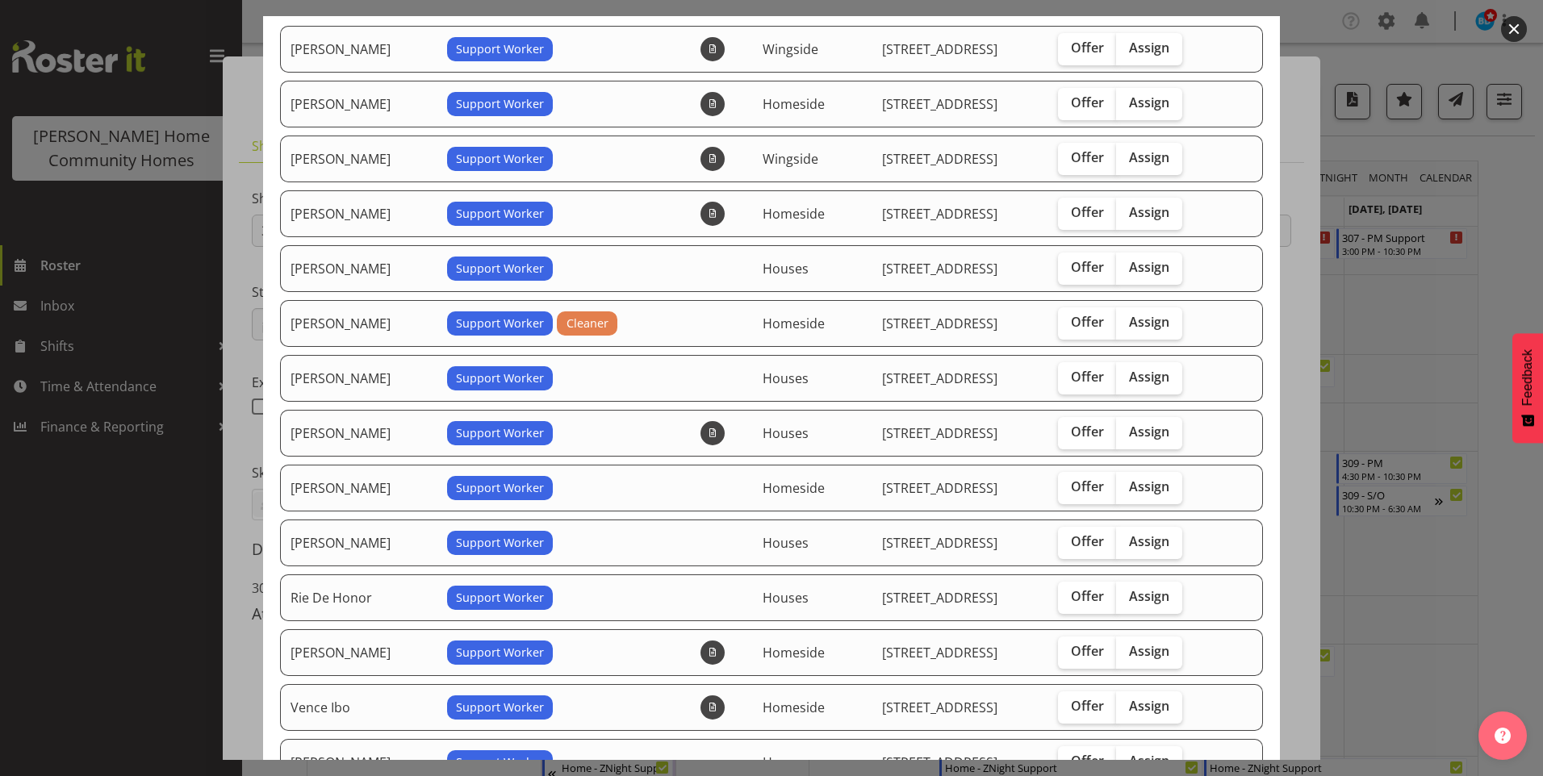
scroll to position [161, 0]
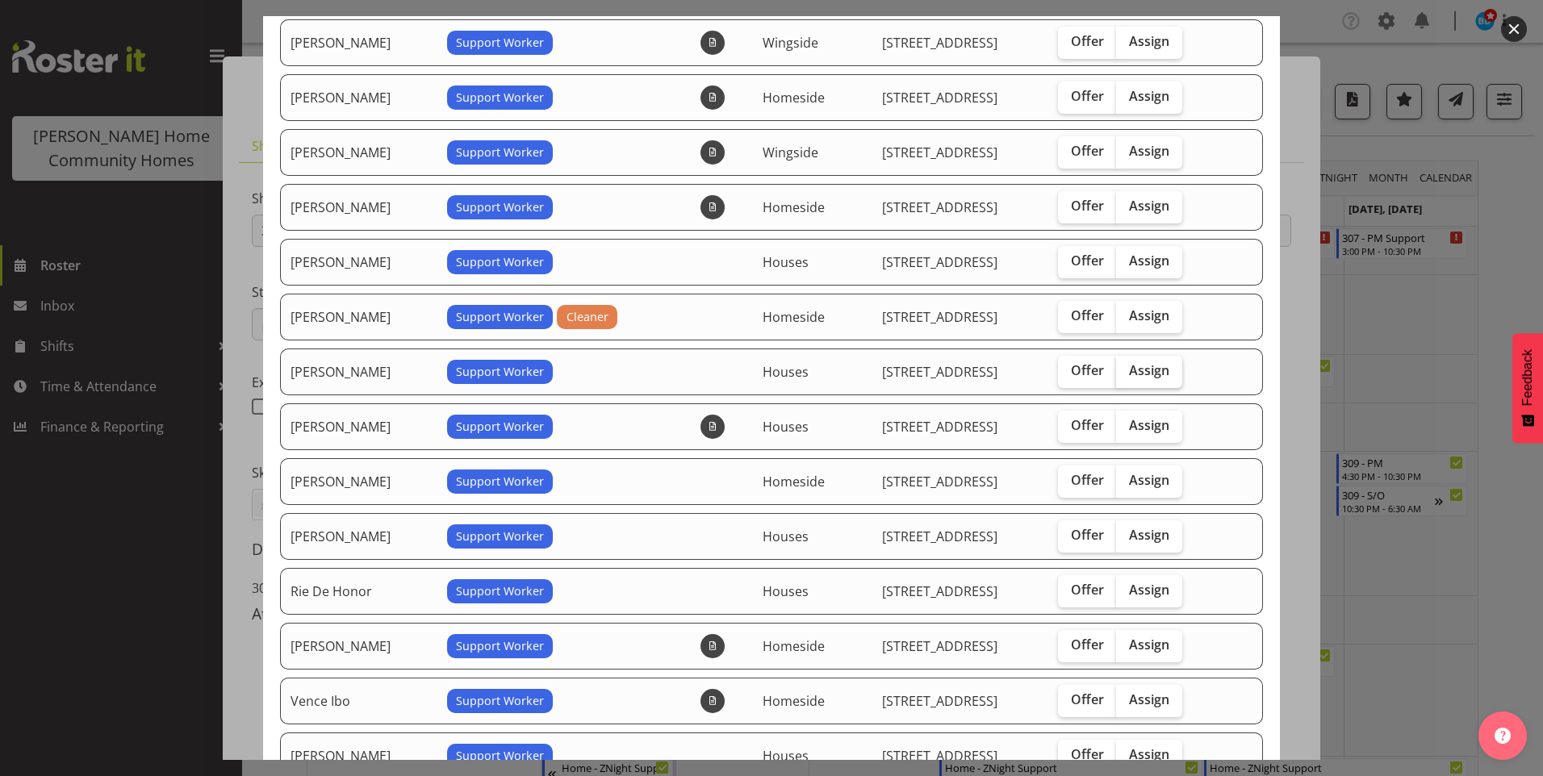
click at [1136, 369] on span "Assign" at bounding box center [1149, 370] width 40 height 16
click at [1127, 369] on input "Assign" at bounding box center [1121, 371] width 10 height 10
checkbox input "true"
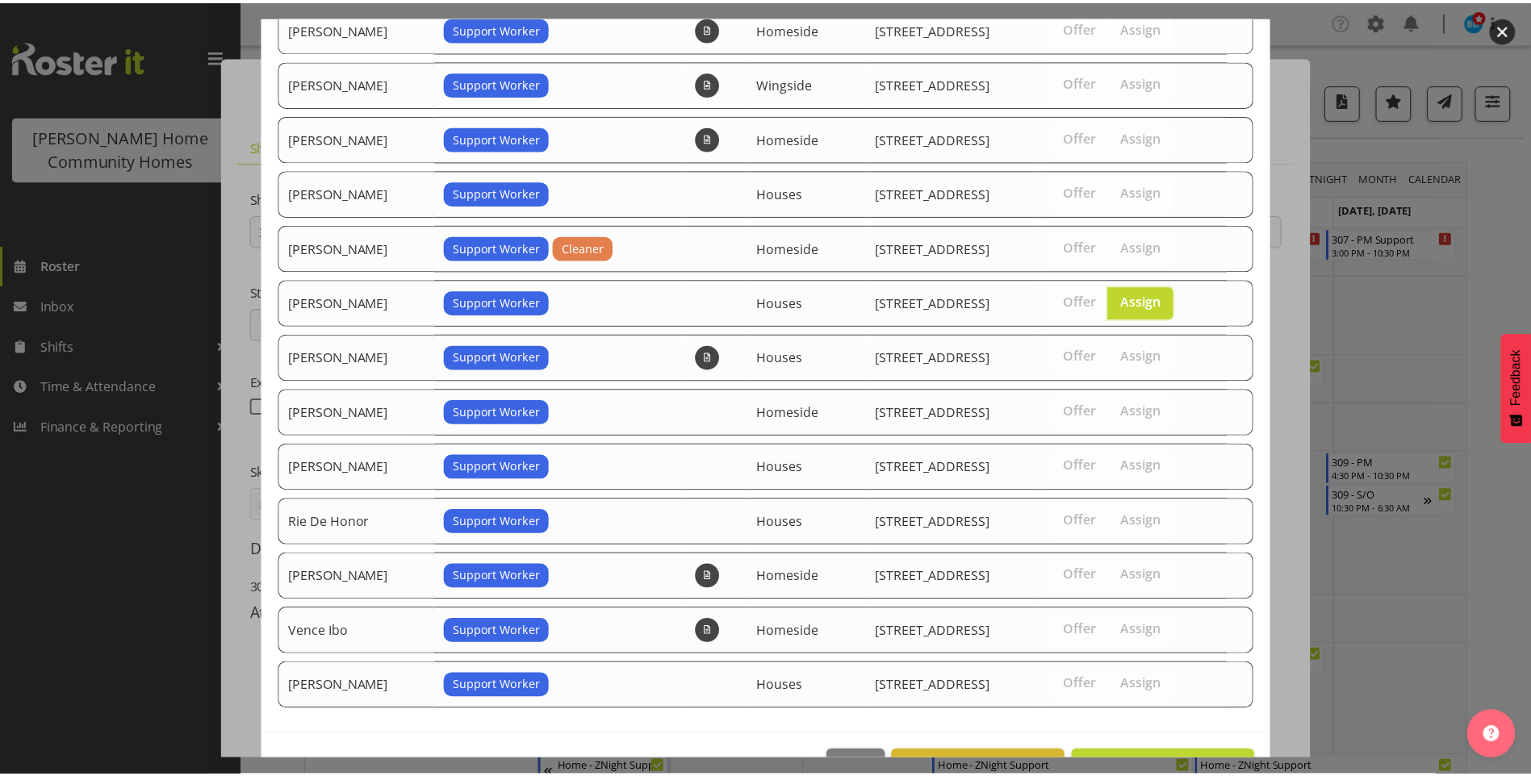
scroll to position [282, 0]
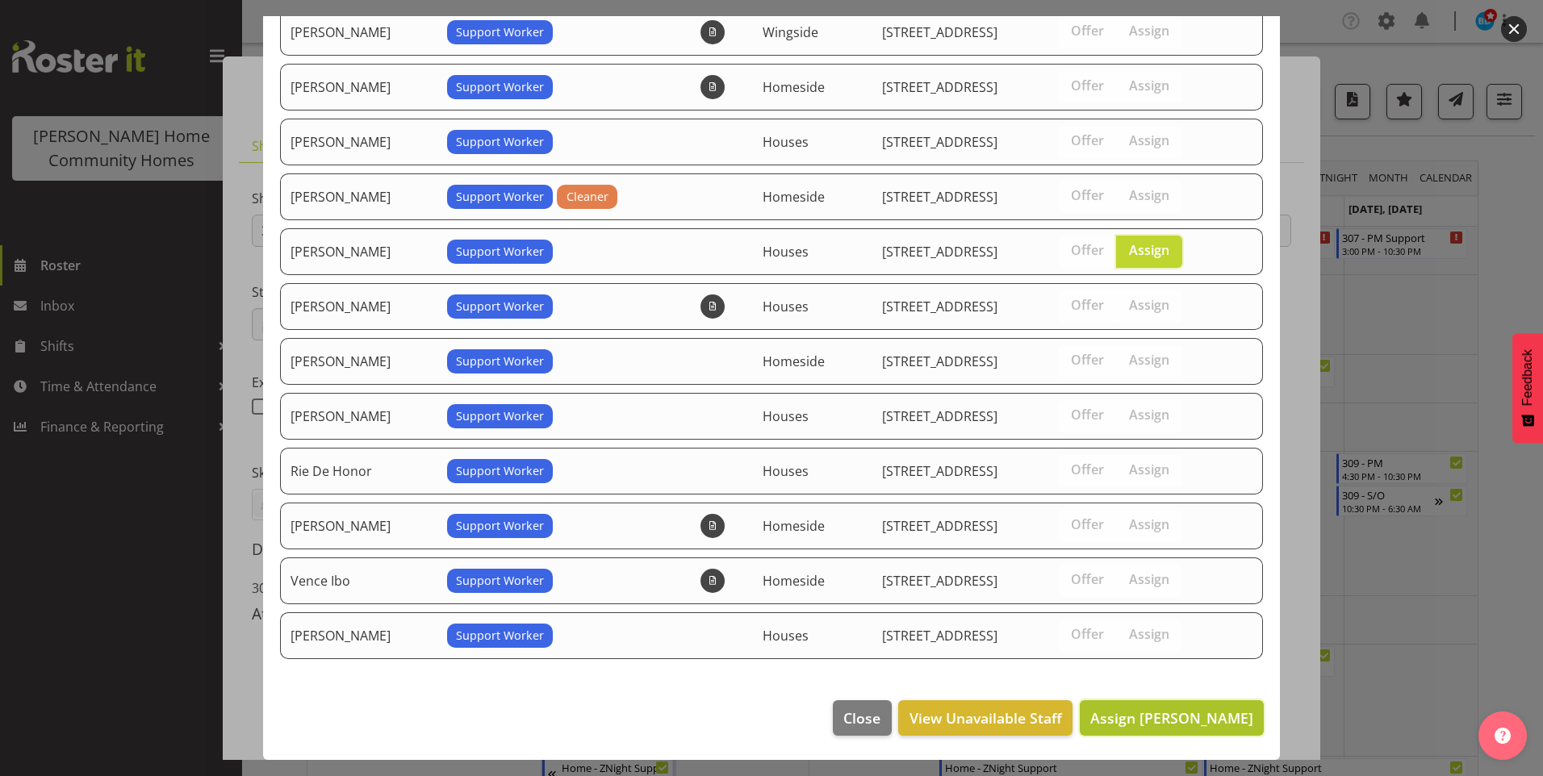
click at [1183, 719] on span "Assign Liezl Sanchez" at bounding box center [1171, 718] width 163 height 19
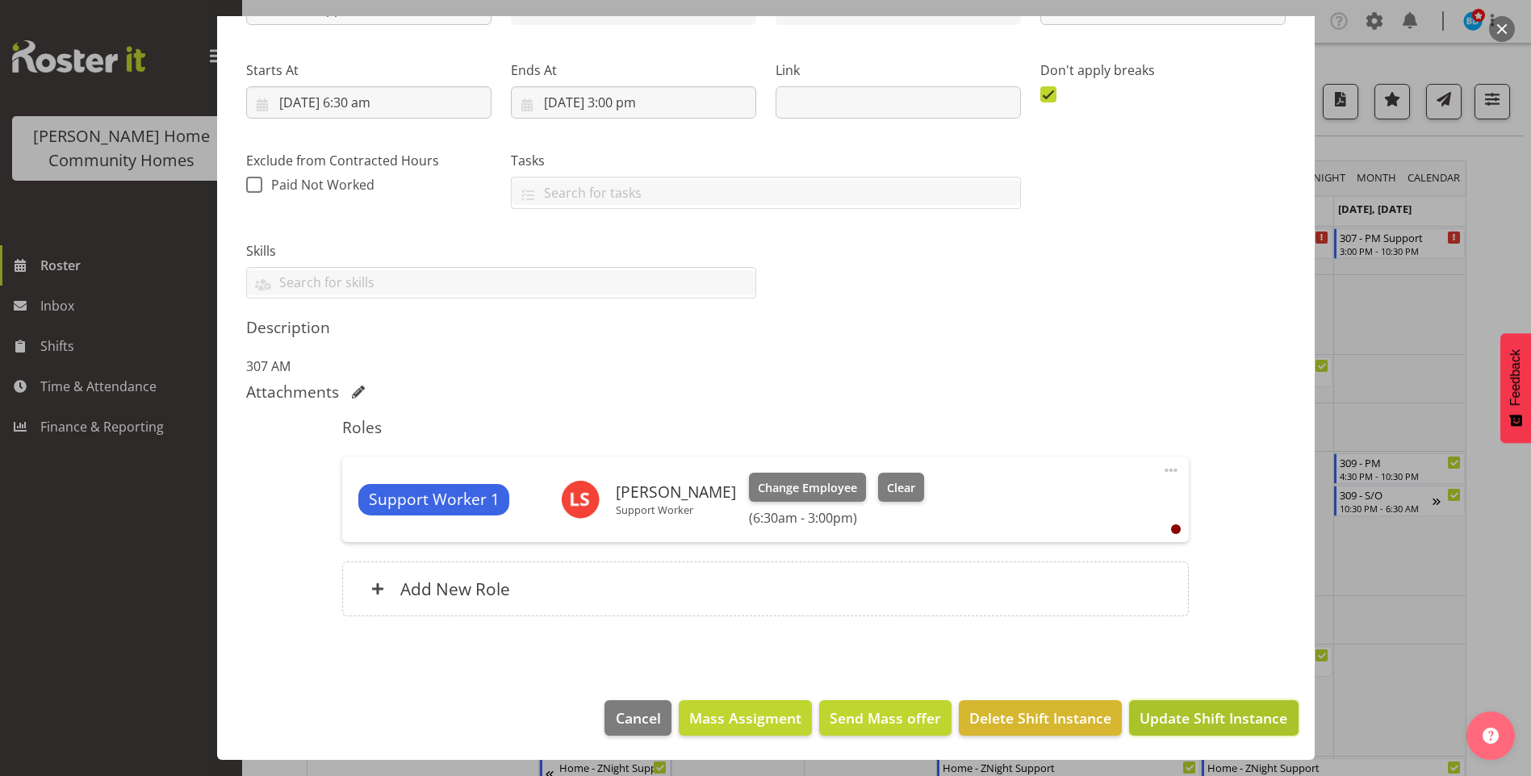
click at [1203, 724] on span "Update Shift Instance" at bounding box center [1214, 718] width 148 height 21
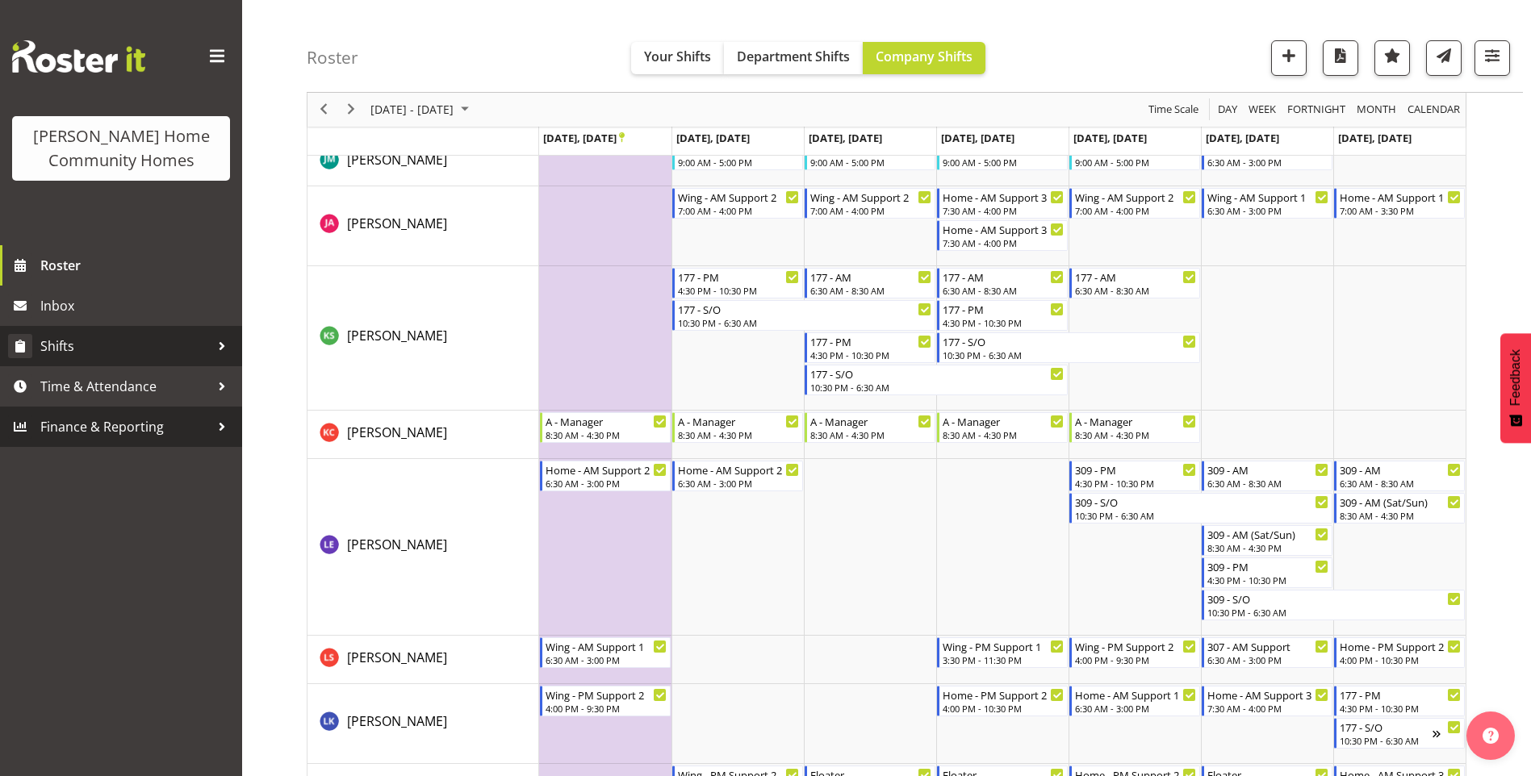
scroll to position [1372, 0]
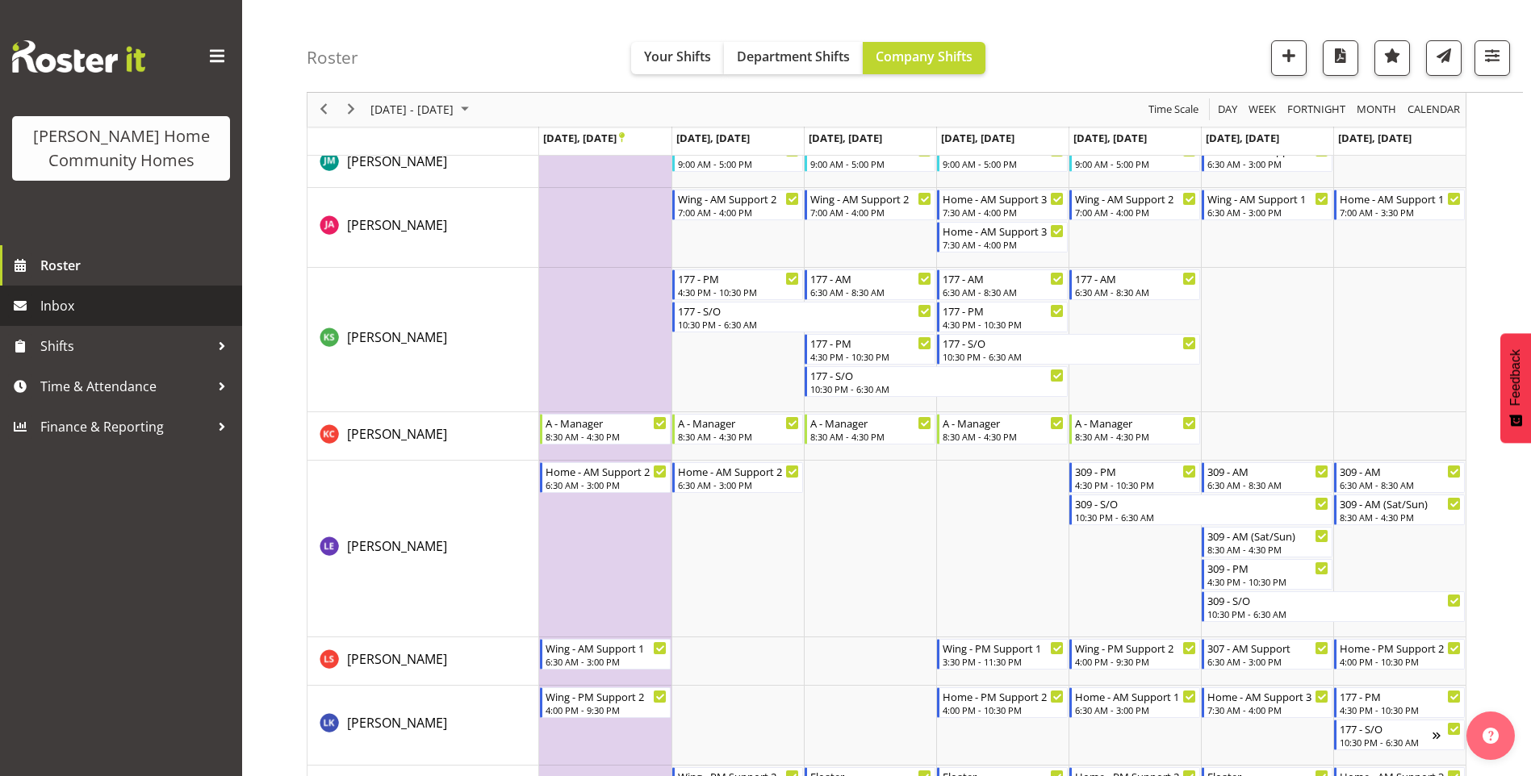
click at [94, 308] on span "Inbox" at bounding box center [137, 306] width 194 height 24
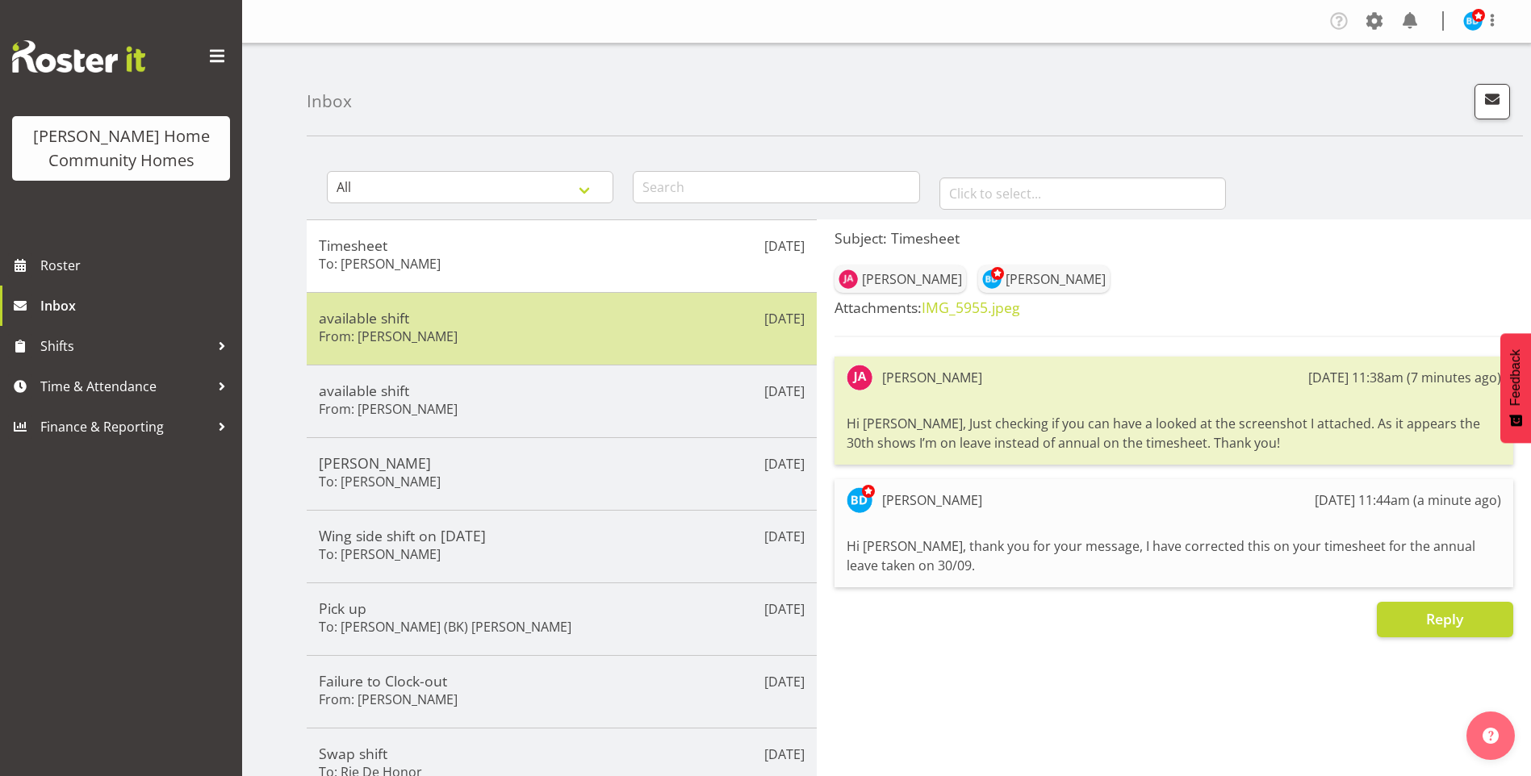
click at [670, 339] on div "available shift From: [PERSON_NAME]" at bounding box center [562, 329] width 486 height 40
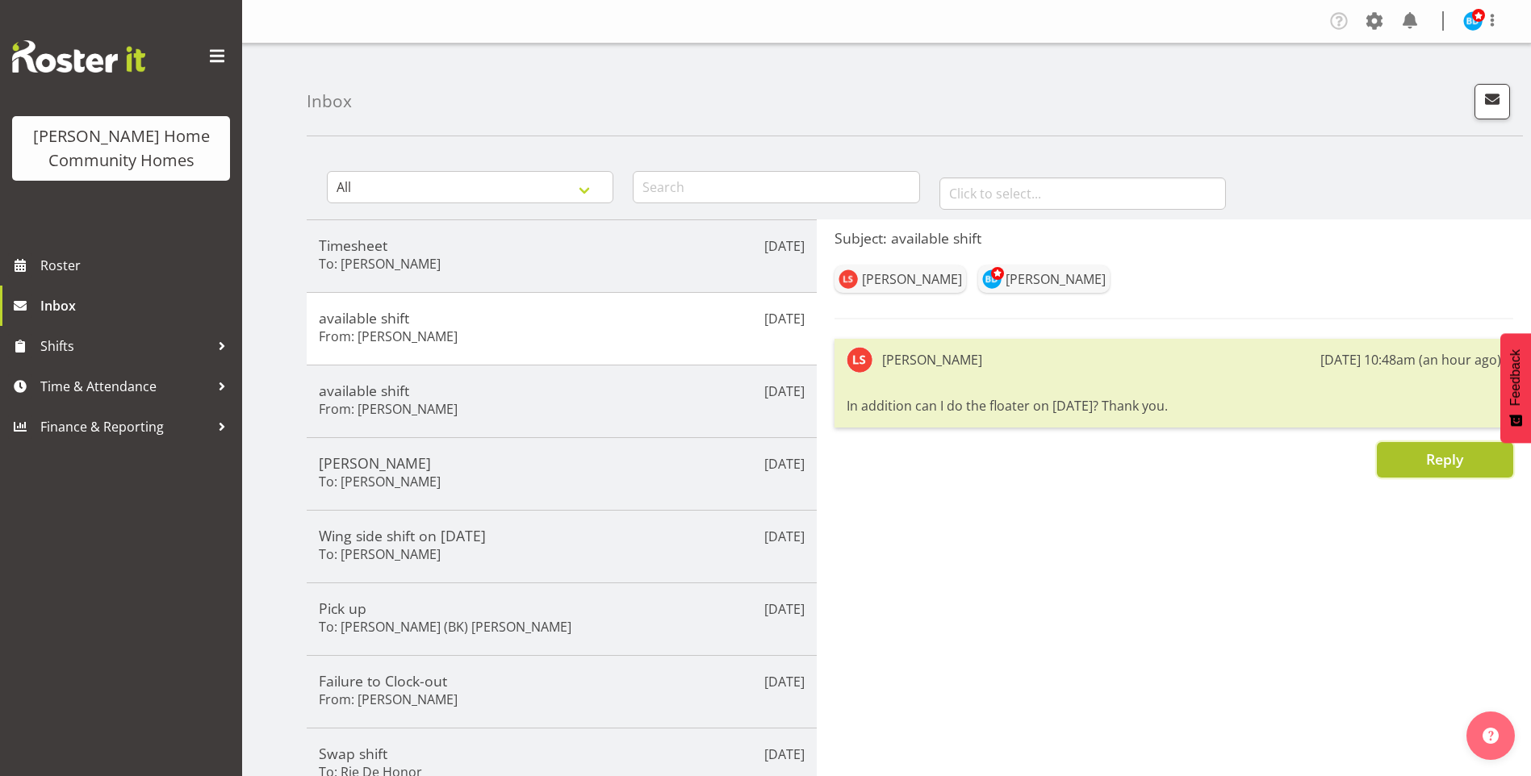
click at [1414, 471] on button "Reply" at bounding box center [1445, 460] width 136 height 36
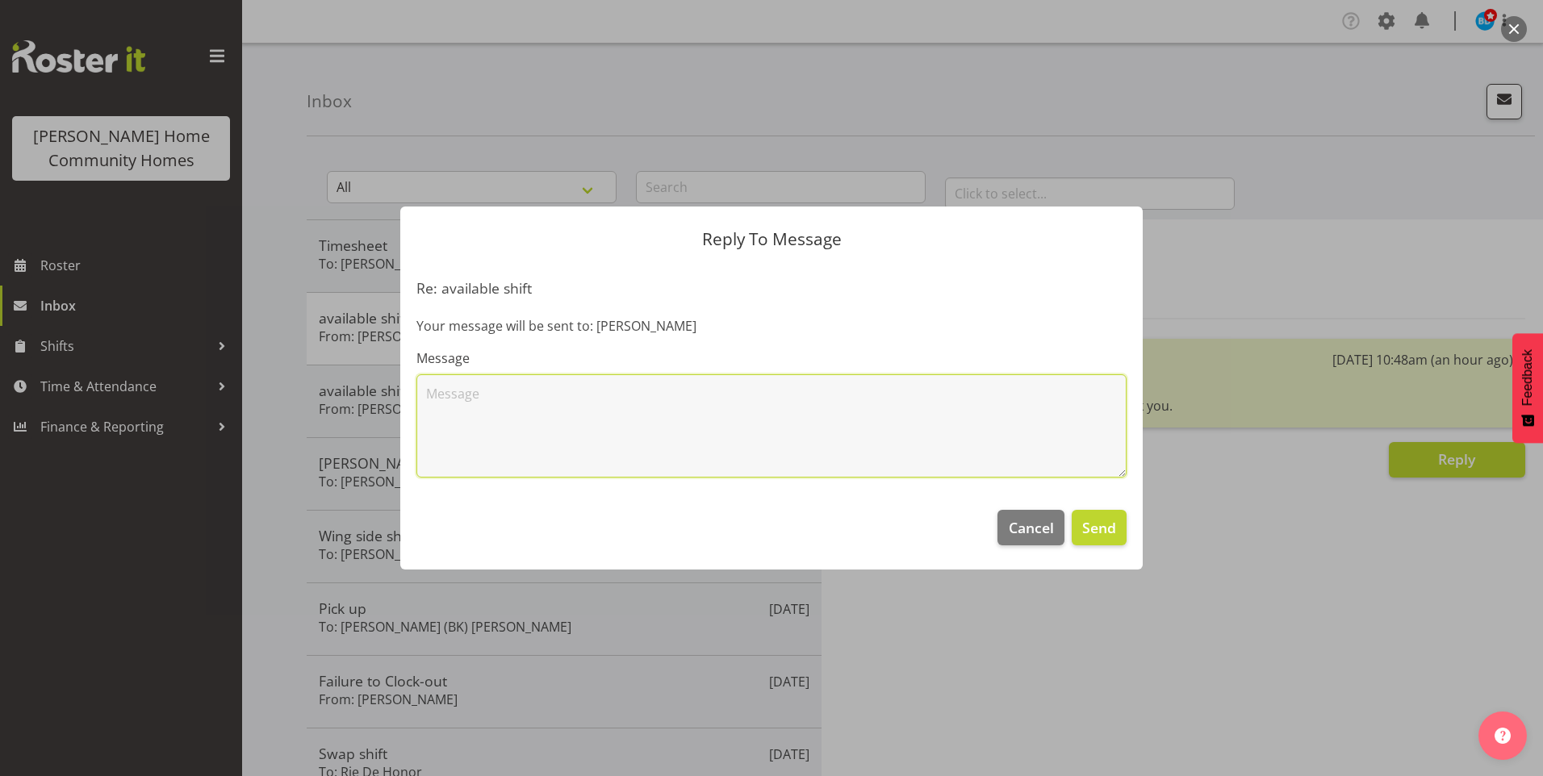
click at [918, 415] on textarea at bounding box center [771, 425] width 710 height 103
type textarea "Hi [PERSON_NAME], you must have the date wrong for this floater shift as it is …"
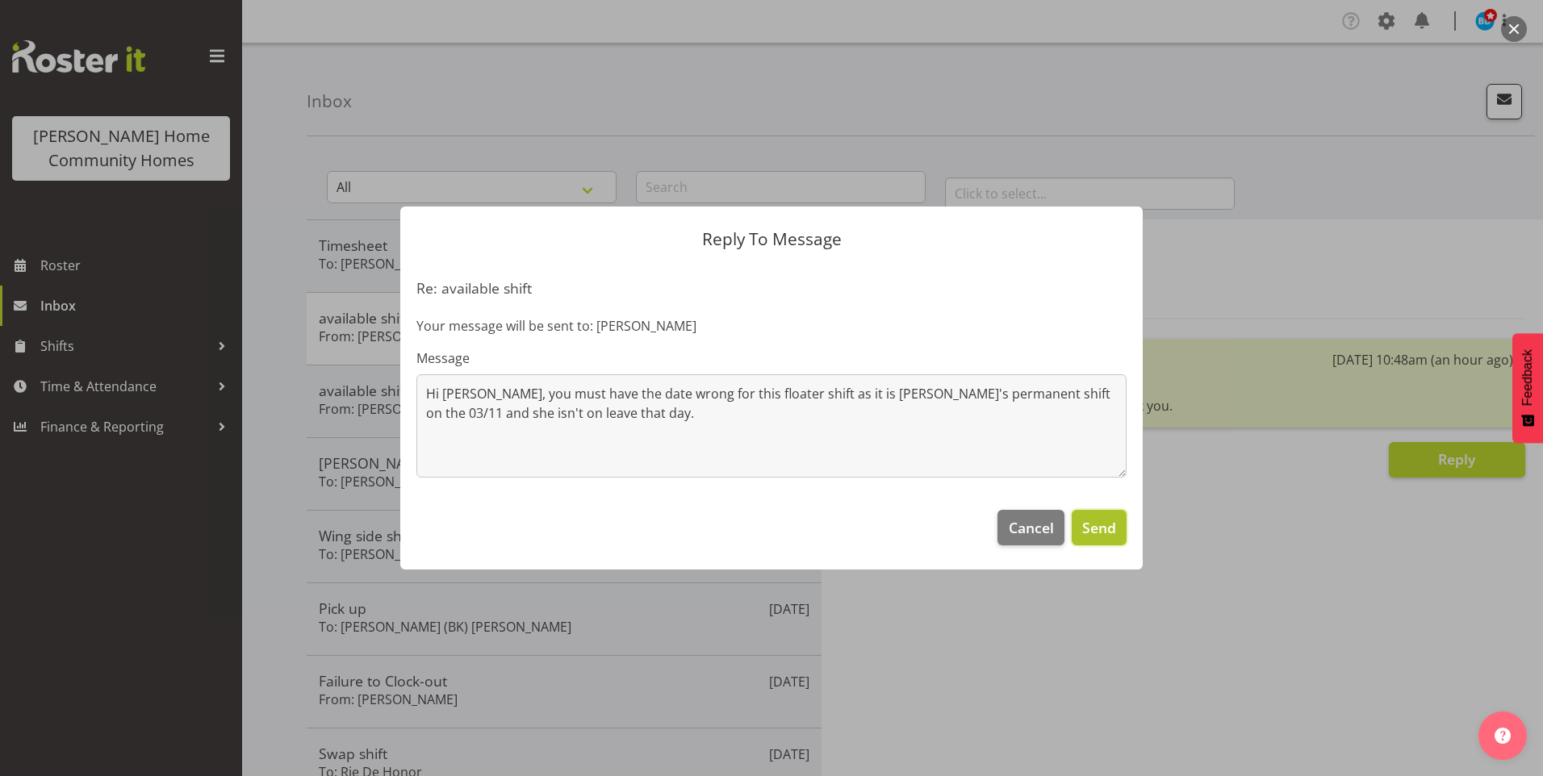
click at [1089, 520] on span "Send" at bounding box center [1099, 527] width 34 height 21
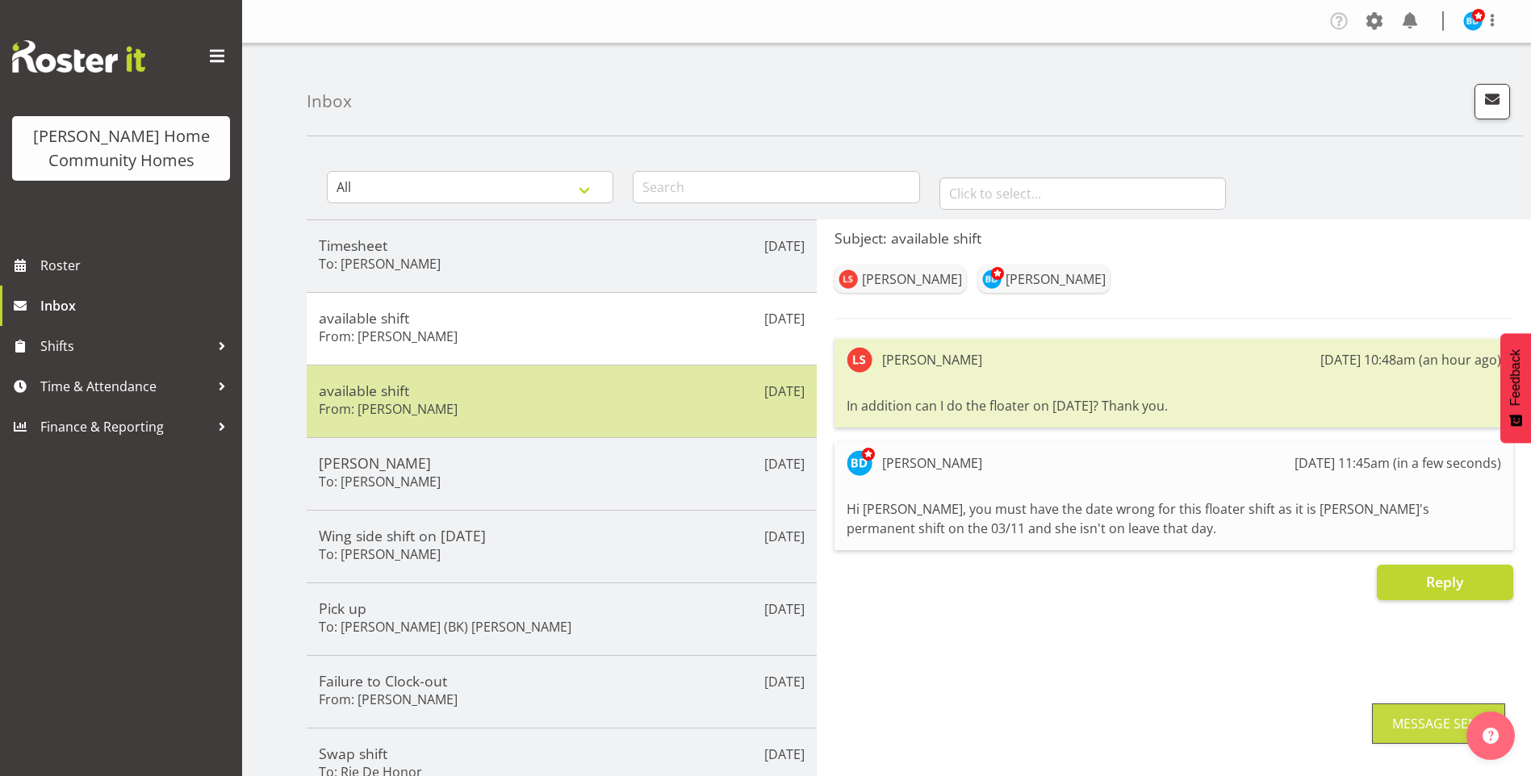
click at [559, 412] on div "available shift From: [PERSON_NAME]" at bounding box center [562, 402] width 486 height 40
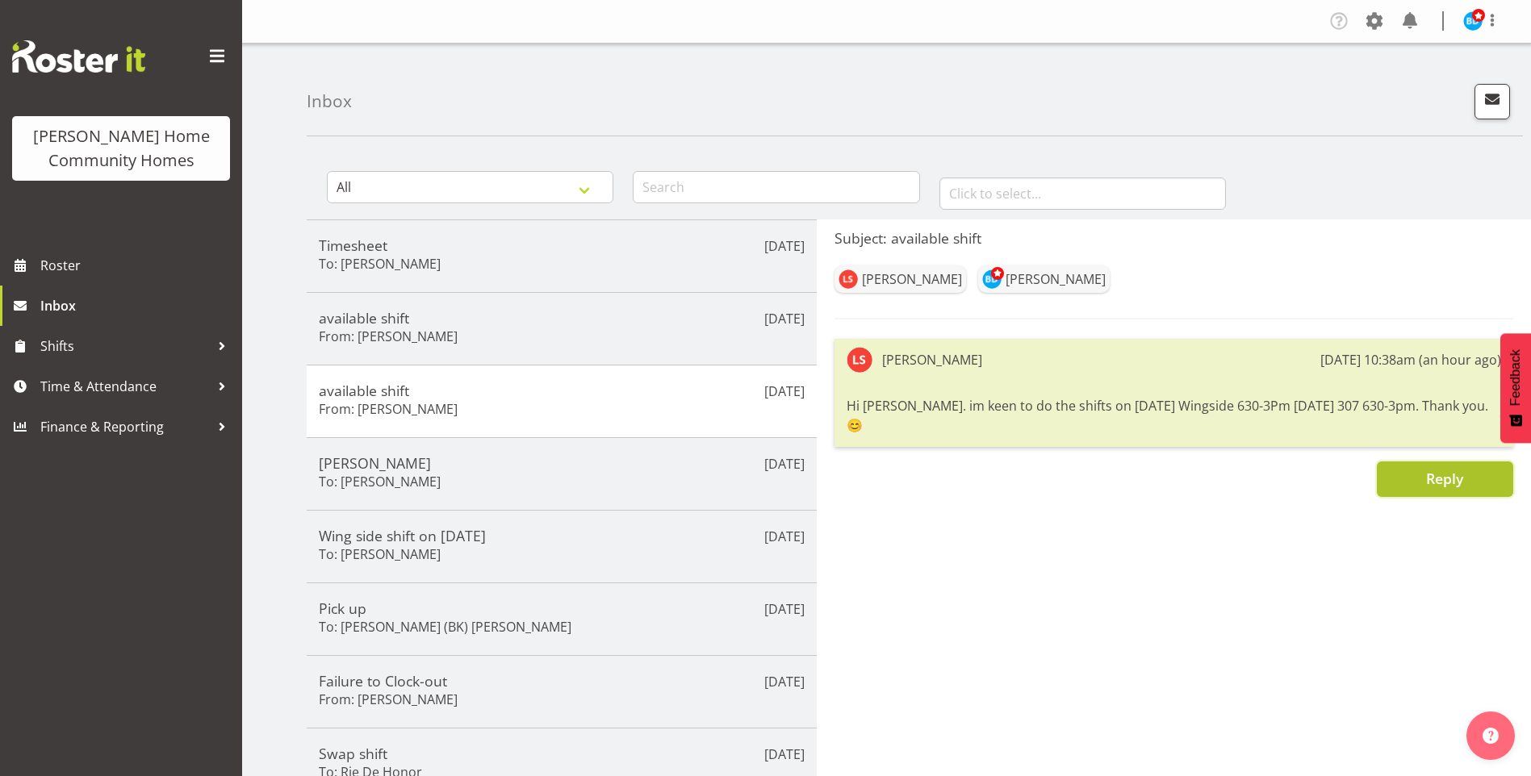
click at [1445, 469] on span "Reply" at bounding box center [1444, 478] width 37 height 19
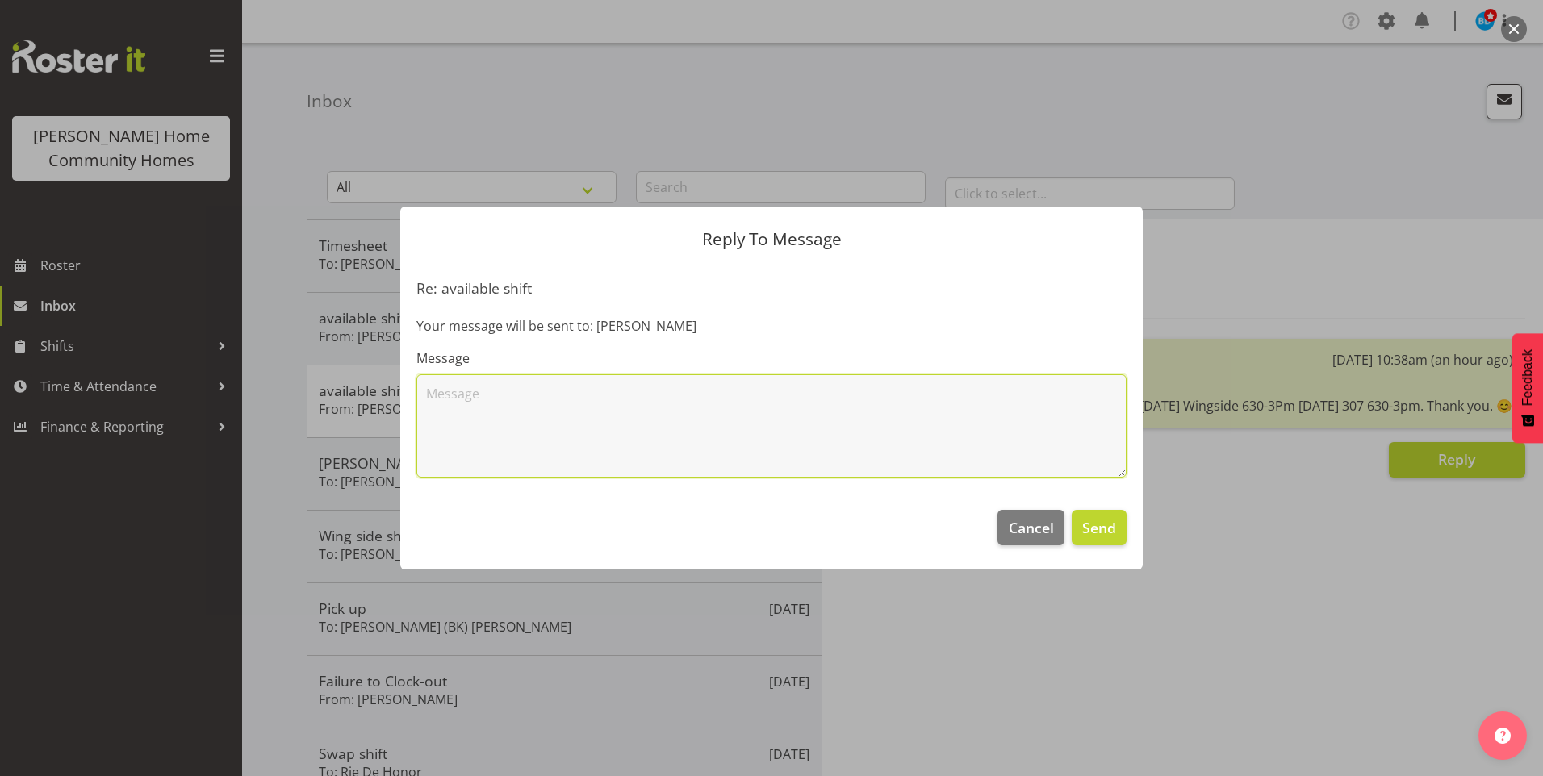
click at [962, 426] on textarea at bounding box center [771, 425] width 710 height 103
type textarea "Hi [PERSON_NAME], thank you for your offer to work 03/11 Wingside 6.30am - 3.00…"
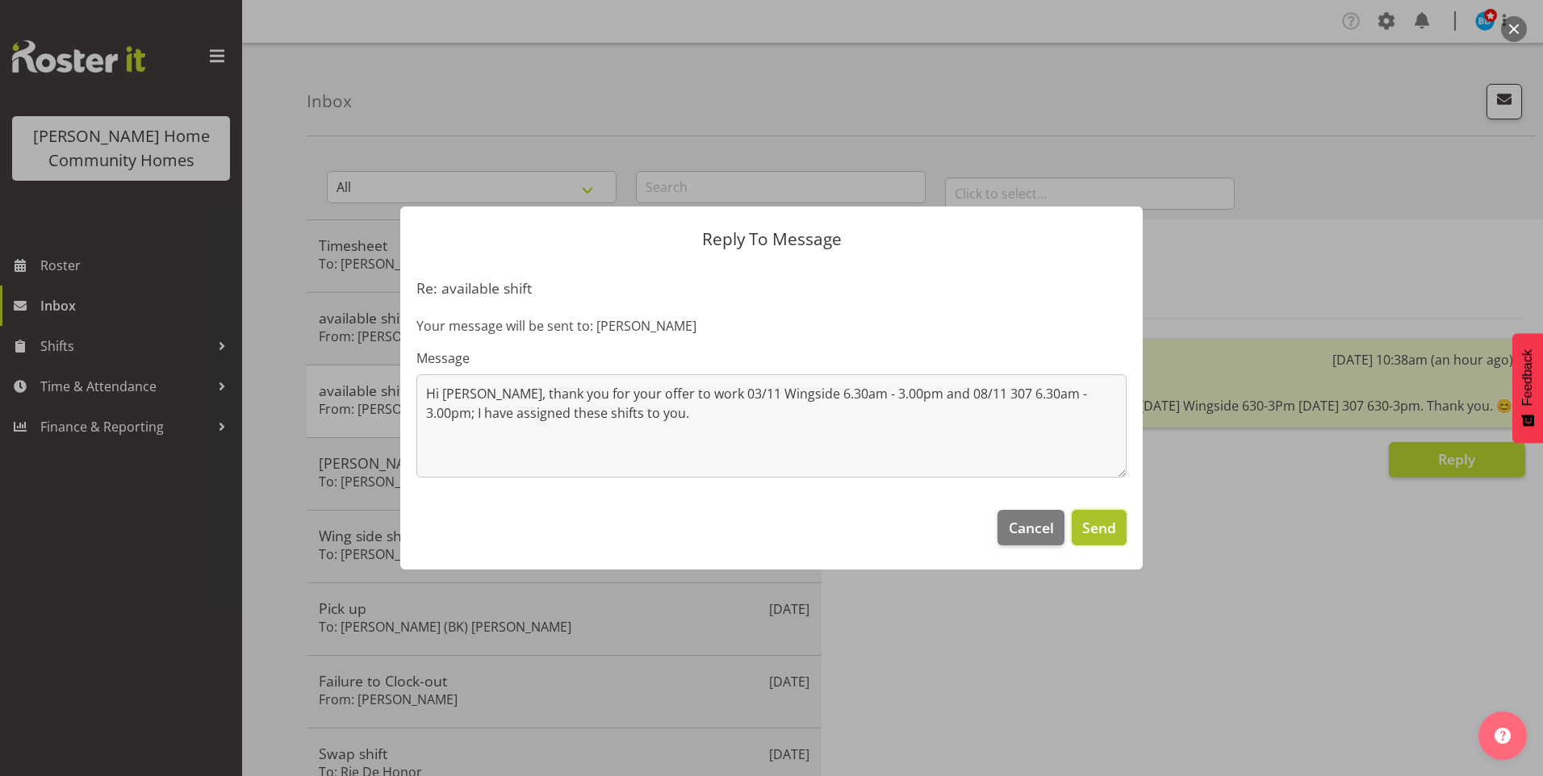
click at [1102, 541] on button "Send" at bounding box center [1099, 528] width 55 height 36
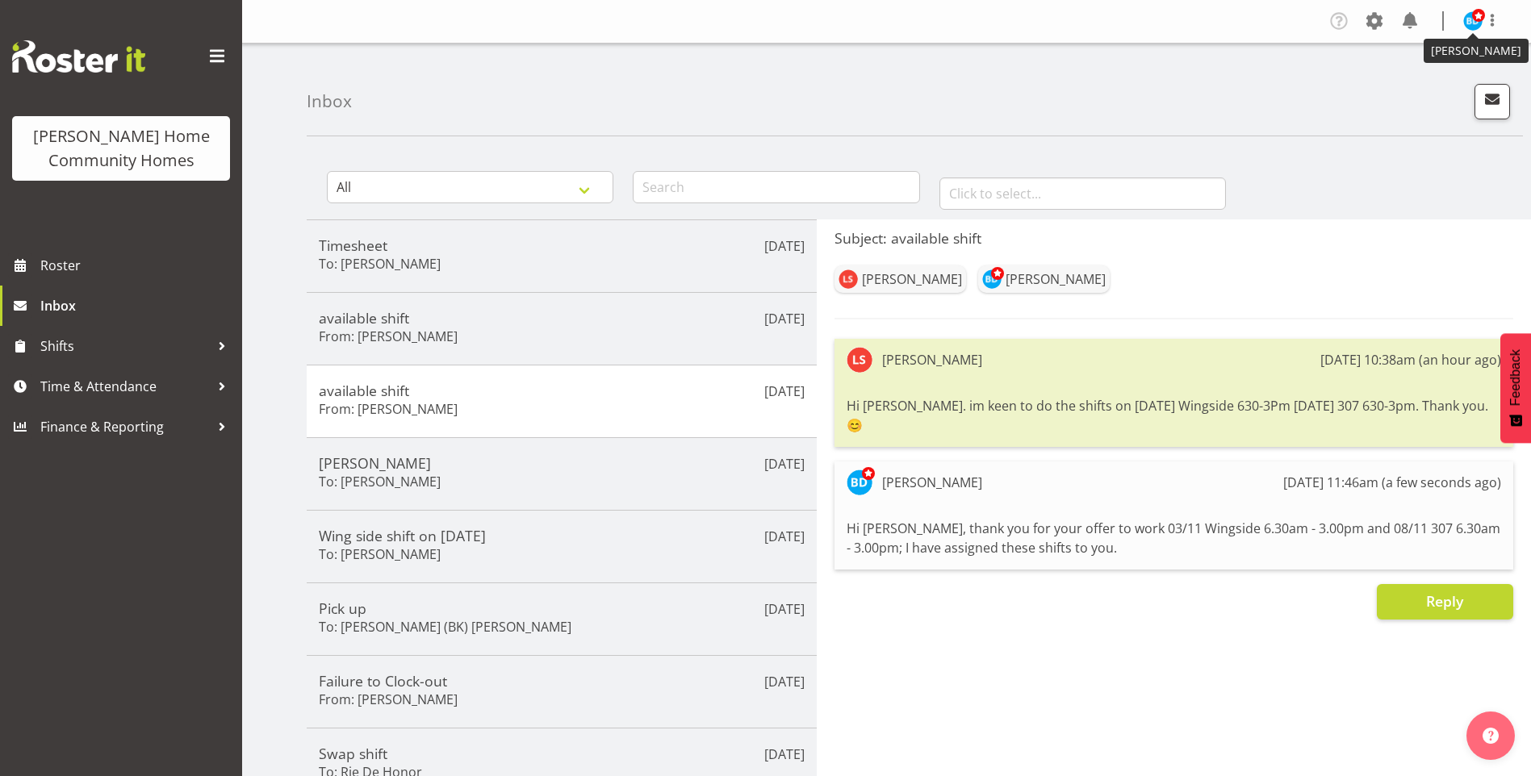
click at [1466, 20] on img at bounding box center [1472, 20] width 19 height 19
click at [1409, 86] on link "Log Out" at bounding box center [1424, 84] width 155 height 29
